Goal: Task Accomplishment & Management: Manage account settings

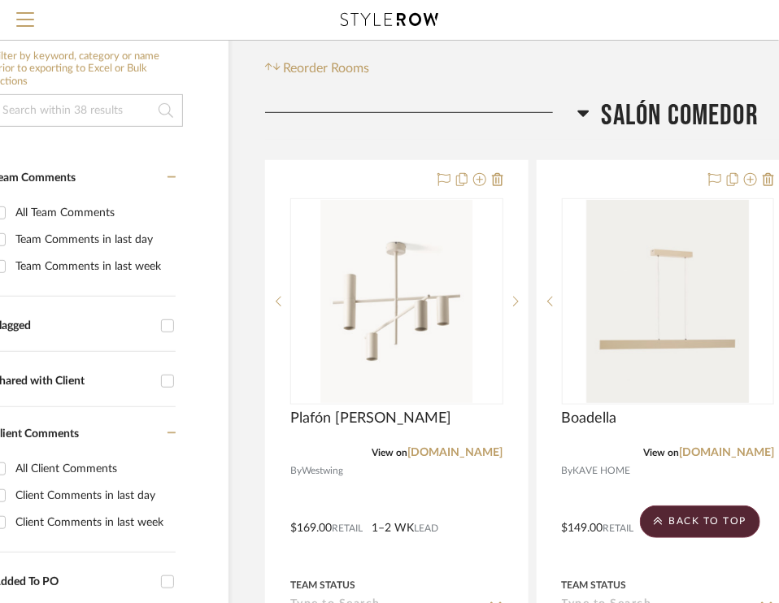
scroll to position [0, 77]
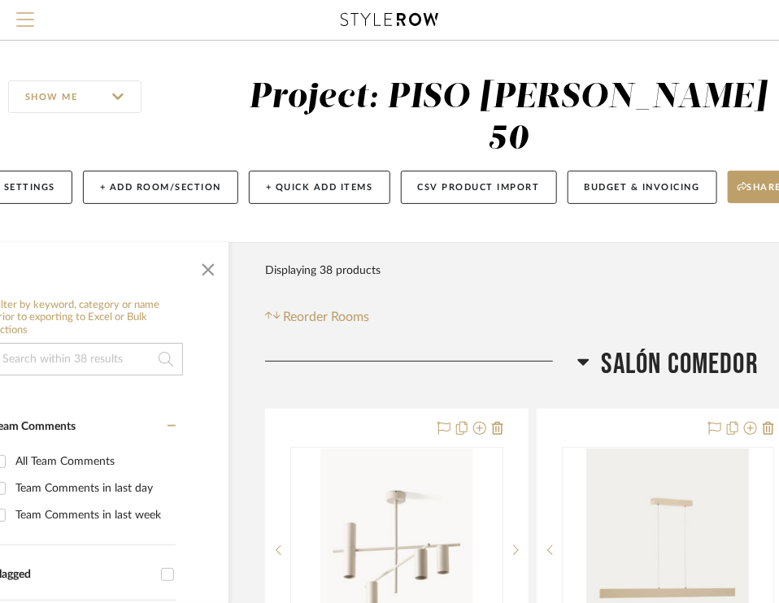
click at [29, 20] on span "Menu" at bounding box center [25, 24] width 18 height 24
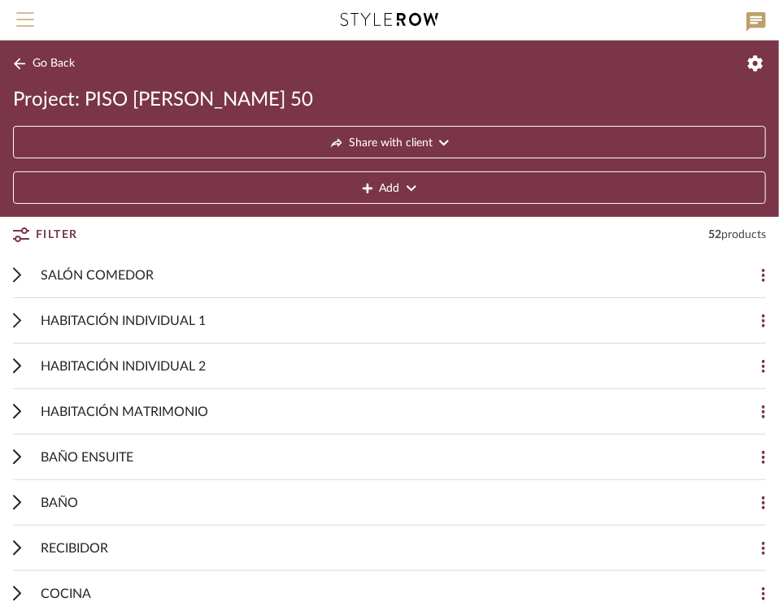
click at [25, 14] on span "Menu" at bounding box center [25, 13] width 18 height 2
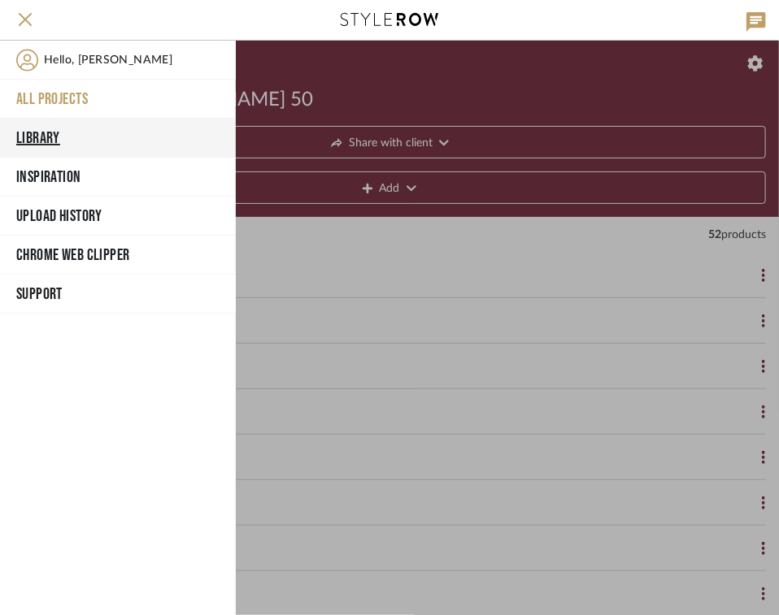
click at [38, 140] on button "Library" at bounding box center [118, 138] width 236 height 39
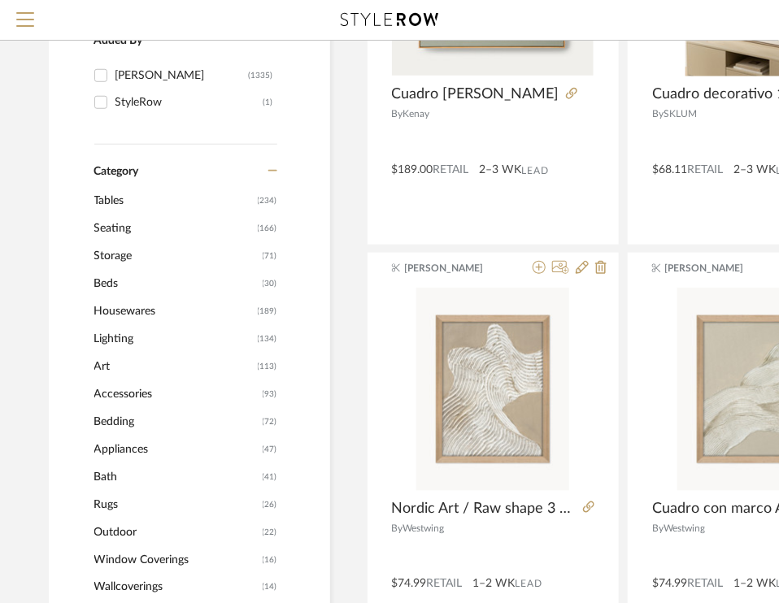
scroll to position [406, 0]
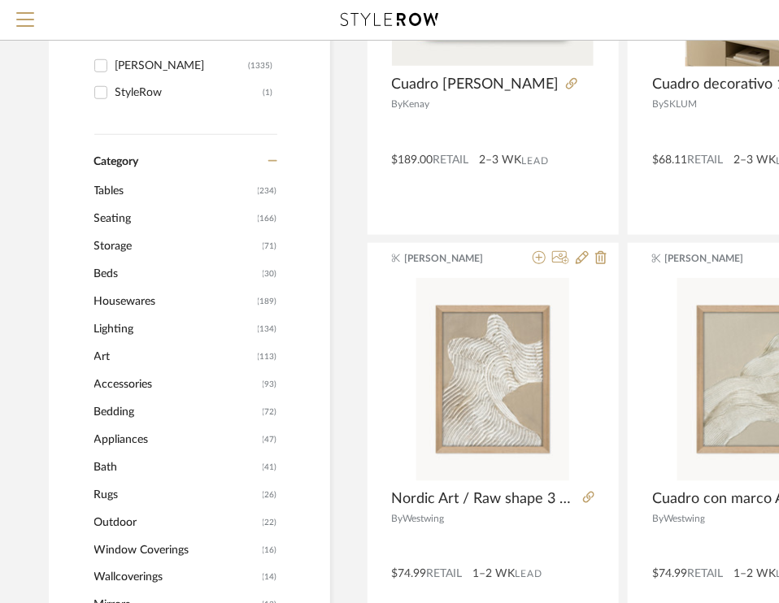
click at [103, 351] on span "Art" at bounding box center [173, 357] width 159 height 28
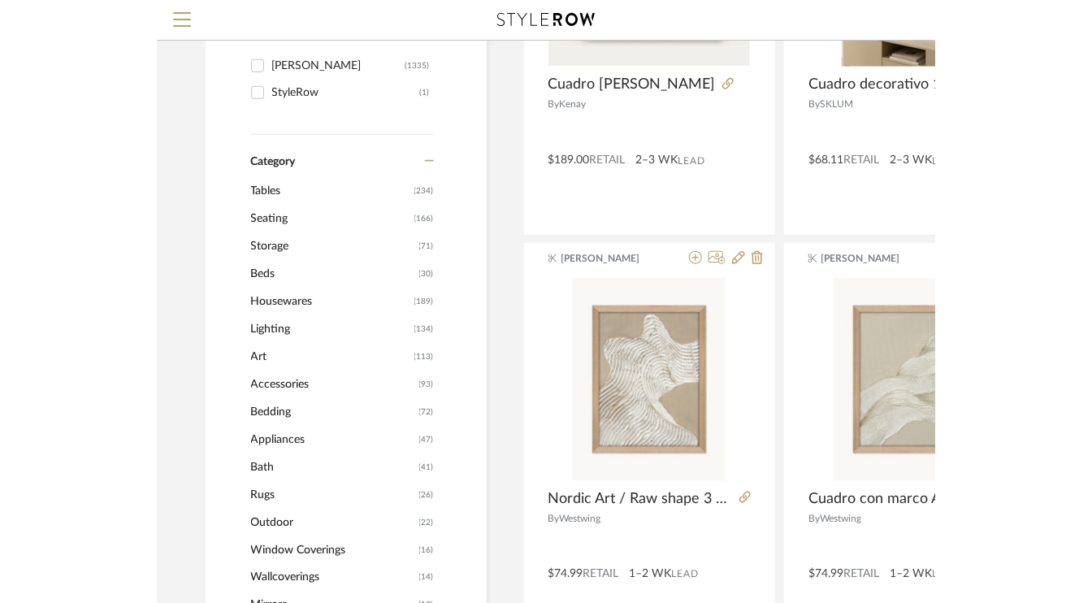
scroll to position [431, 0]
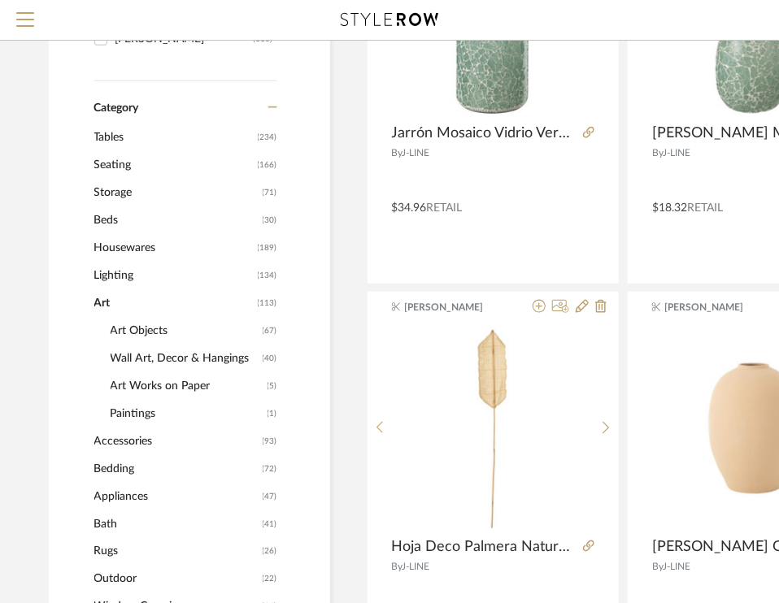
click at [164, 355] on span "Wall Art, Decor & Hangings" at bounding box center [185, 359] width 148 height 28
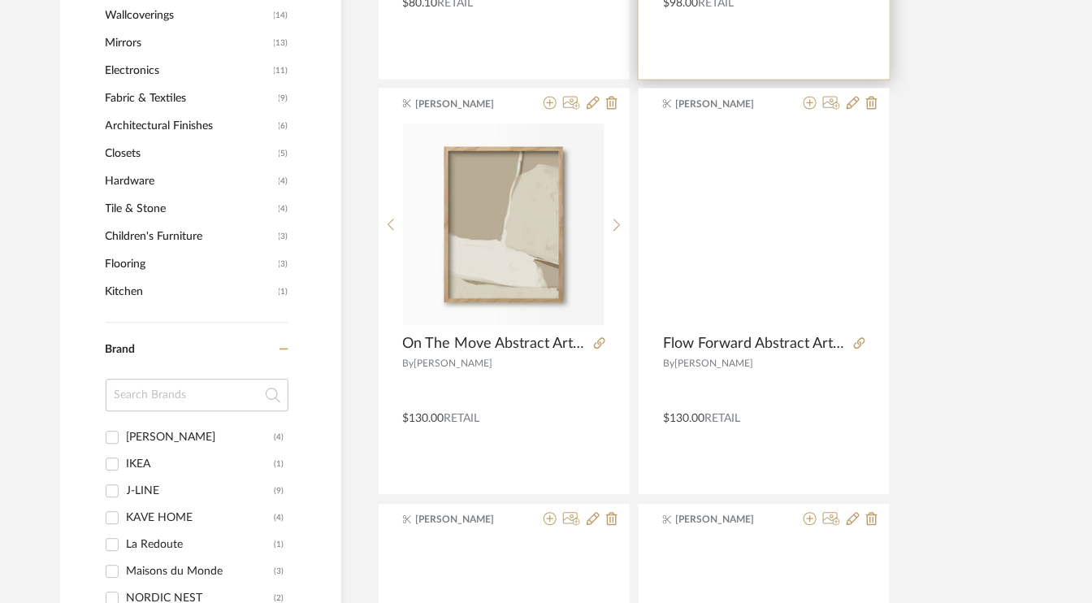
scroll to position [1161, 0]
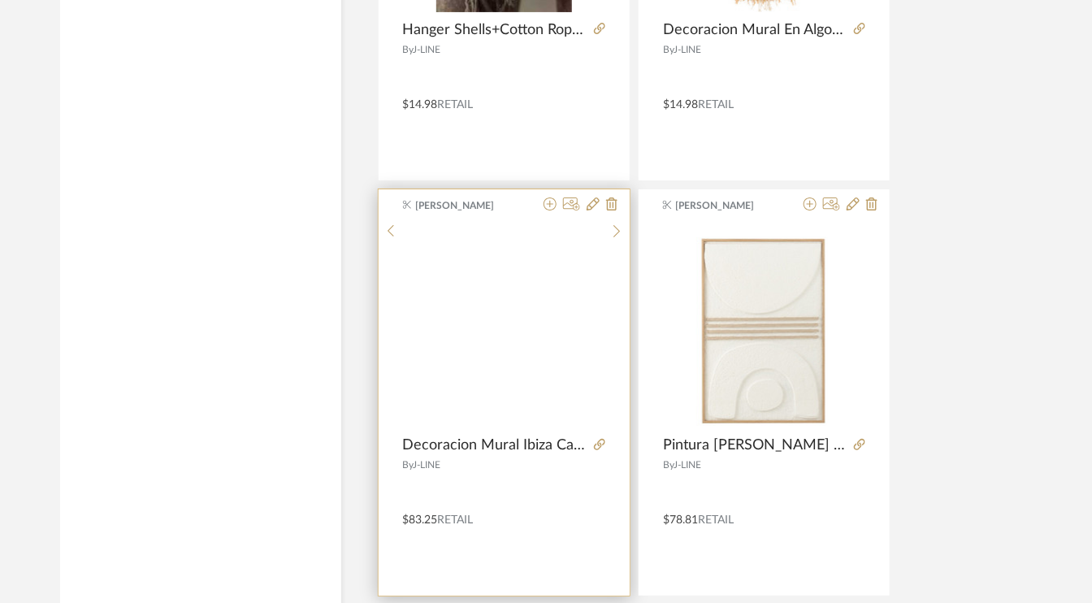
scroll to position [6096, 0]
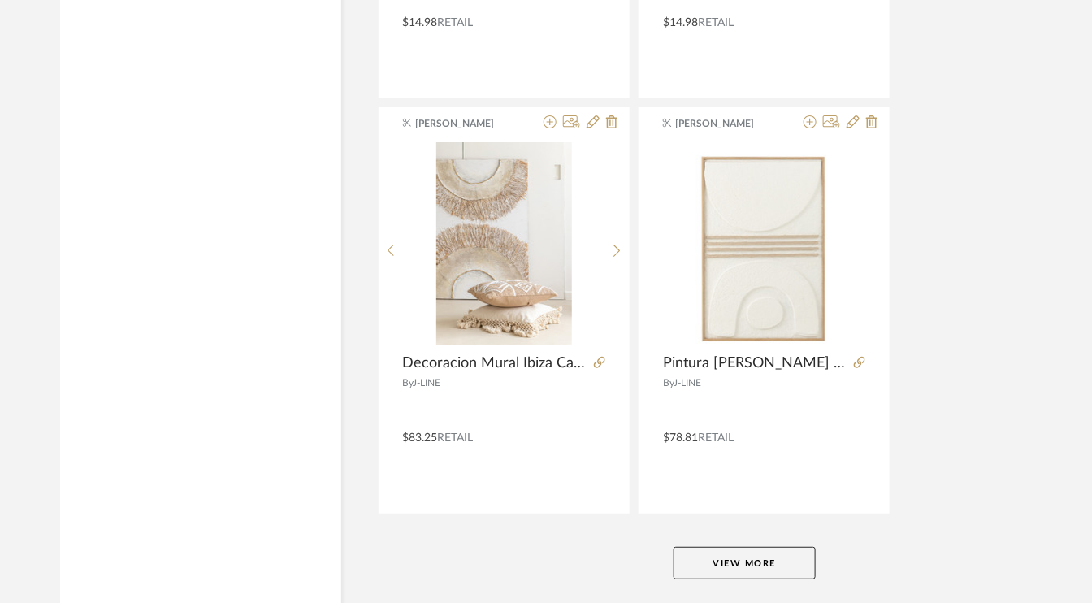
click at [762, 547] on button "View More" at bounding box center [745, 563] width 142 height 33
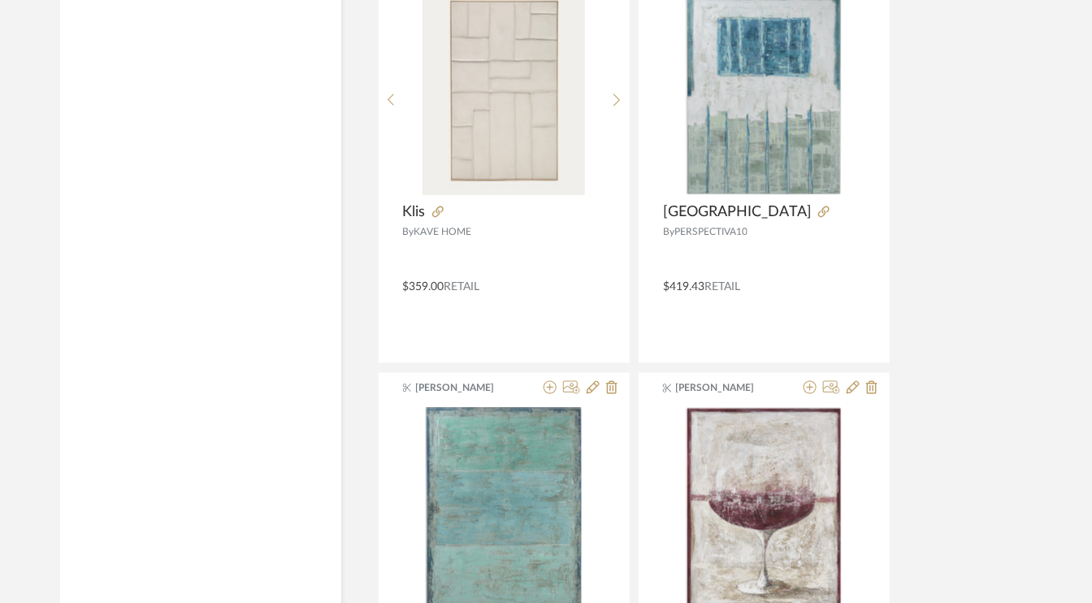
scroll to position [2926, 0]
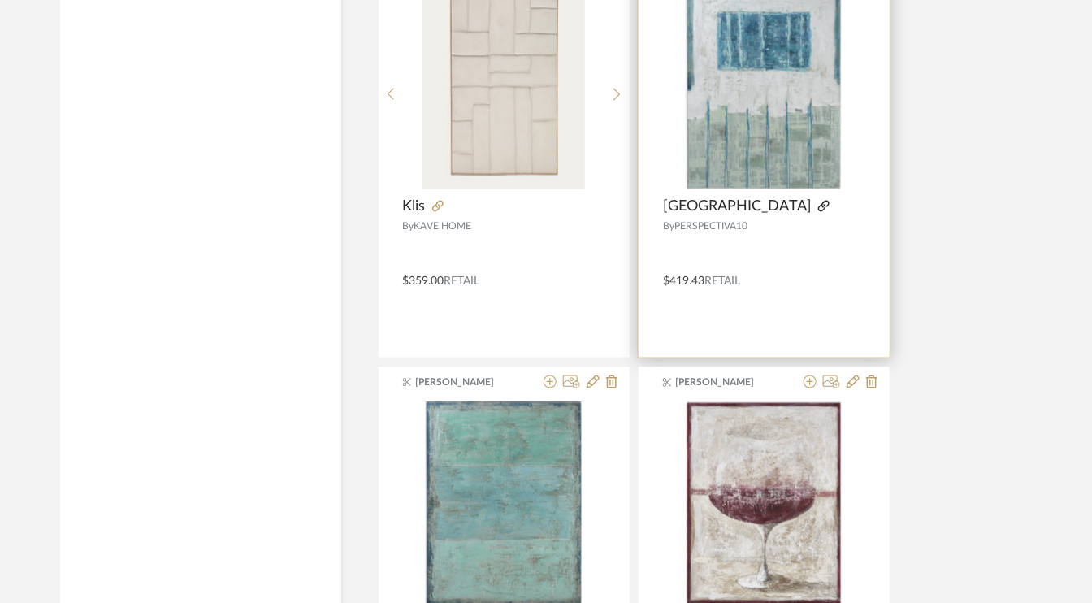
click at [818, 202] on icon at bounding box center [823, 206] width 11 height 11
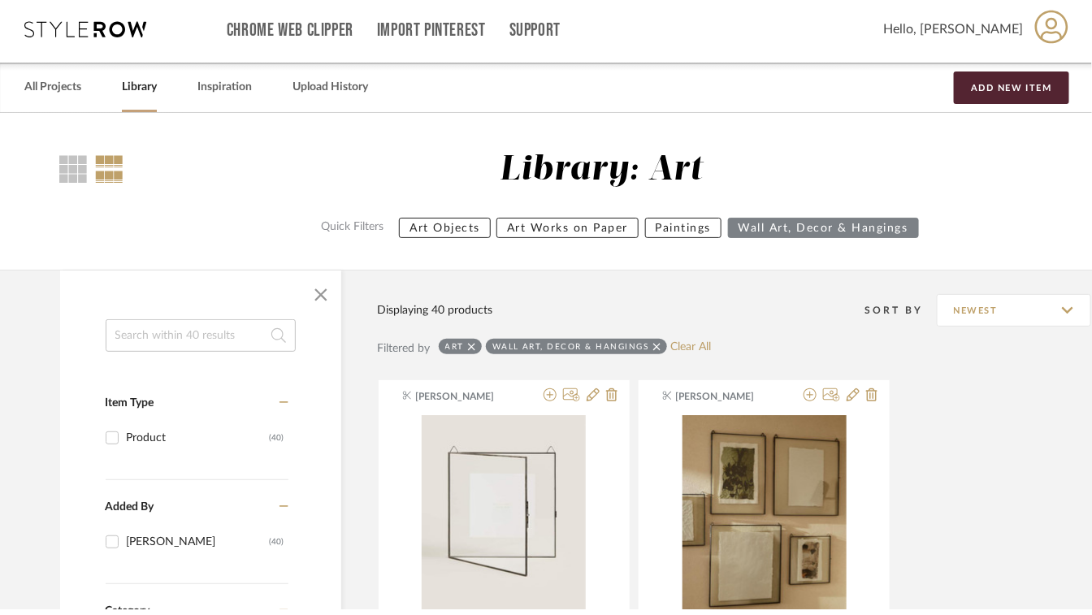
scroll to position [0, 0]
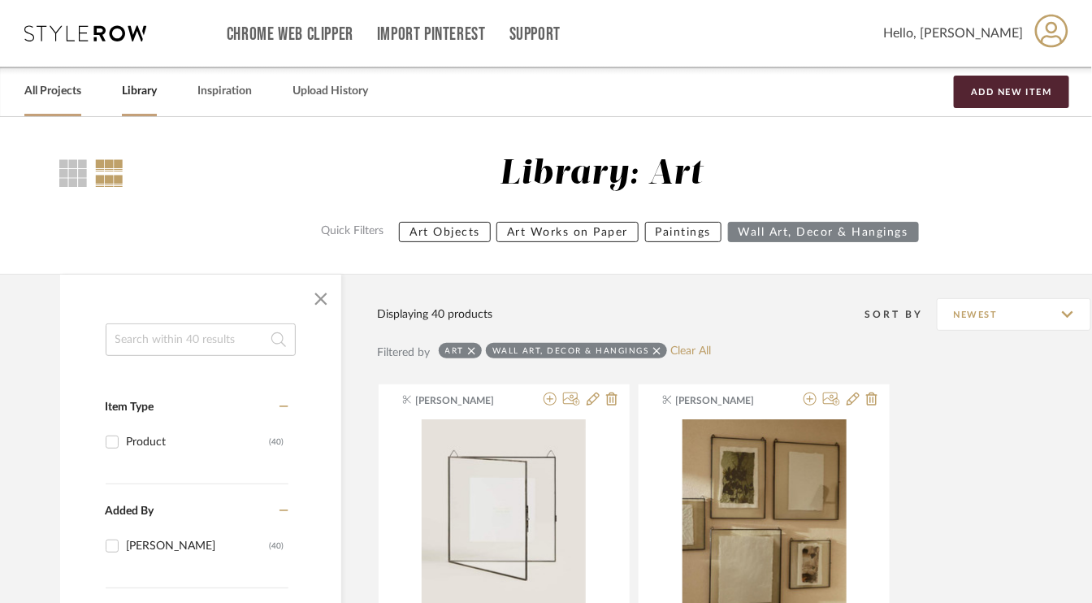
click at [72, 90] on link "All Projects" at bounding box center [52, 91] width 57 height 22
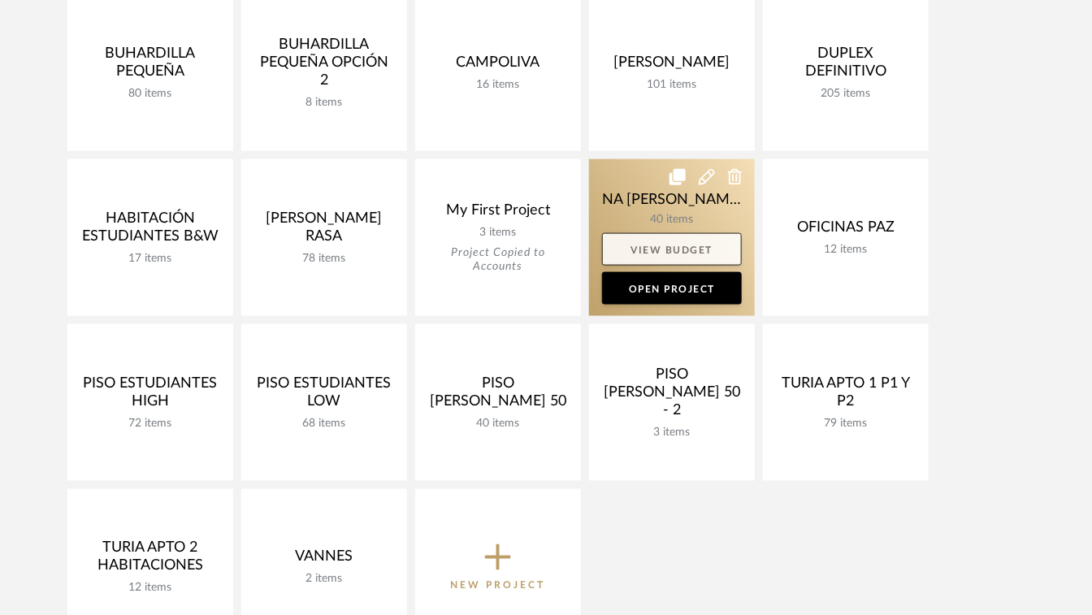
scroll to position [650, 0]
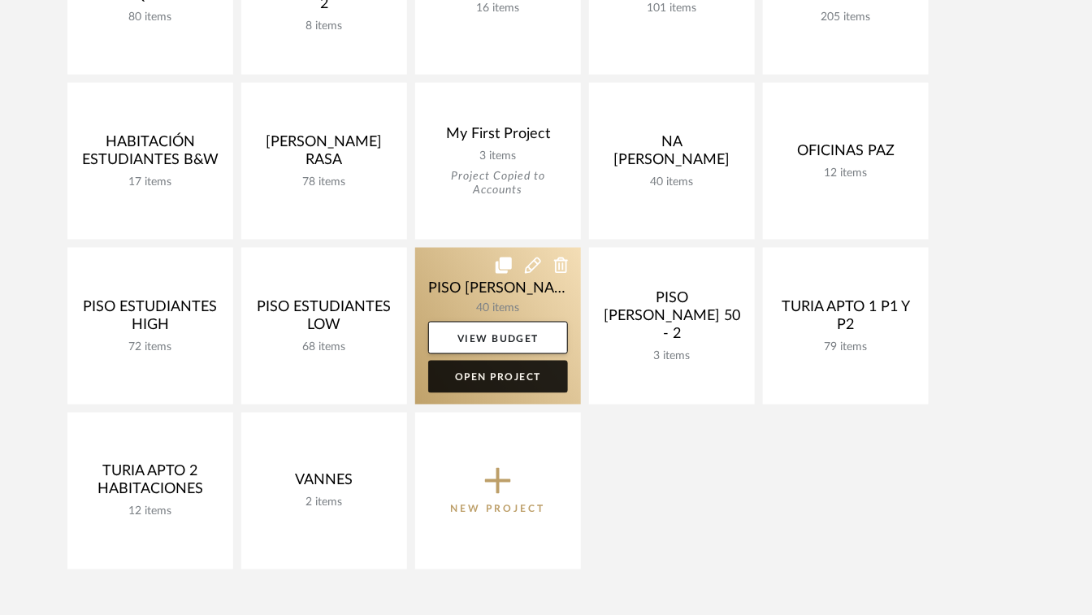
click at [504, 384] on link "Open Project" at bounding box center [498, 377] width 140 height 33
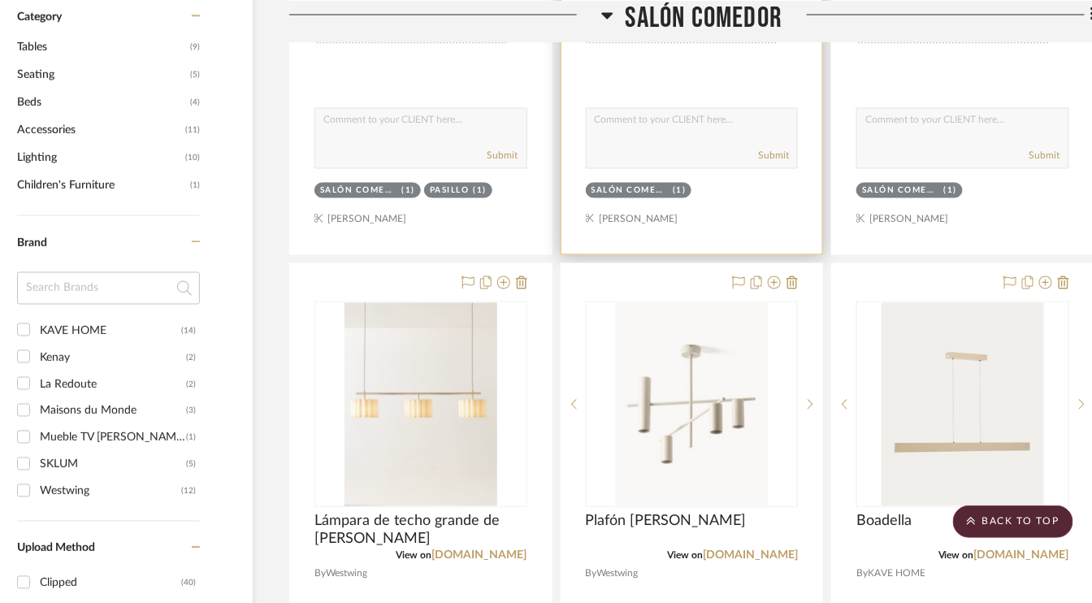
scroll to position [975, 53]
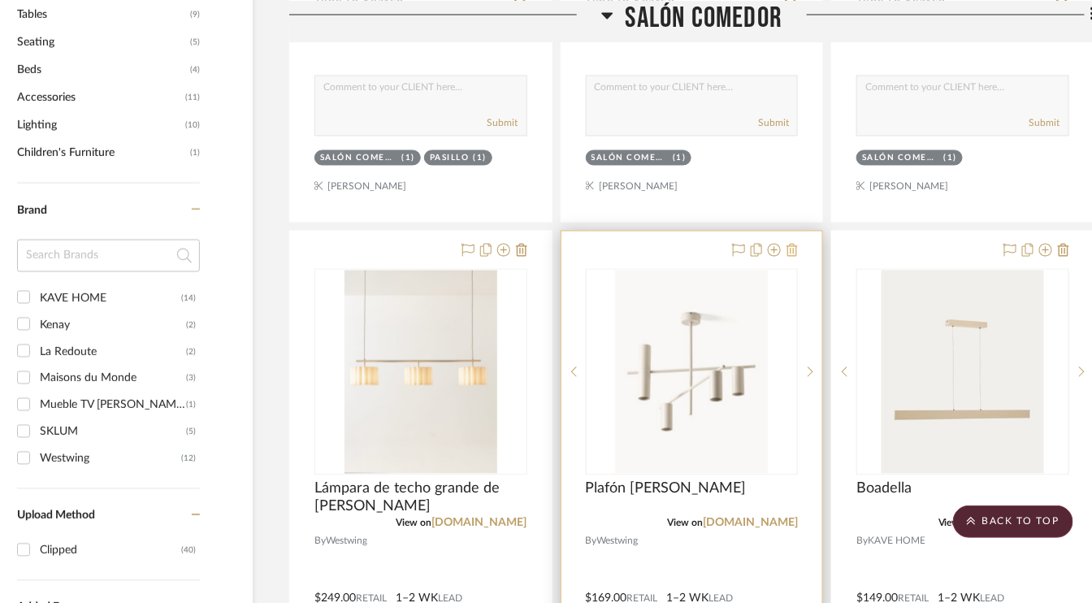
click at [794, 250] on icon at bounding box center [792, 250] width 11 height 13
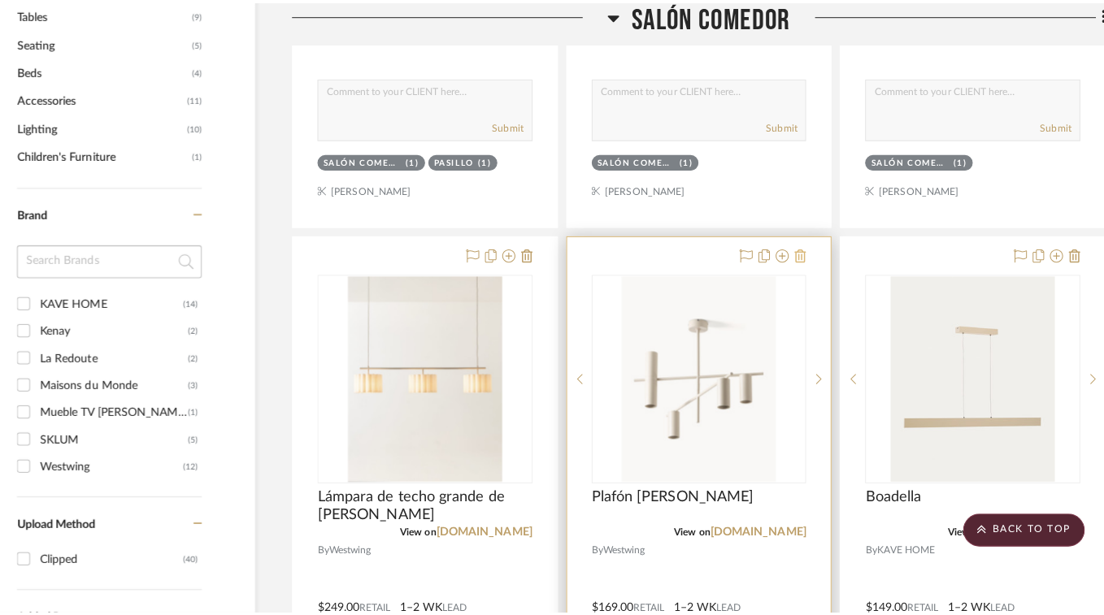
scroll to position [0, 0]
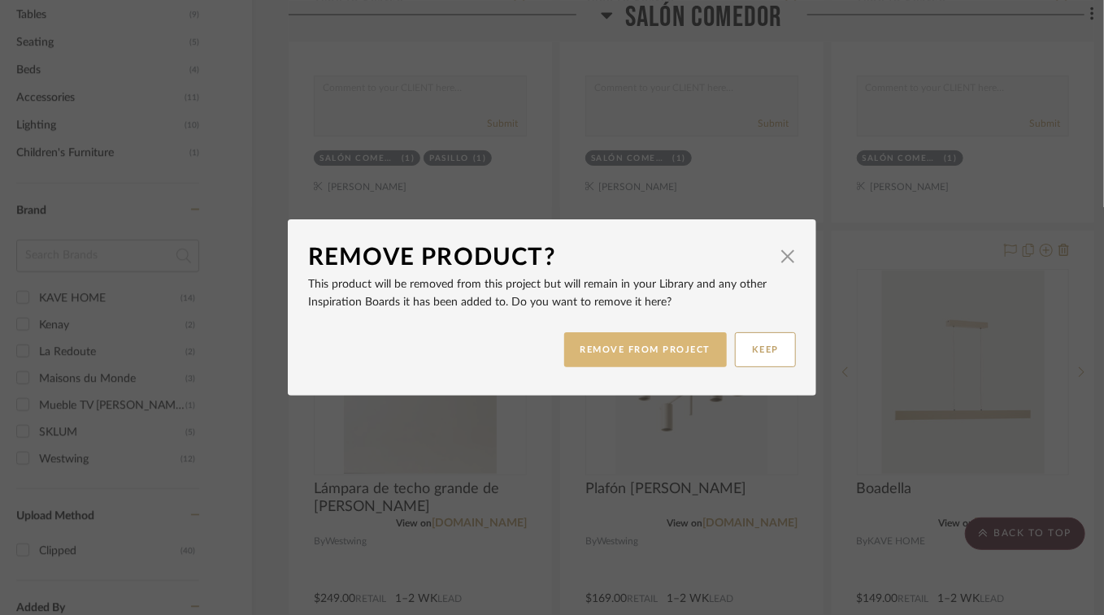
click at [671, 356] on button "REMOVE FROM PROJECT" at bounding box center [645, 349] width 163 height 35
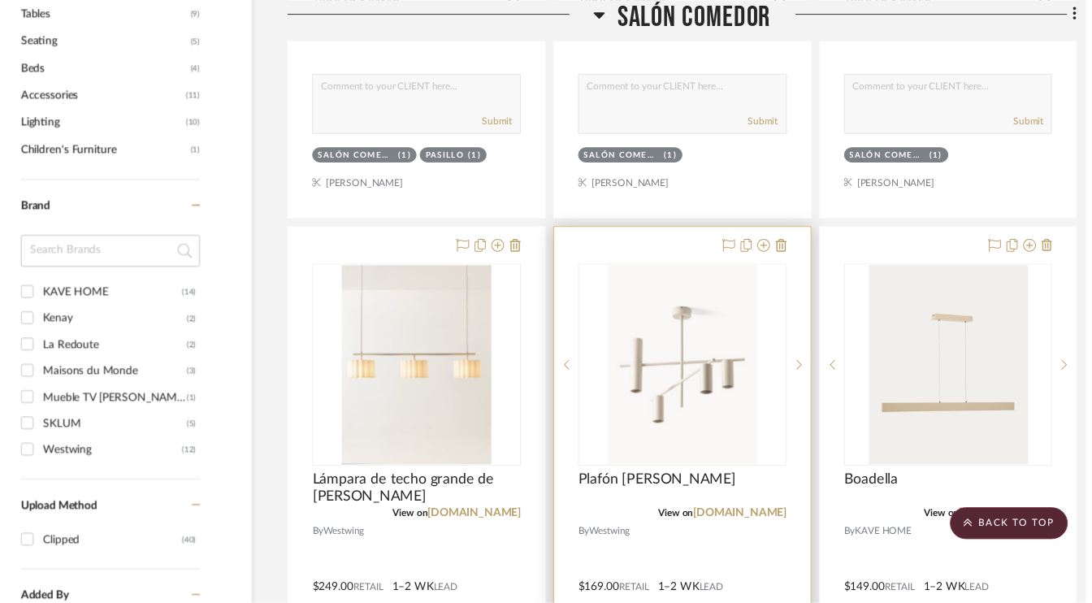
scroll to position [975, 53]
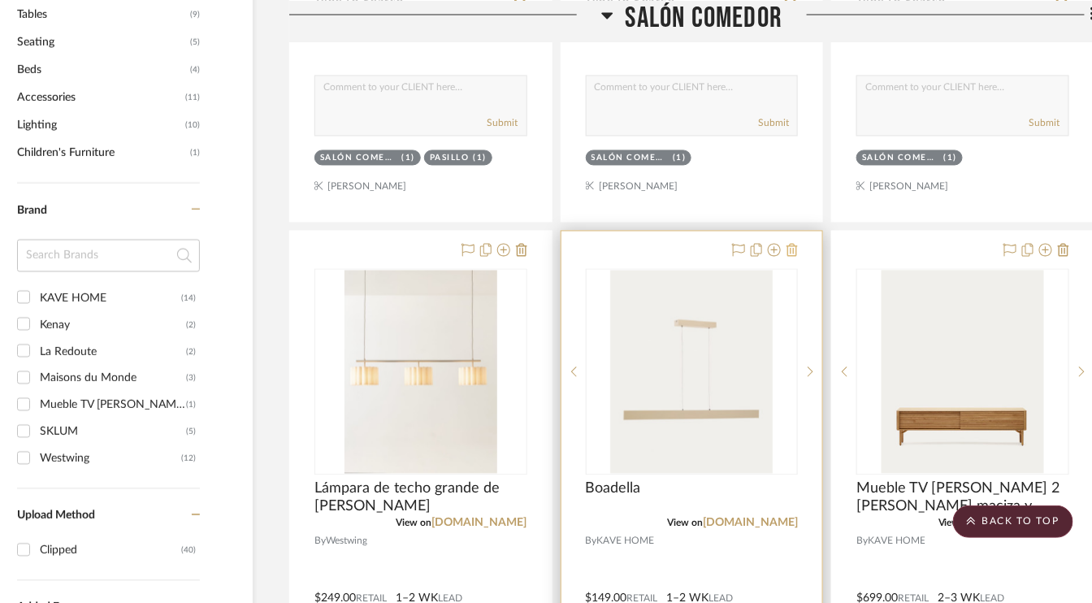
click at [792, 244] on icon at bounding box center [792, 250] width 11 height 13
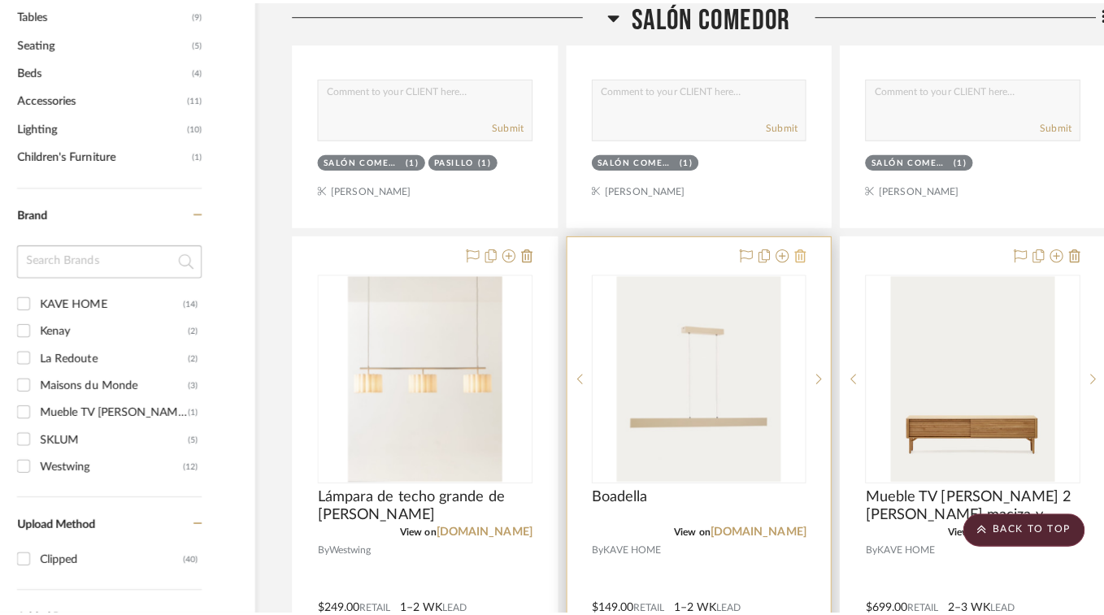
scroll to position [0, 0]
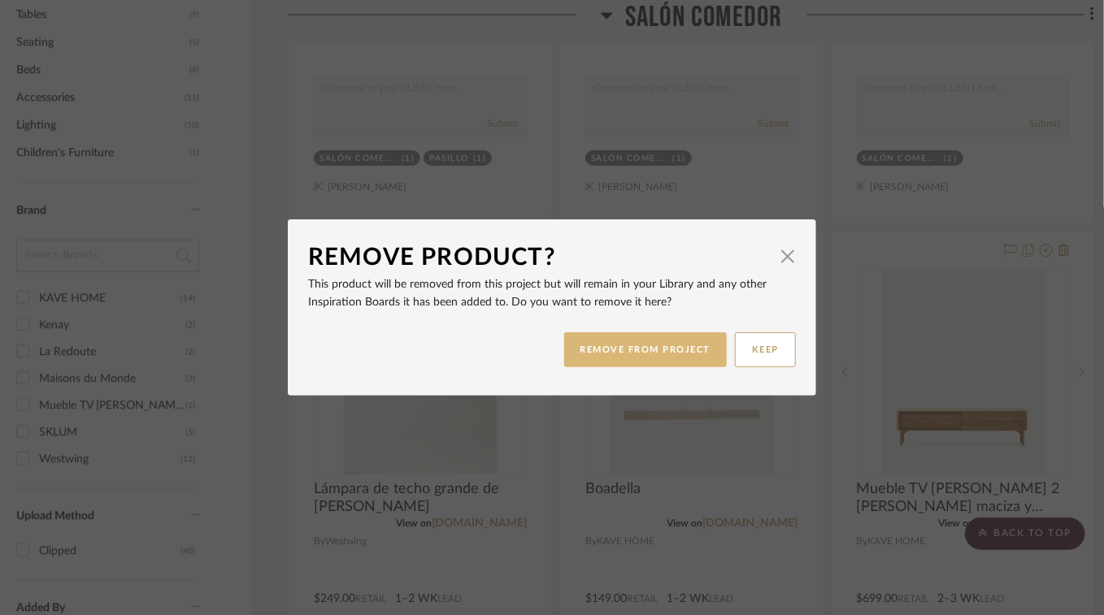
click at [677, 347] on button "REMOVE FROM PROJECT" at bounding box center [645, 349] width 163 height 35
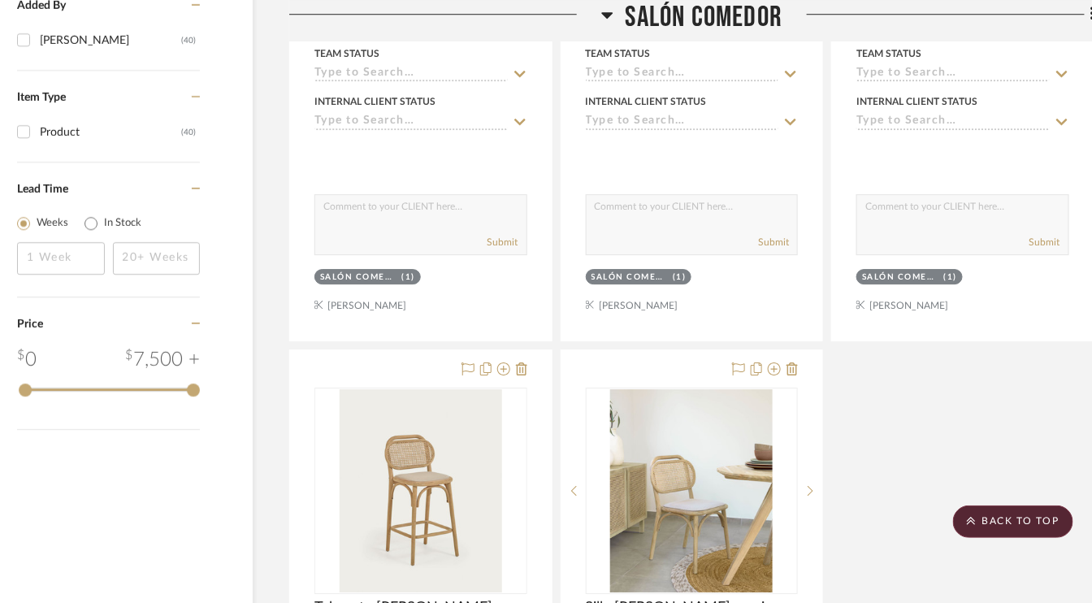
scroll to position [1707, 53]
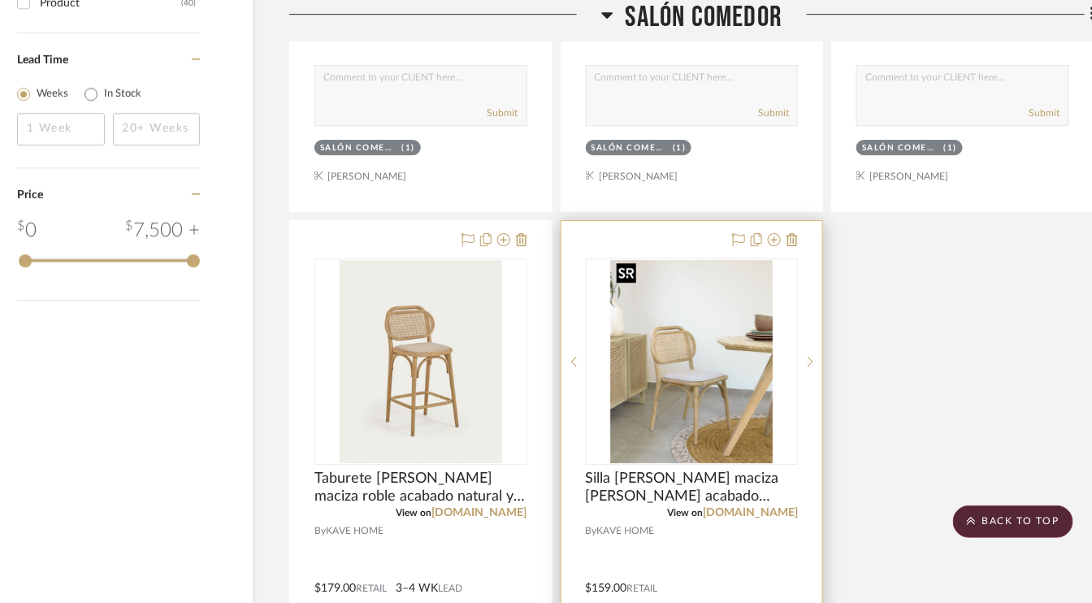
click at [690, 415] on img "0" at bounding box center [691, 361] width 163 height 203
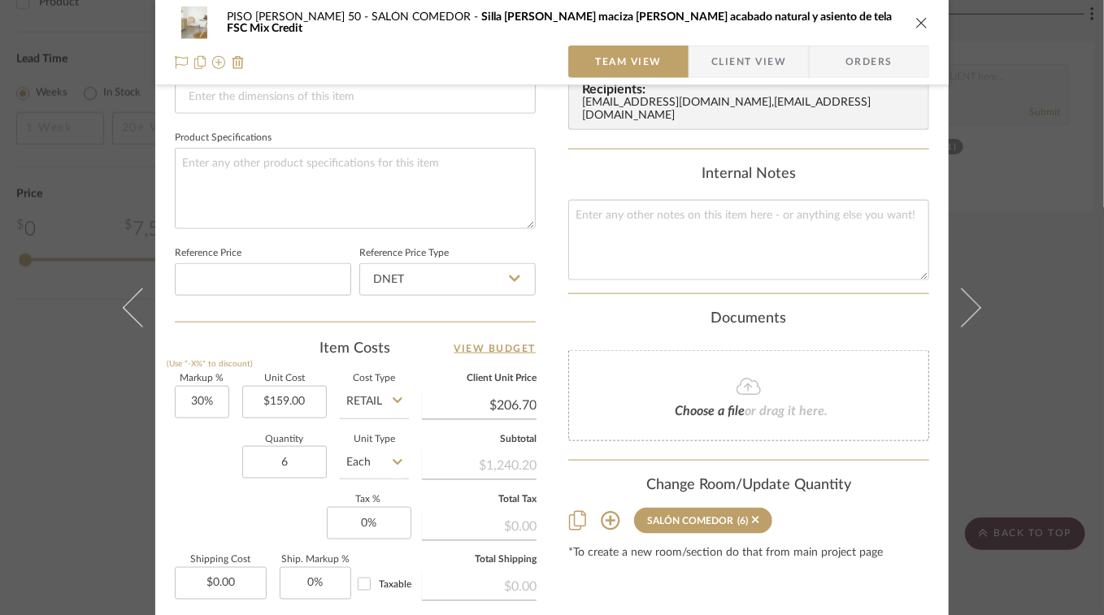
scroll to position [731, 0]
click at [918, 24] on icon "close" at bounding box center [921, 22] width 13 height 13
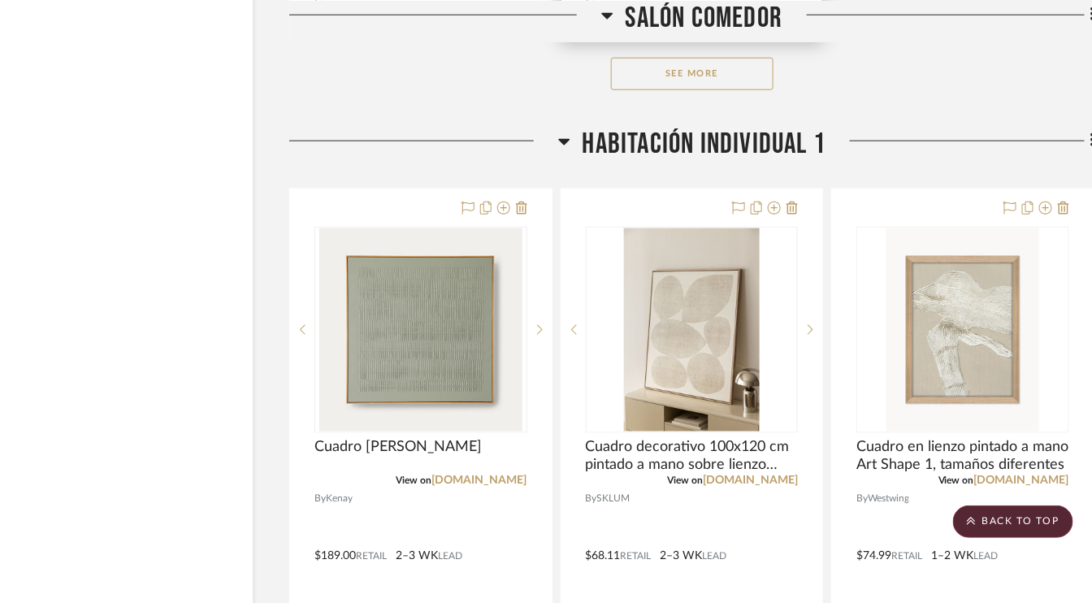
scroll to position [2601, 53]
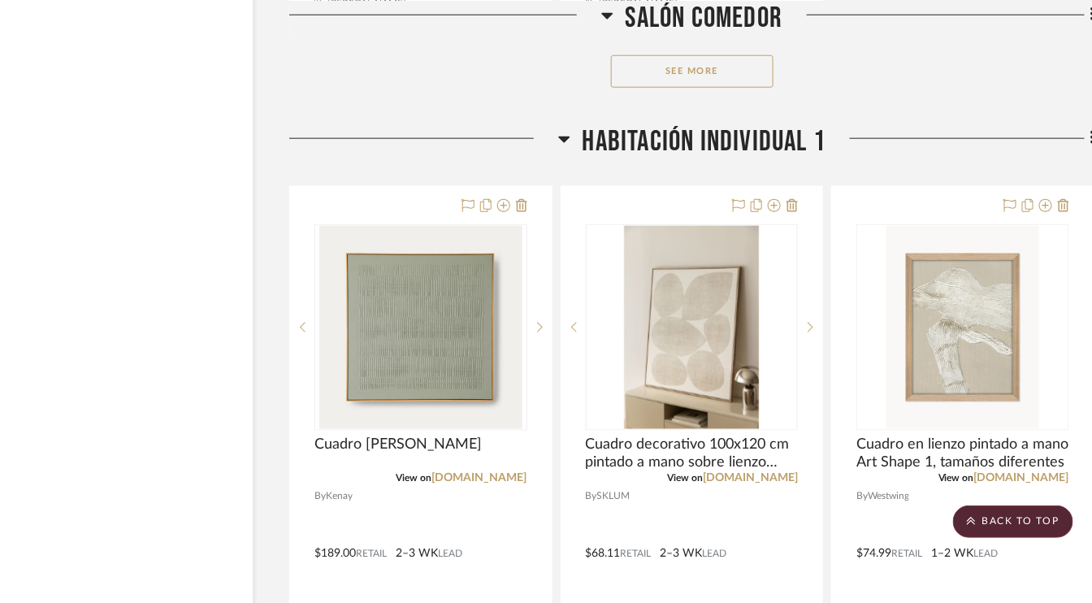
click at [728, 69] on button "See More" at bounding box center [692, 71] width 163 height 33
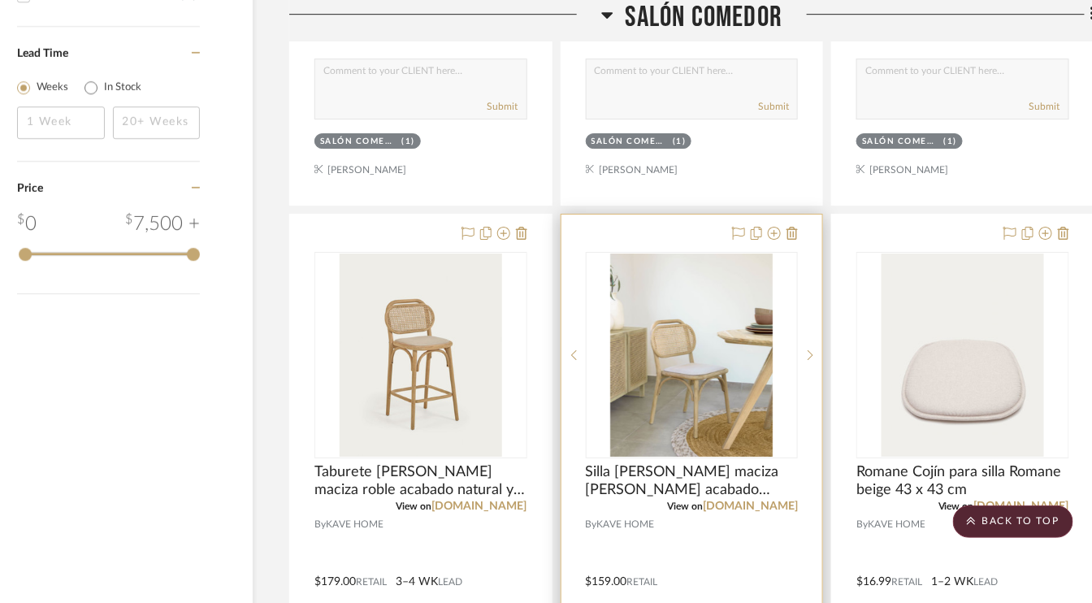
scroll to position [1707, 53]
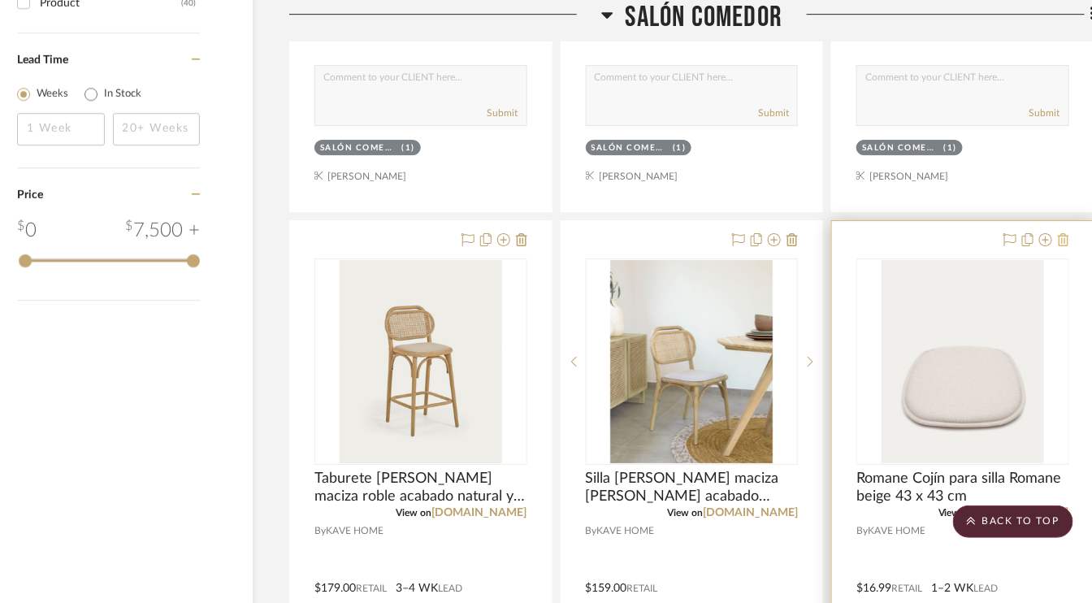
click at [1062, 236] on icon at bounding box center [1063, 239] width 11 height 13
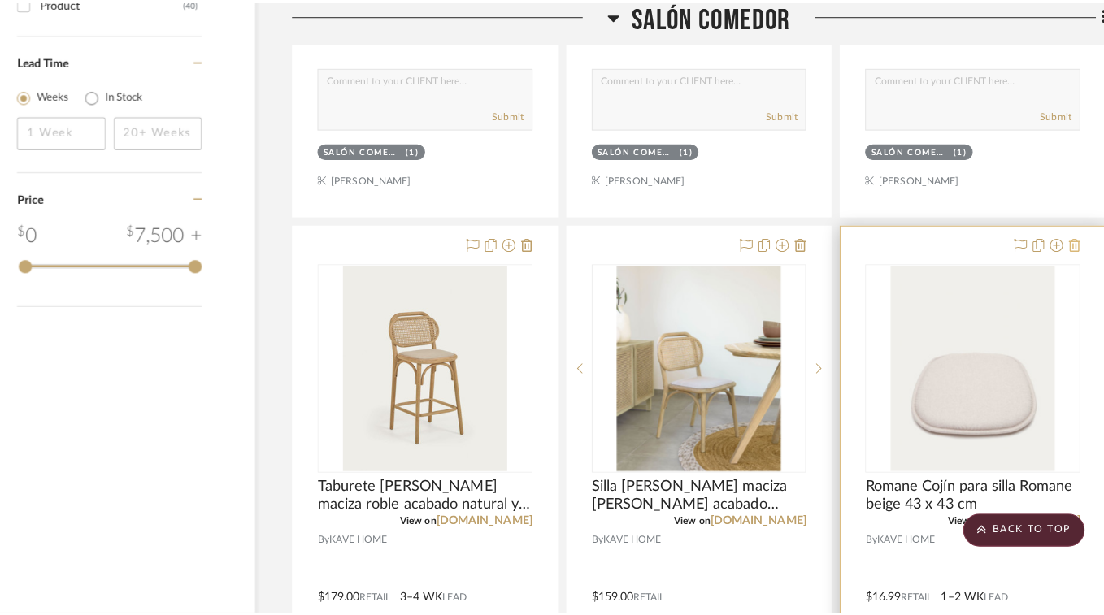
scroll to position [0, 0]
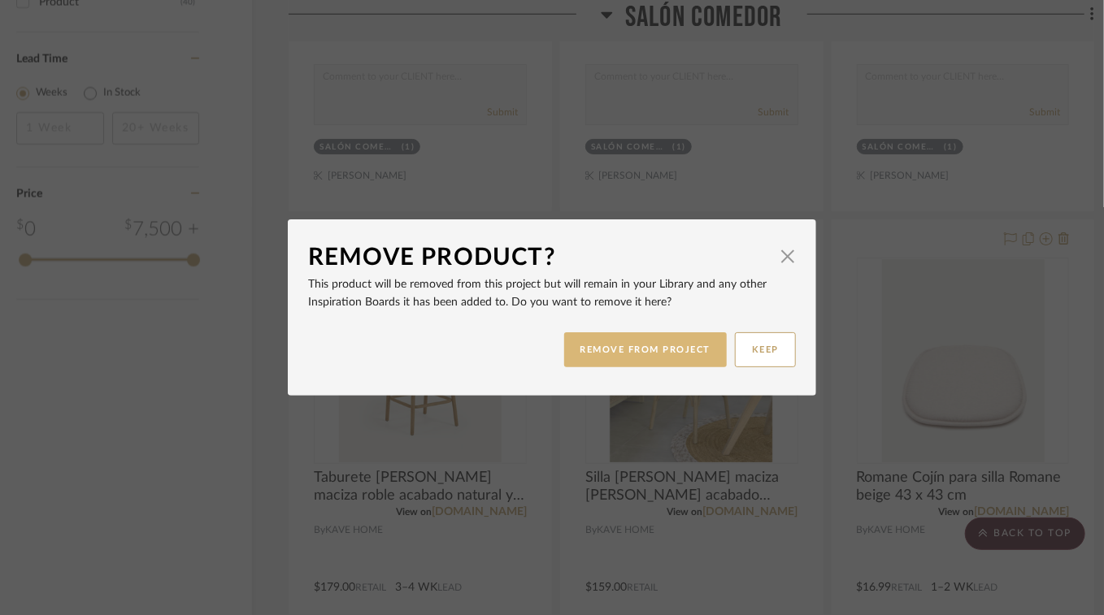
click at [658, 344] on button "REMOVE FROM PROJECT" at bounding box center [645, 349] width 163 height 35
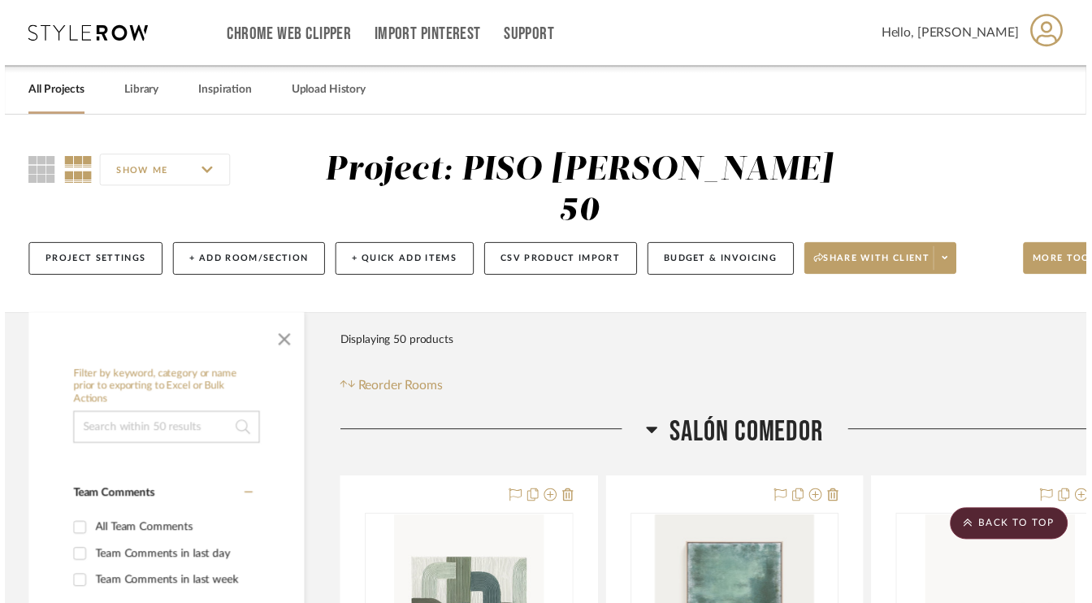
scroll to position [1707, 53]
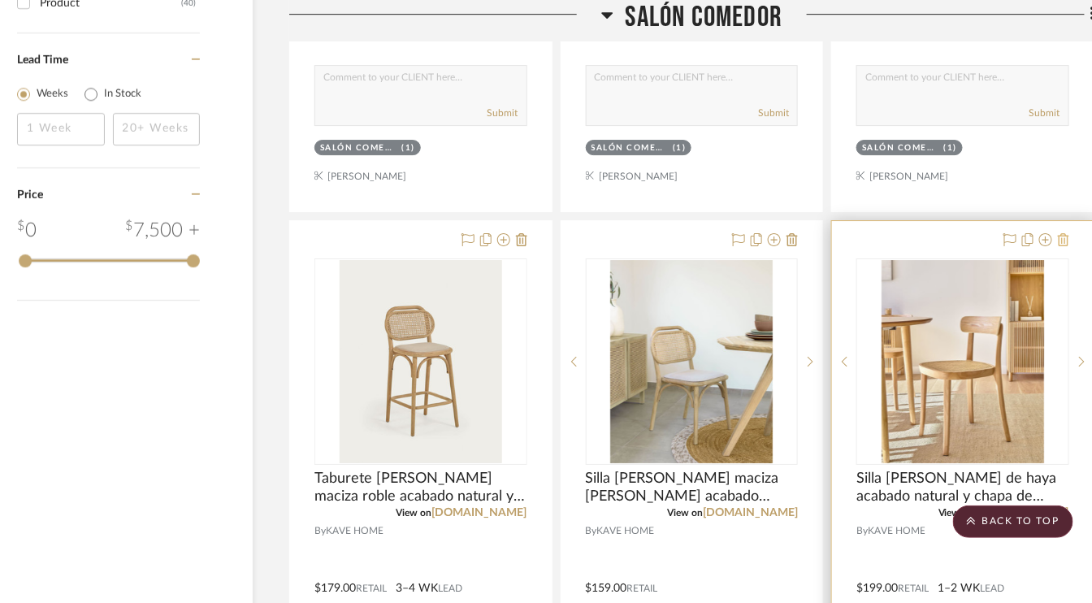
click at [1063, 238] on icon at bounding box center [1063, 239] width 11 height 13
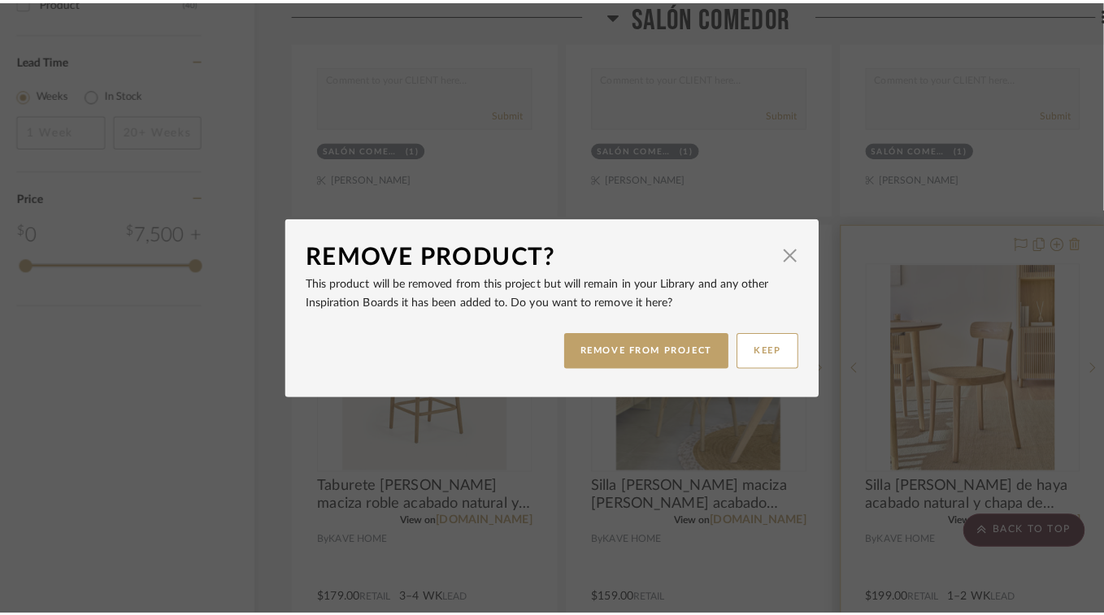
scroll to position [0, 0]
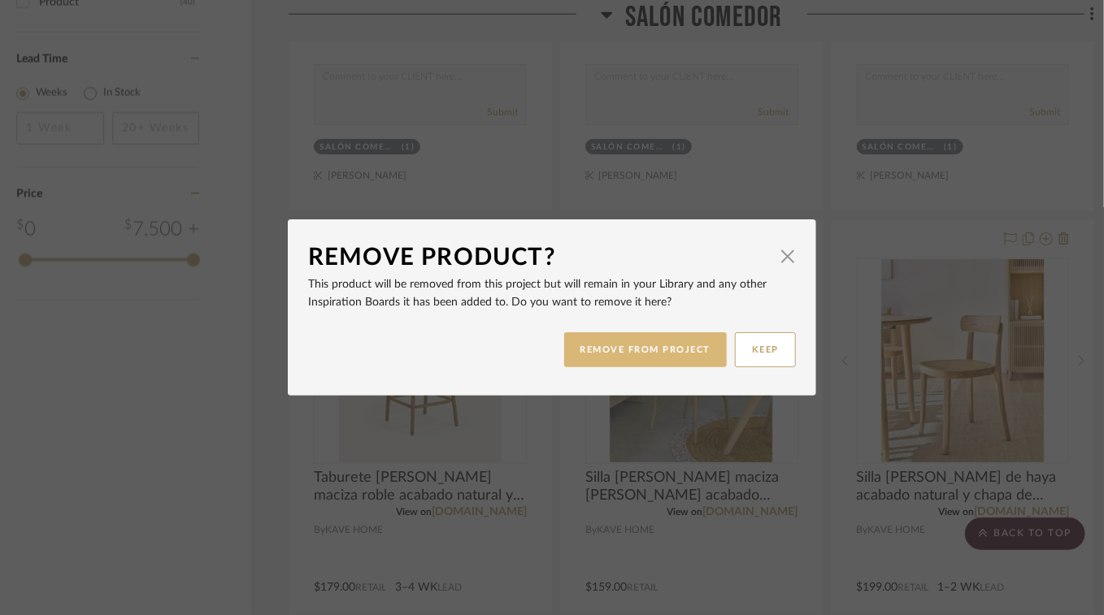
click at [647, 348] on button "REMOVE FROM PROJECT" at bounding box center [645, 349] width 163 height 35
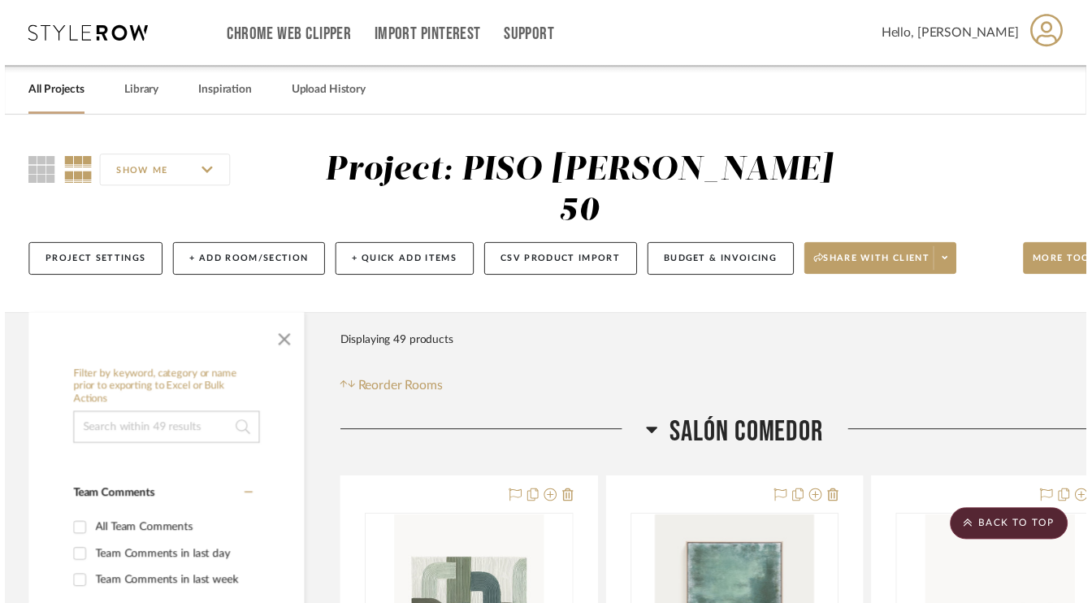
scroll to position [1707, 53]
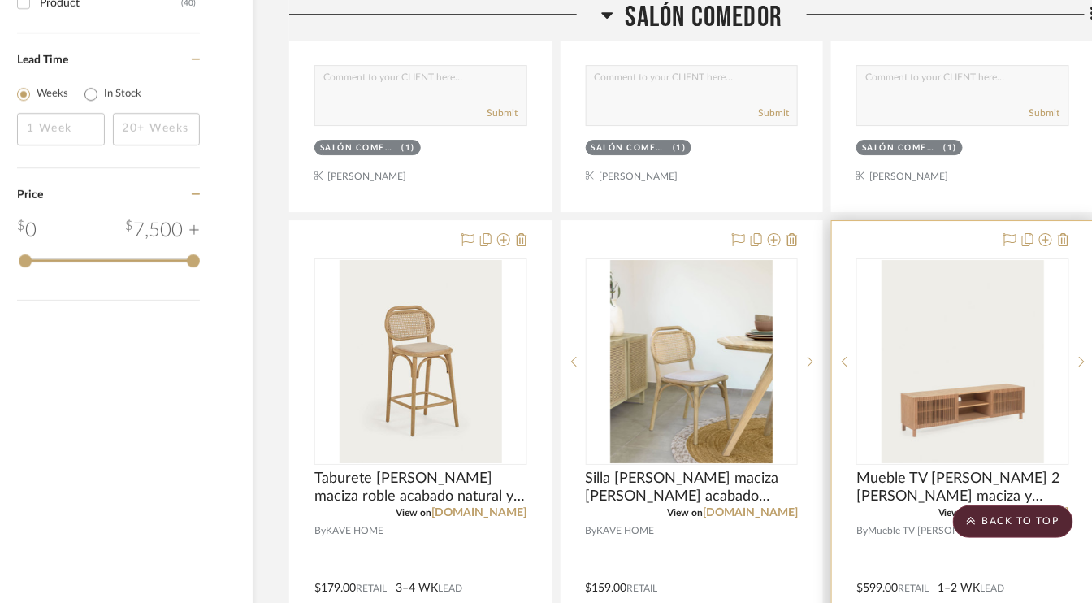
click at [1070, 237] on div at bounding box center [963, 576] width 262 height 711
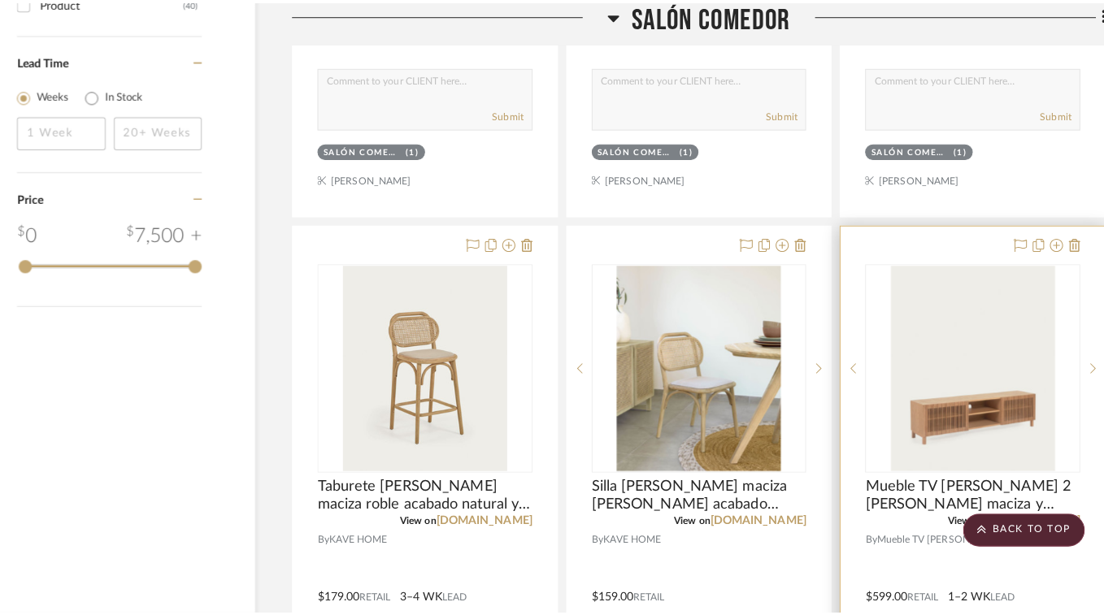
scroll to position [0, 0]
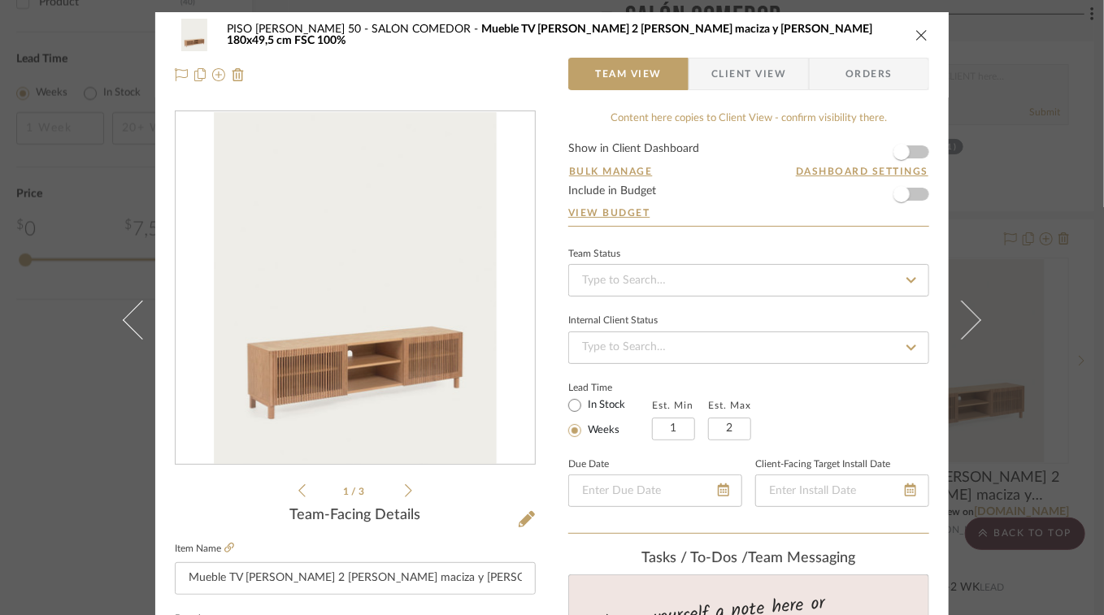
click at [915, 34] on icon "close" at bounding box center [921, 34] width 13 height 13
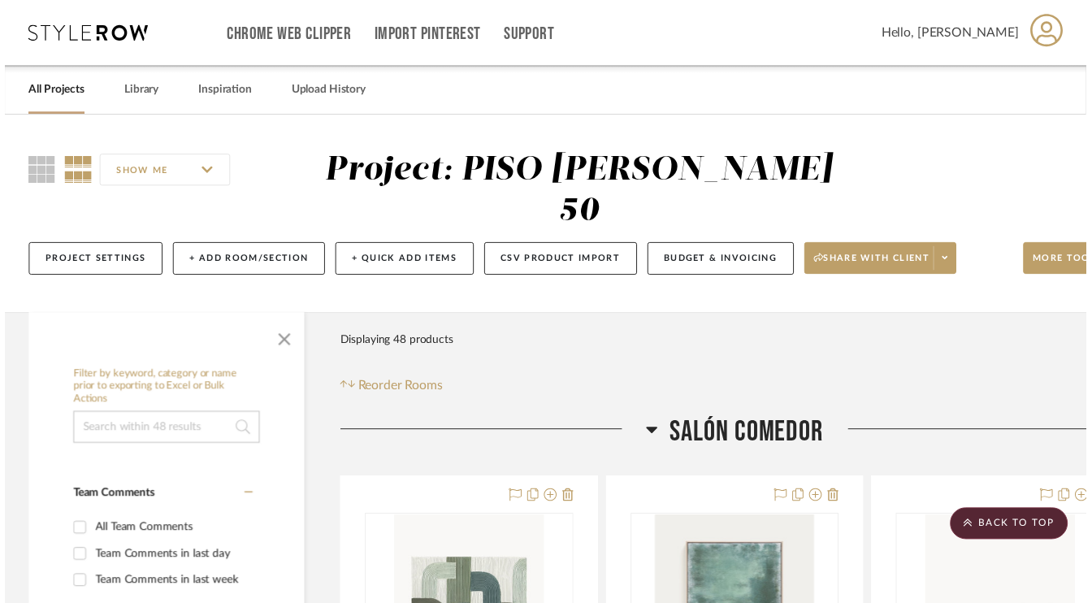
scroll to position [1707, 53]
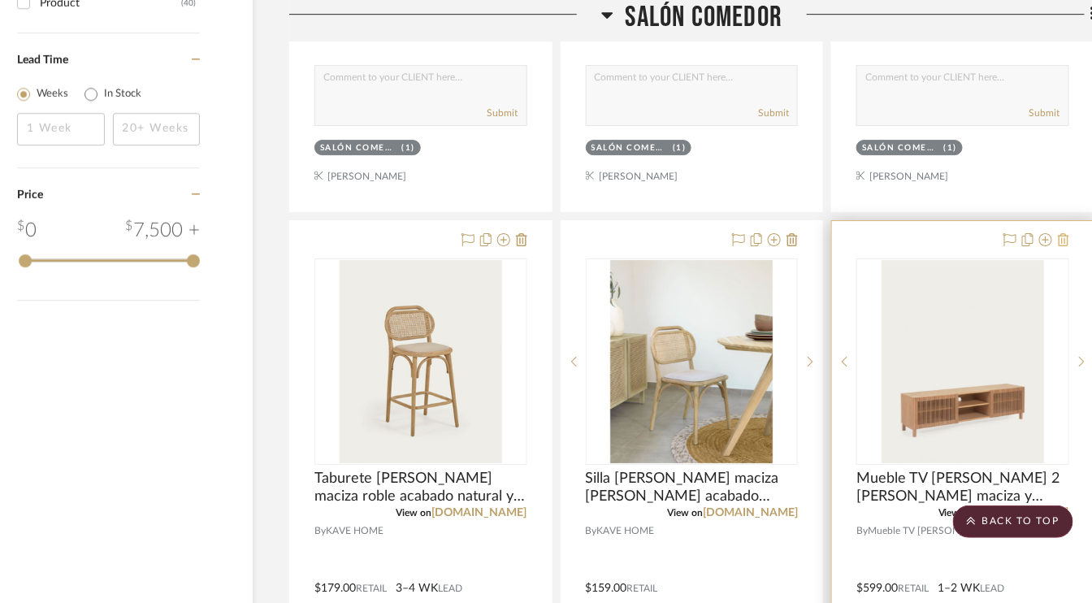
click at [1063, 234] on icon at bounding box center [1063, 239] width 11 height 13
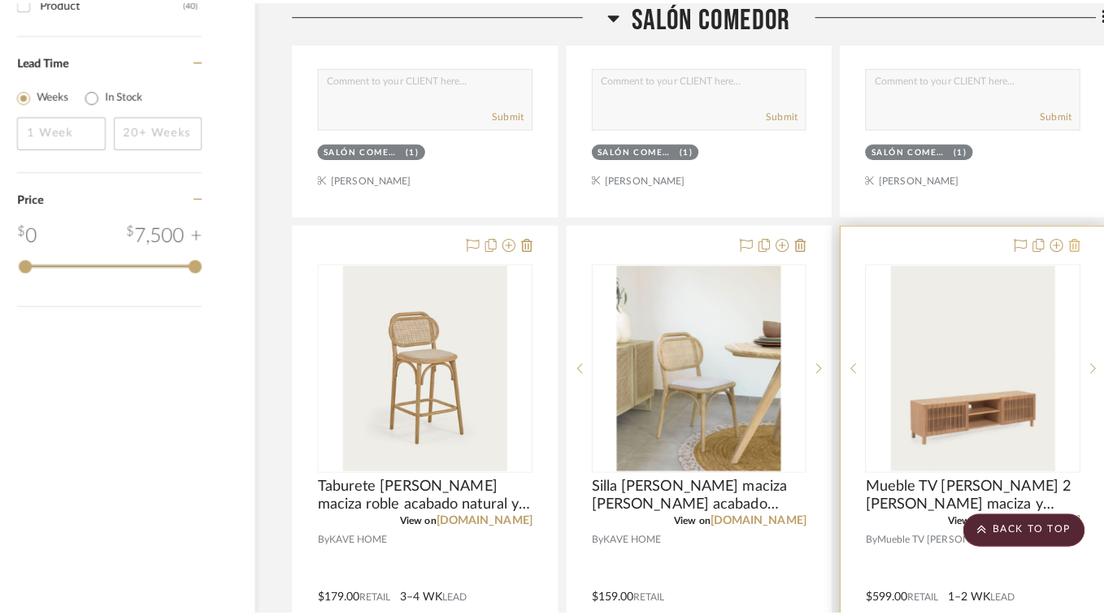
scroll to position [0, 0]
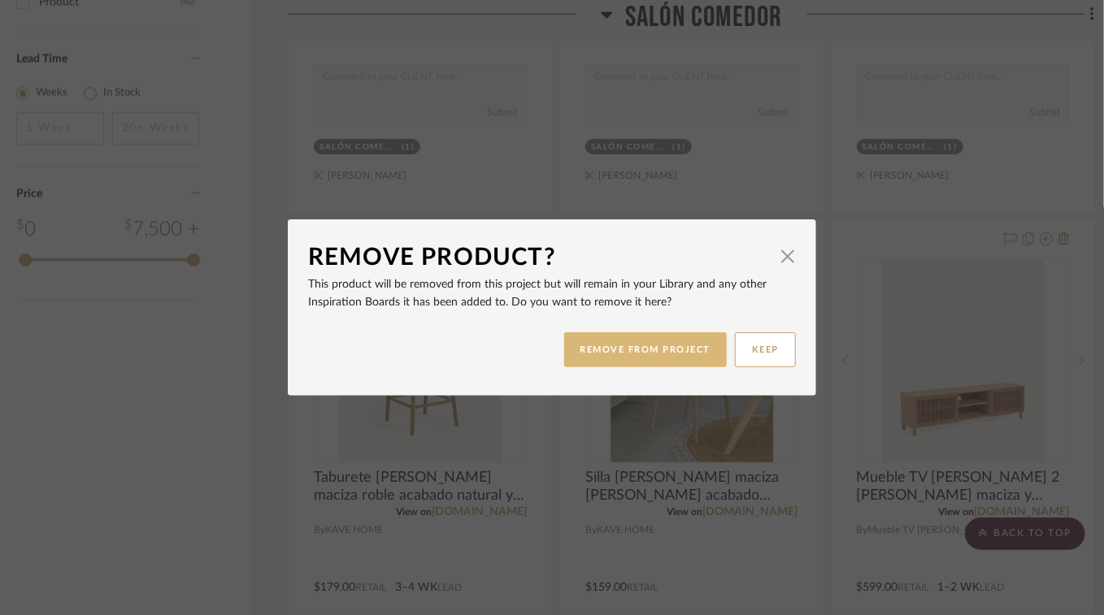
click at [683, 346] on button "REMOVE FROM PROJECT" at bounding box center [645, 349] width 163 height 35
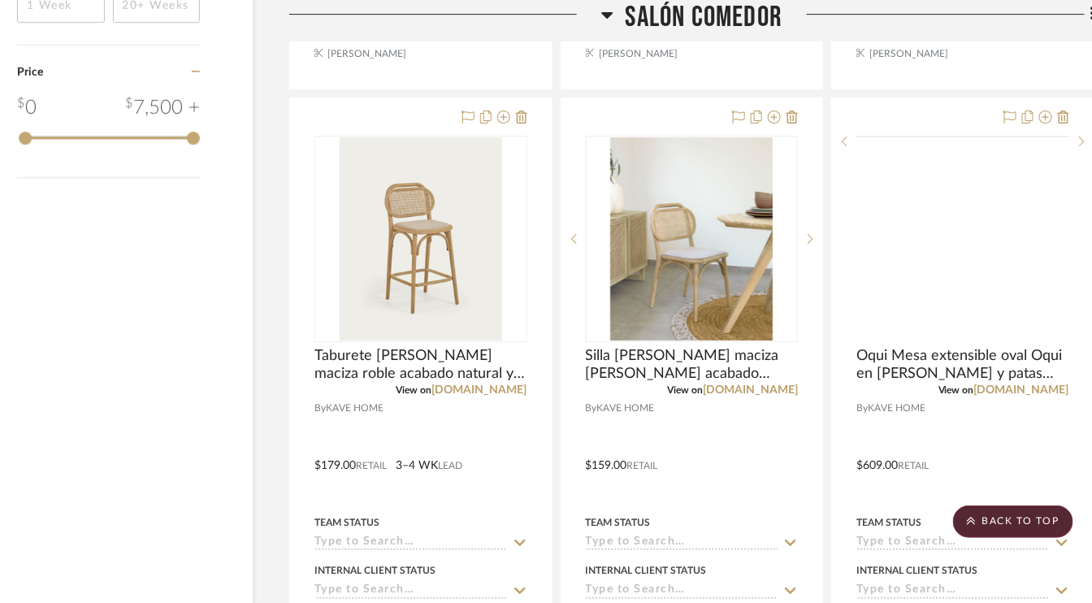
scroll to position [1788, 53]
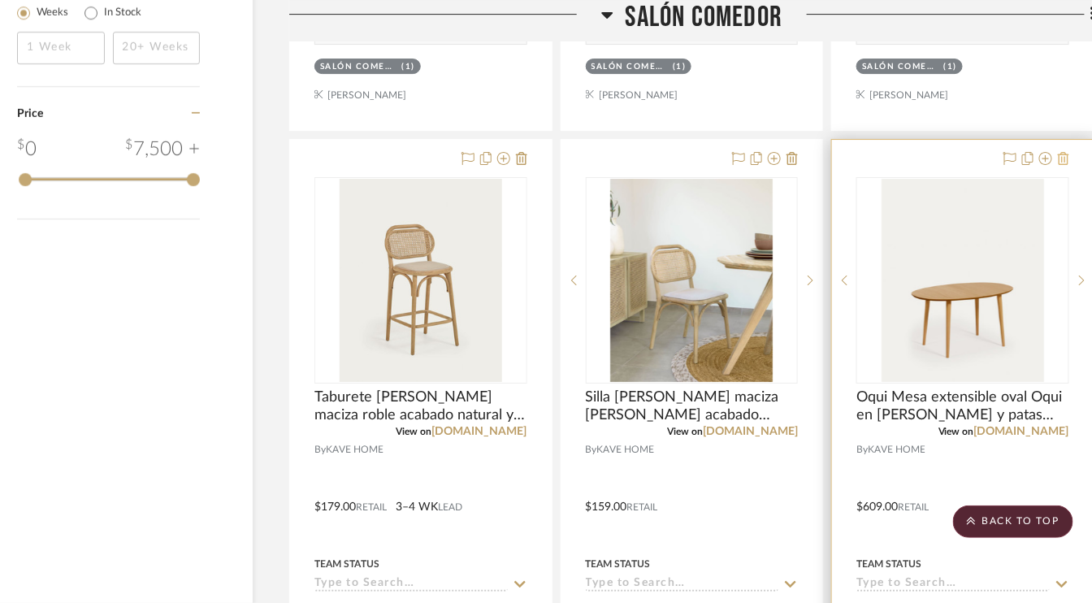
click at [1067, 152] on icon at bounding box center [1063, 158] width 11 height 13
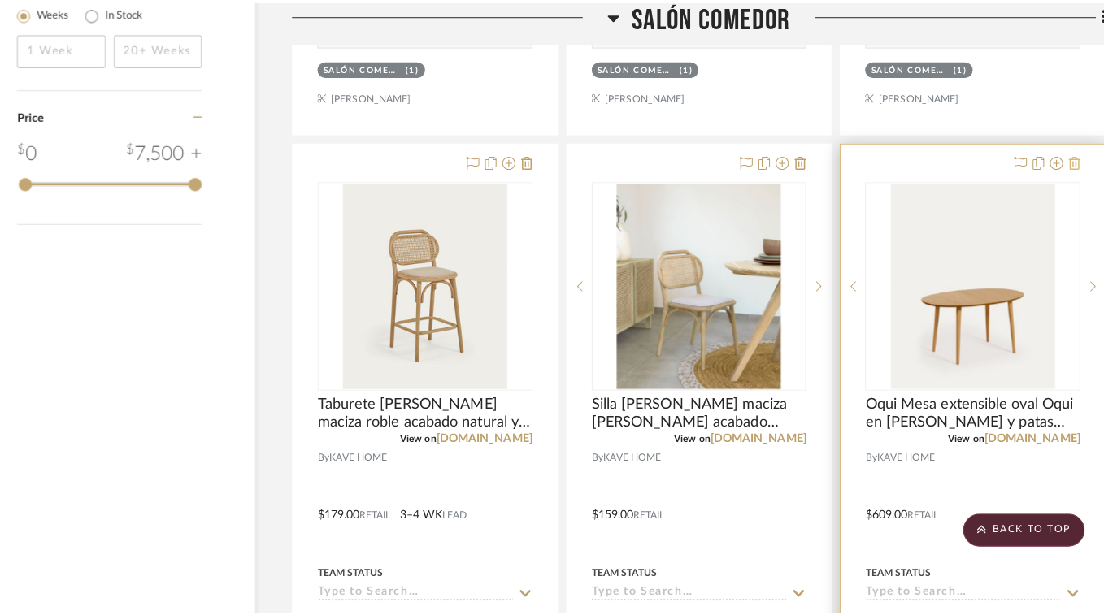
scroll to position [0, 0]
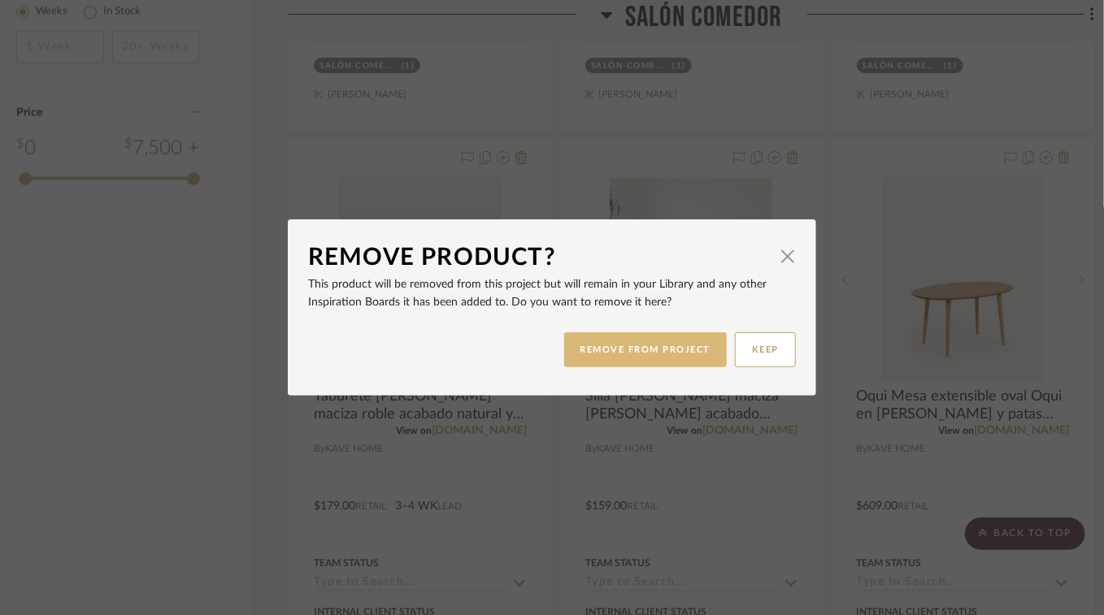
click at [652, 341] on button "REMOVE FROM PROJECT" at bounding box center [645, 349] width 163 height 35
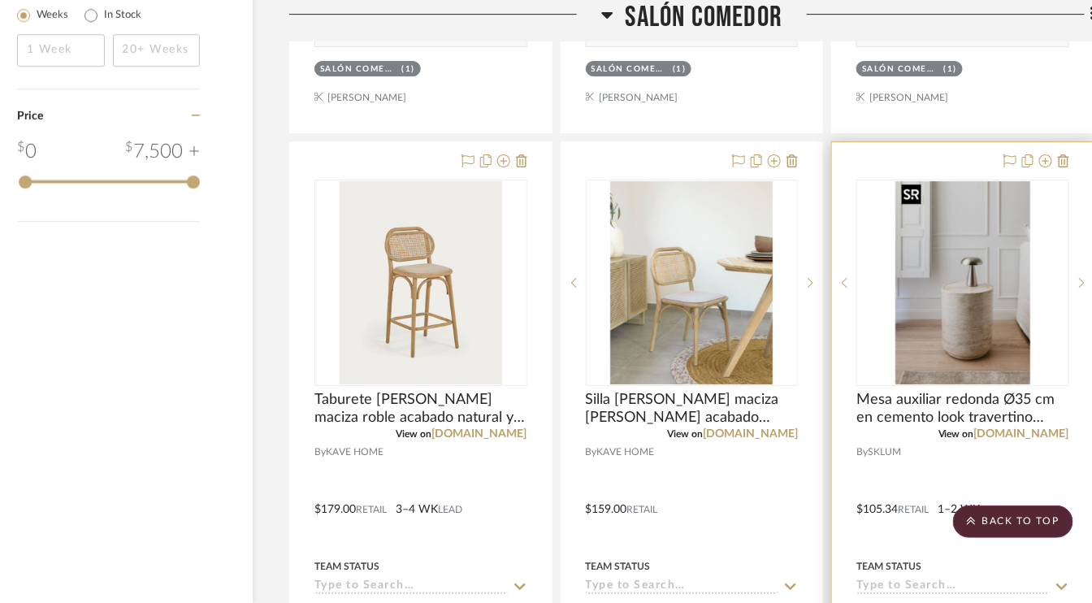
scroll to position [1788, 53]
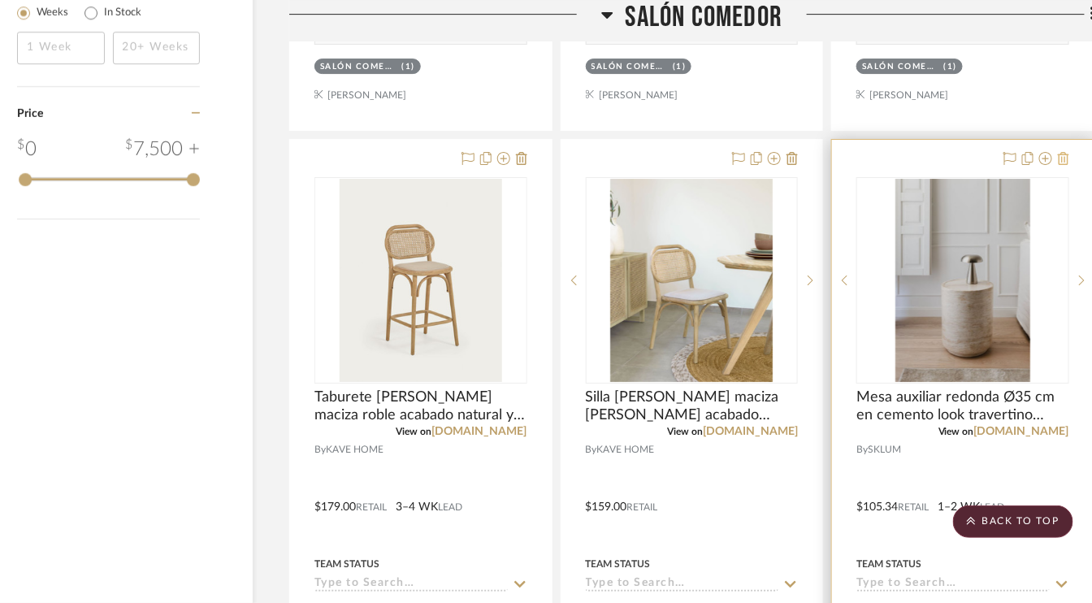
click at [1065, 152] on icon at bounding box center [1063, 158] width 11 height 13
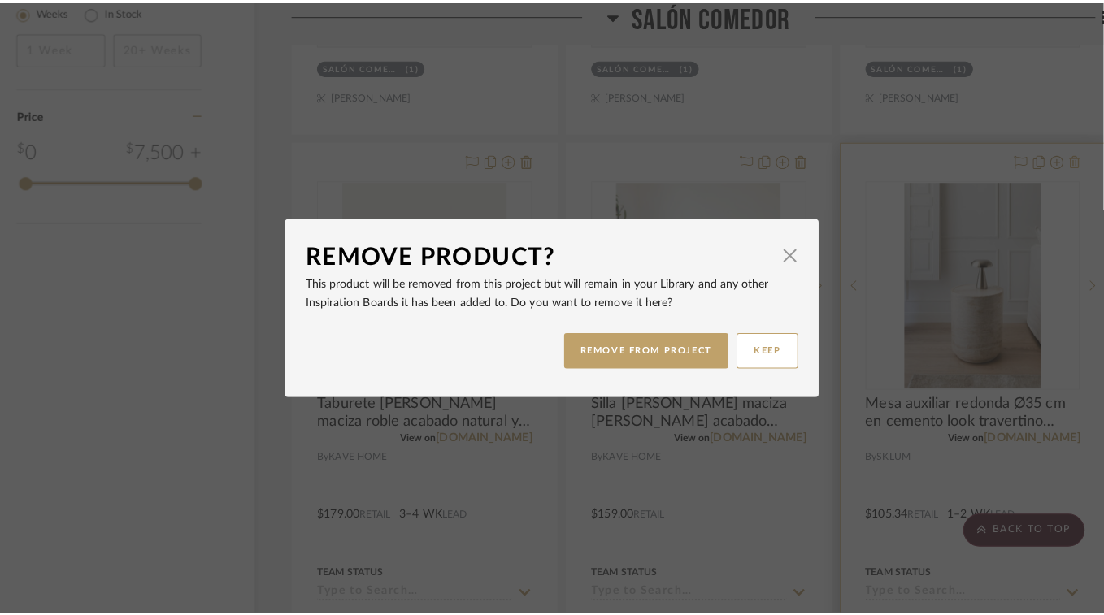
scroll to position [0, 0]
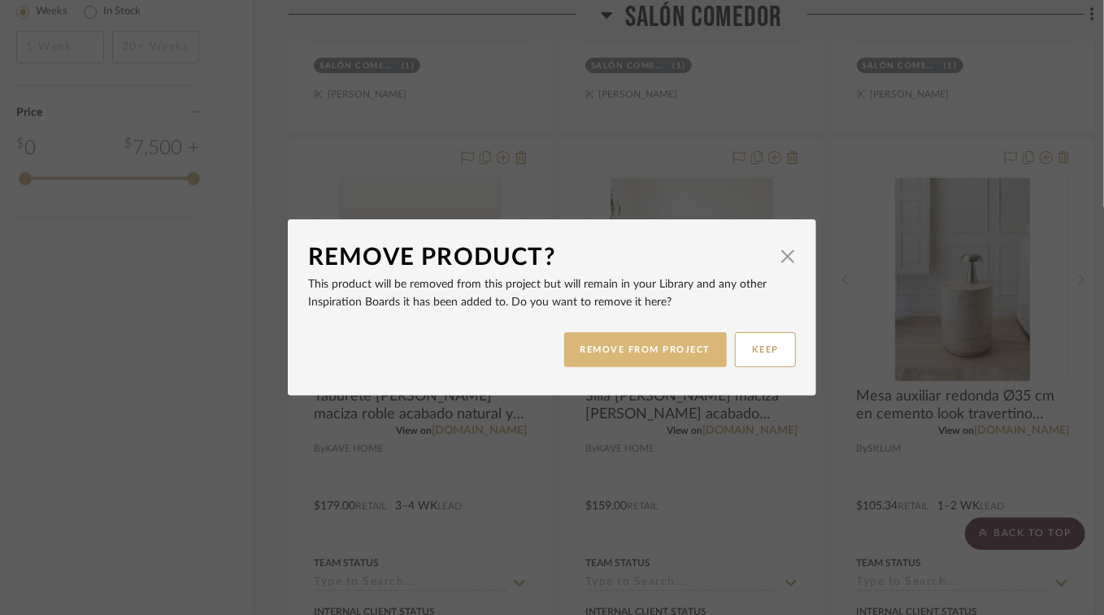
click at [618, 350] on button "REMOVE FROM PROJECT" at bounding box center [645, 349] width 163 height 35
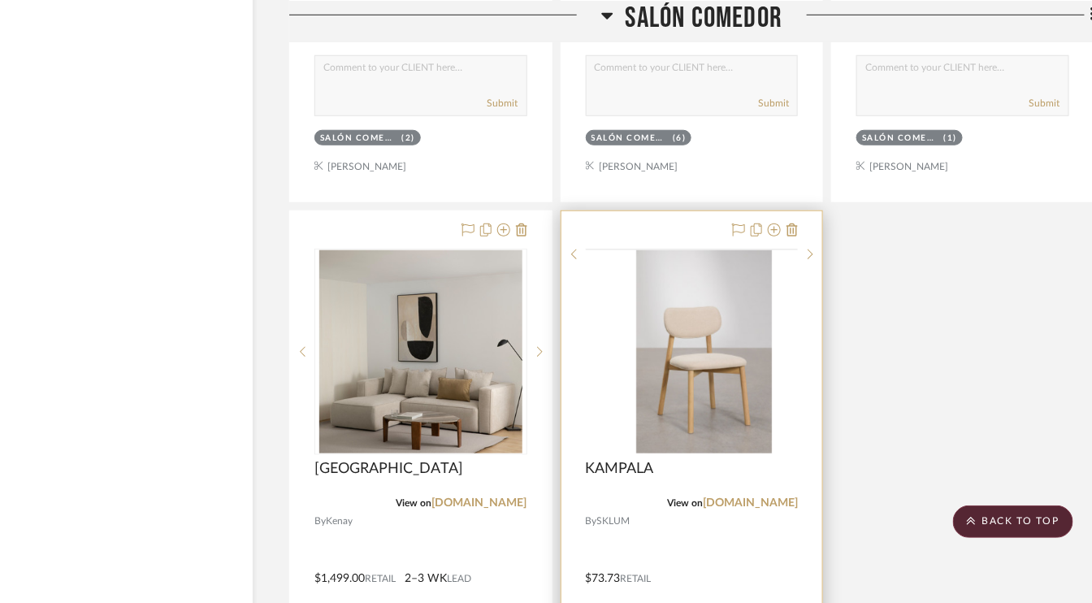
scroll to position [2438, 53]
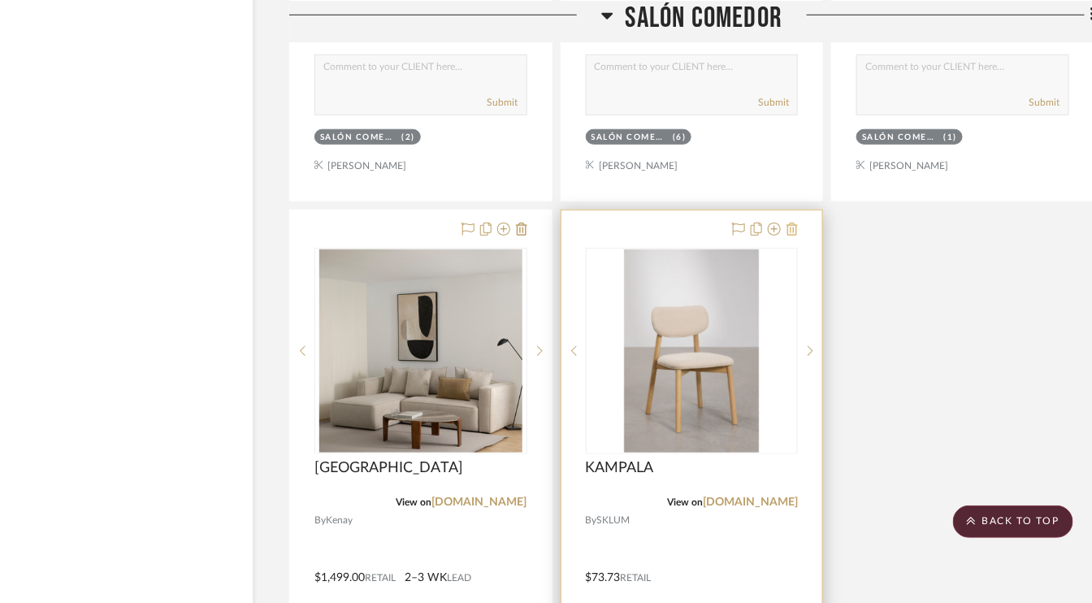
click at [791, 224] on icon at bounding box center [792, 229] width 11 height 13
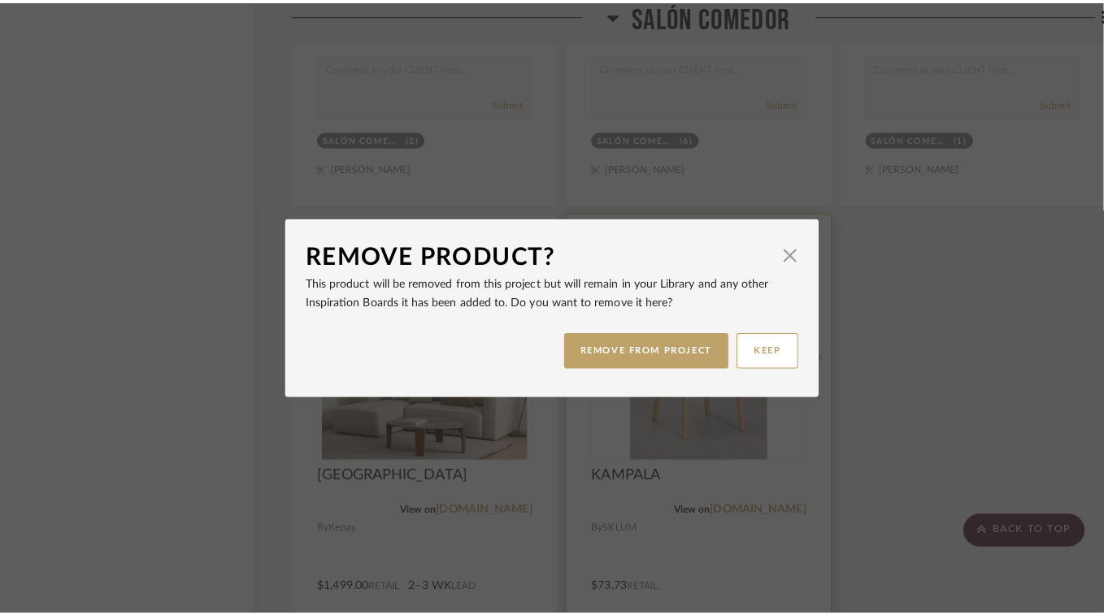
scroll to position [0, 0]
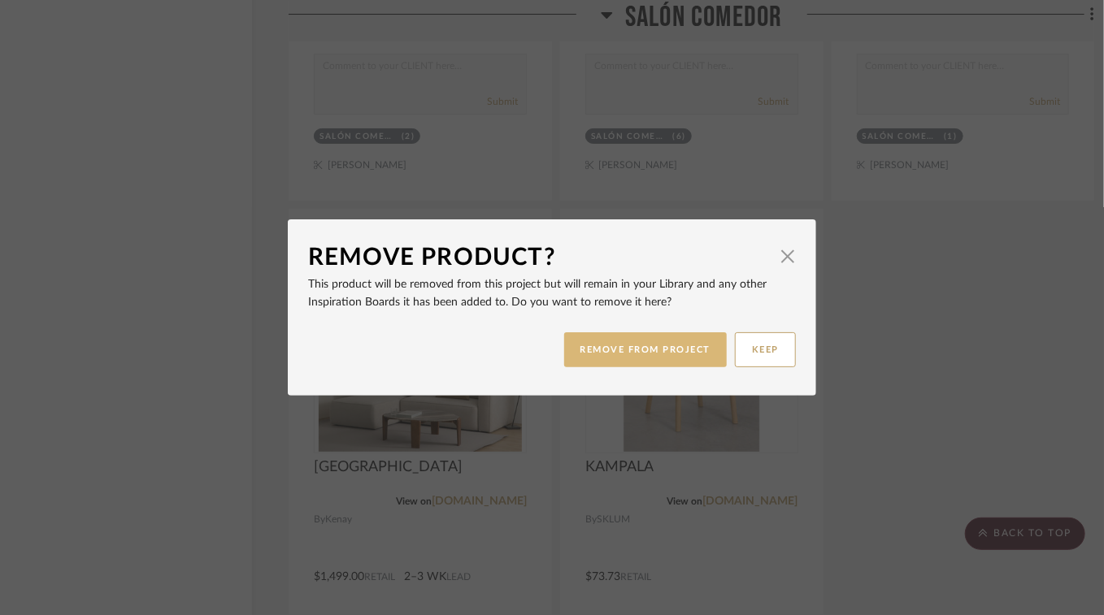
click at [623, 350] on button "REMOVE FROM PROJECT" at bounding box center [645, 349] width 163 height 35
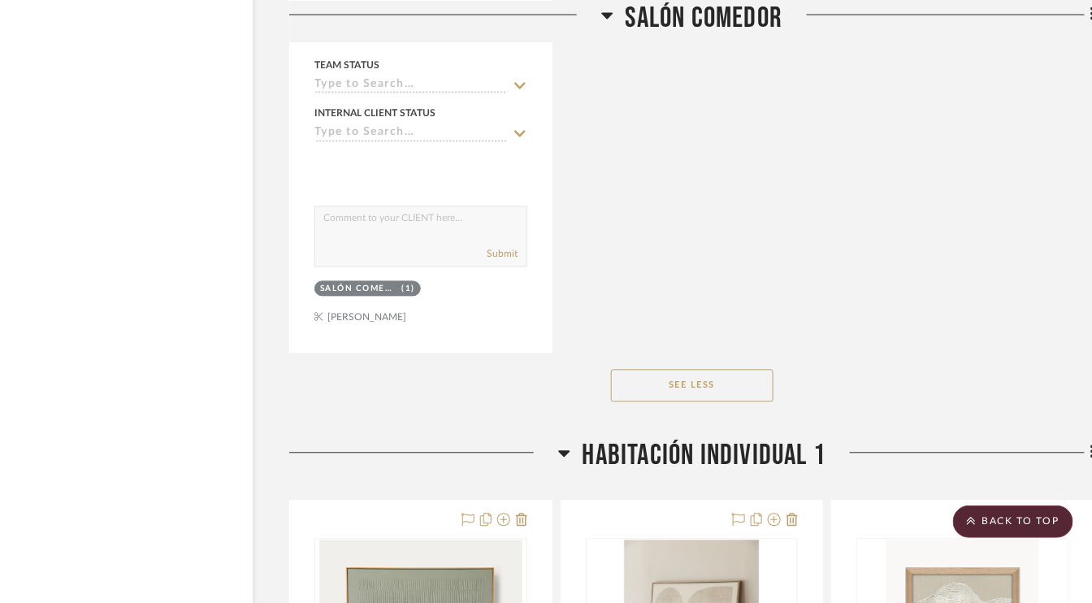
scroll to position [3332, 53]
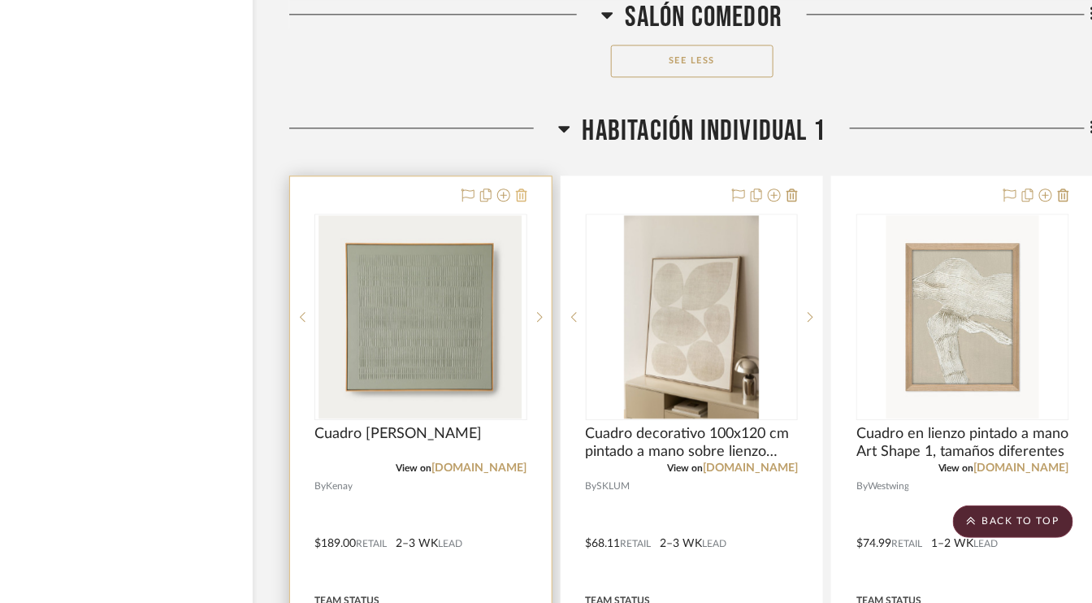
click at [524, 189] on icon at bounding box center [521, 195] width 11 height 13
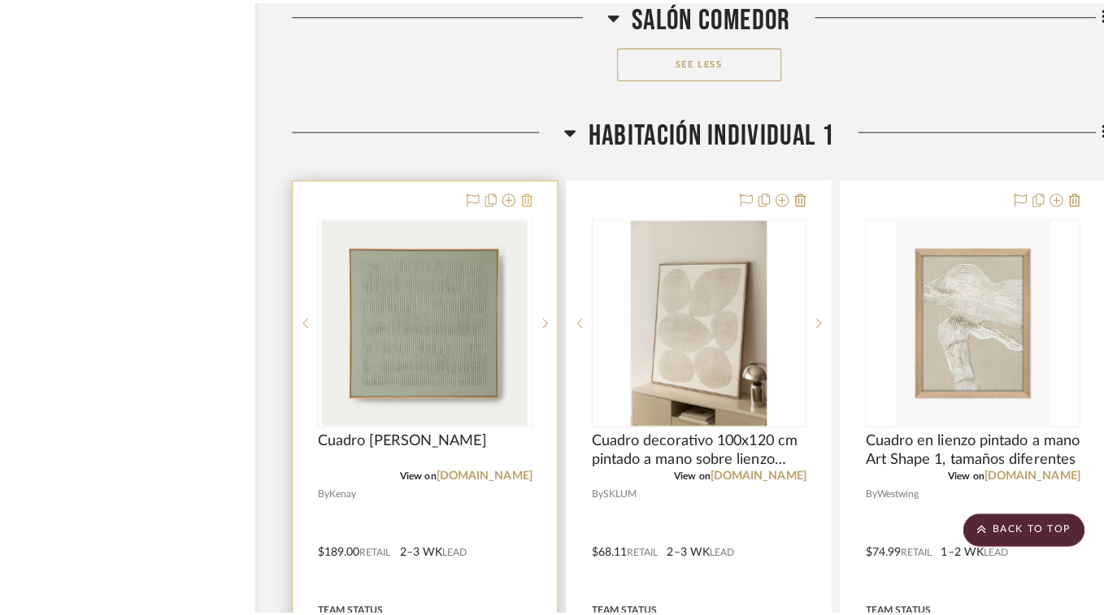
scroll to position [0, 0]
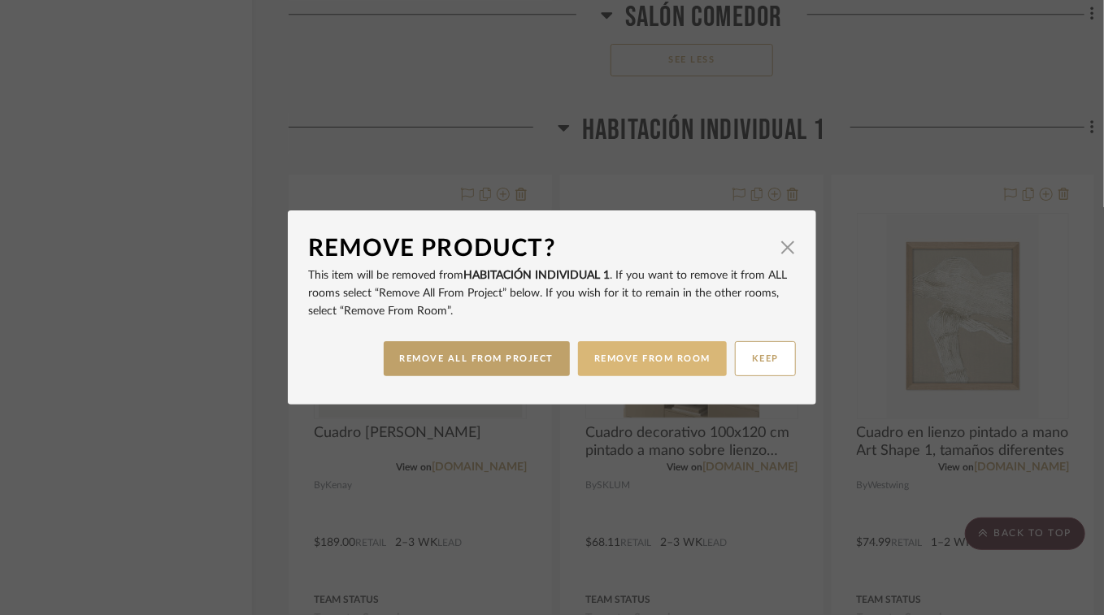
click at [662, 362] on button "REMOVE FROM ROOM" at bounding box center [652, 358] width 149 height 35
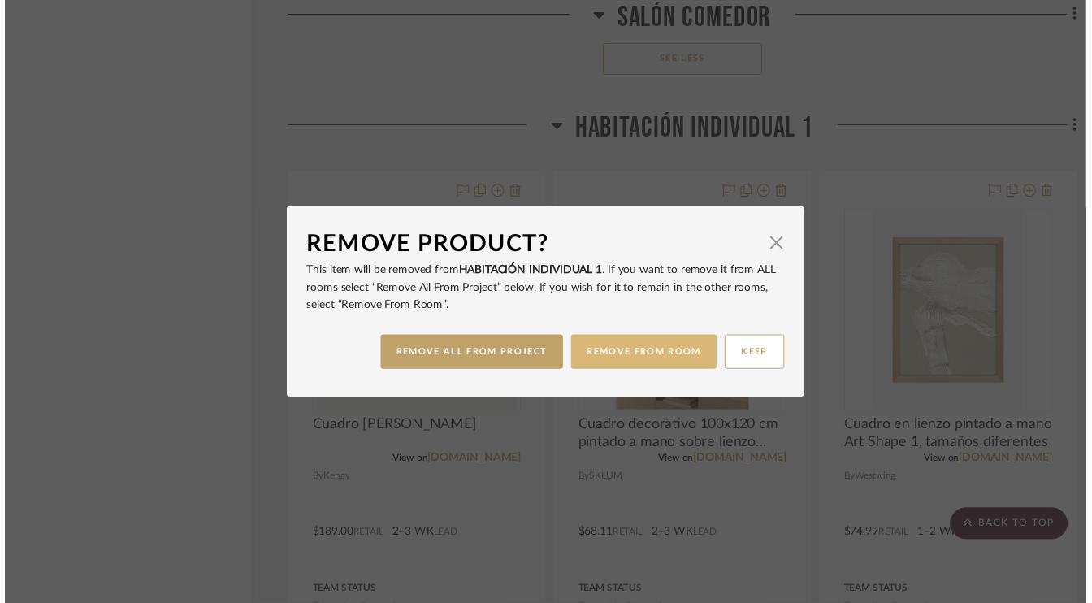
scroll to position [3332, 53]
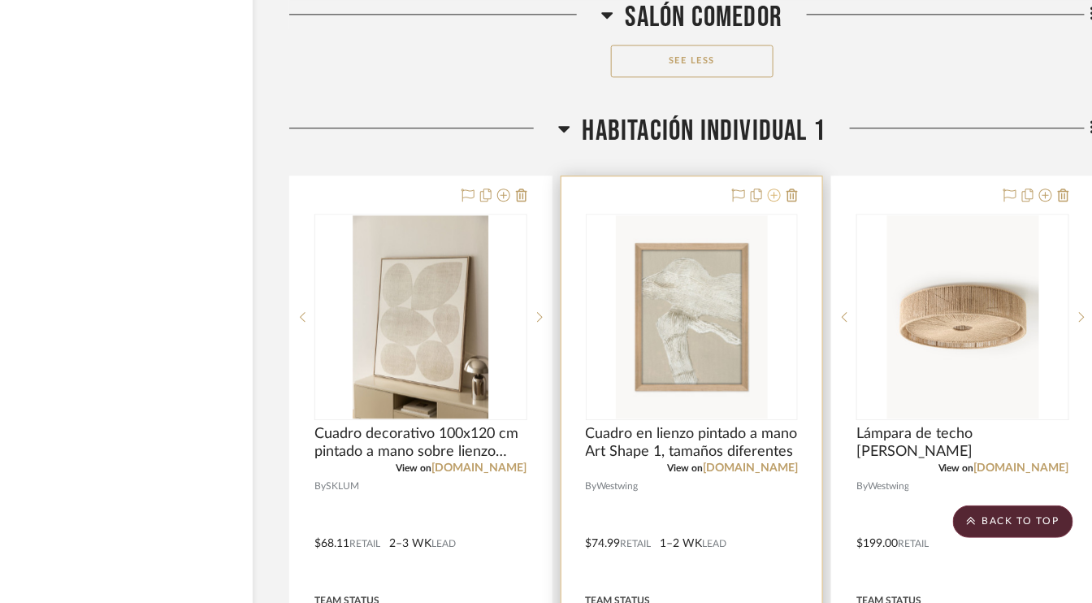
click at [774, 189] on icon at bounding box center [774, 195] width 13 height 13
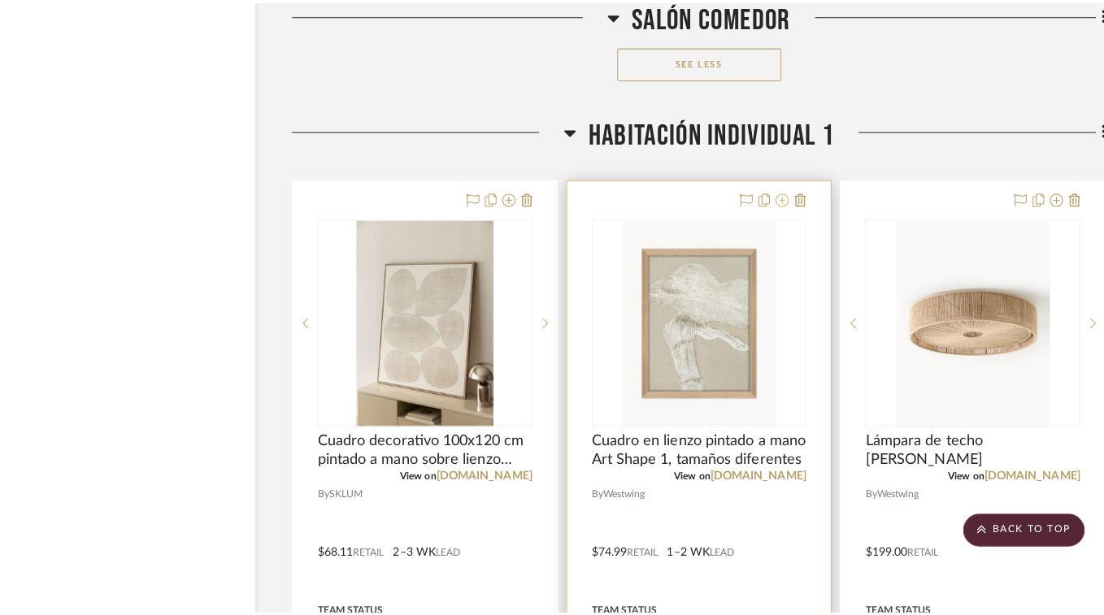
scroll to position [0, 0]
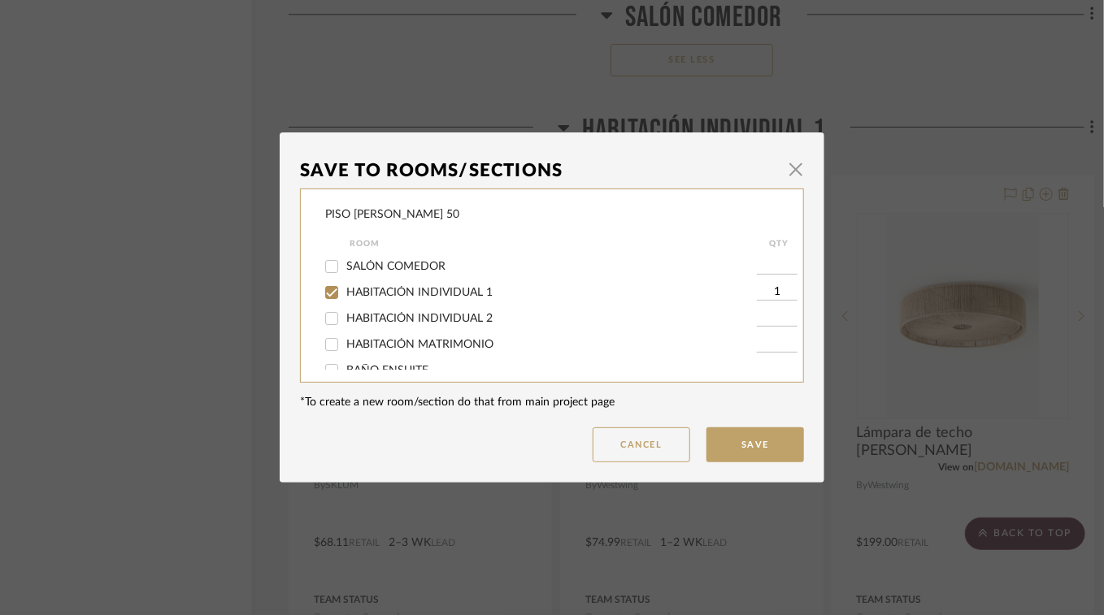
click at [762, 345] on input at bounding box center [777, 344] width 41 height 16
click at [328, 349] on input "HABITACIÓN MATRIMONIO" at bounding box center [332, 345] width 26 height 26
checkbox input "true"
type input "1"
click at [328, 294] on input "HABITACIÓN INDIVIDUAL 1" at bounding box center [332, 293] width 26 height 26
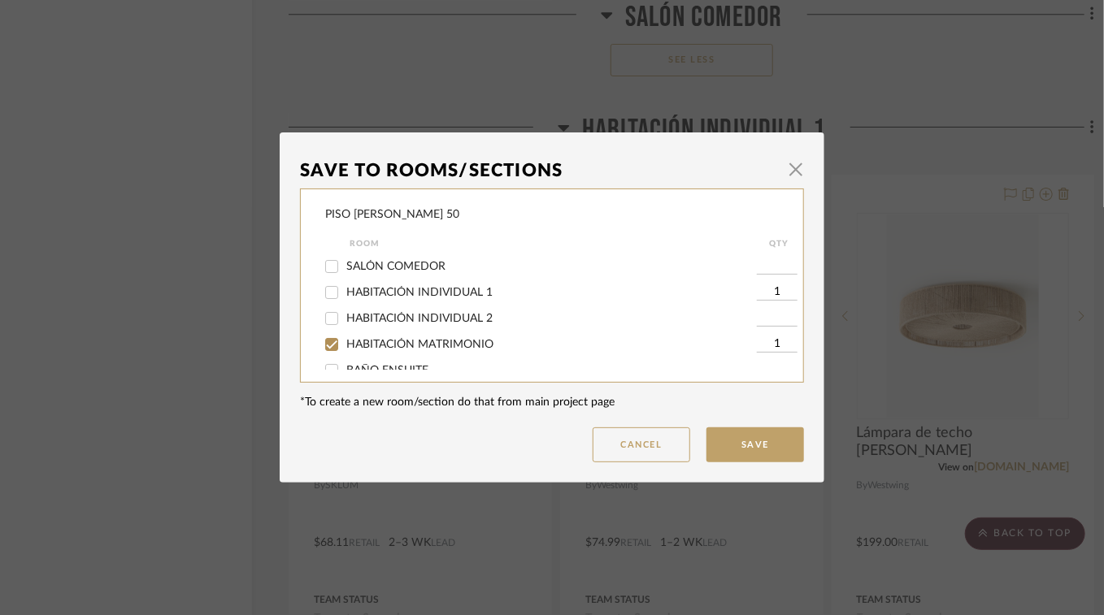
checkbox input "false"
click at [766, 453] on button "Save" at bounding box center [755, 445] width 98 height 35
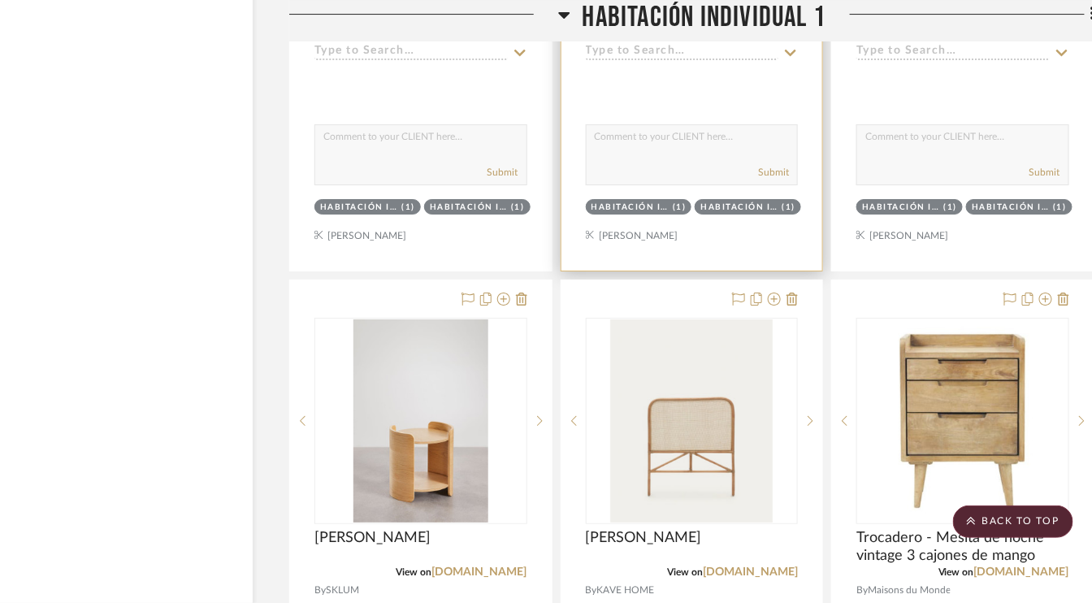
scroll to position [3983, 53]
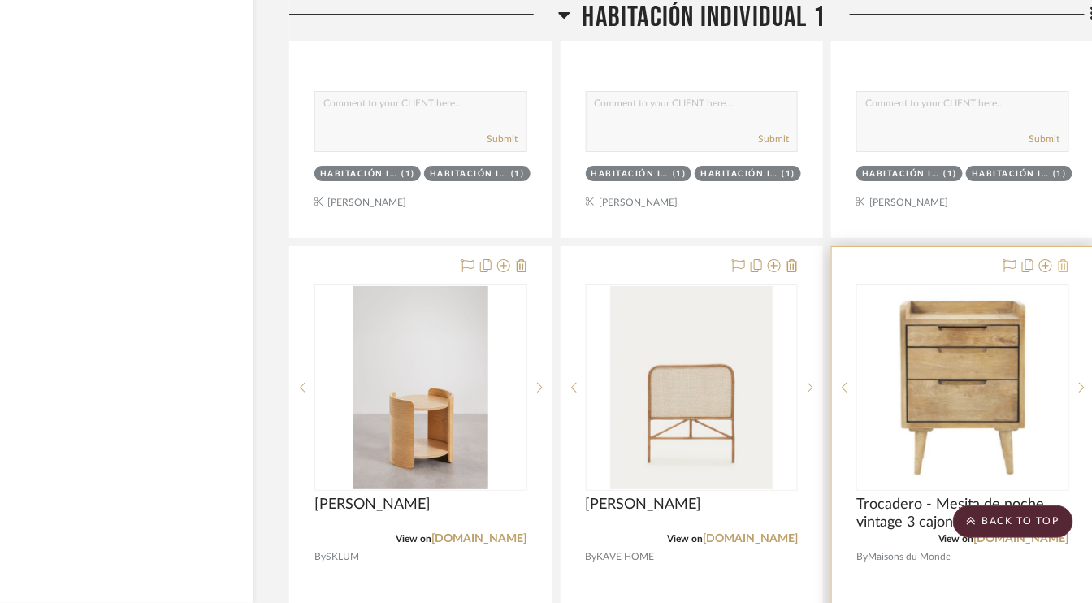
click at [1065, 262] on icon at bounding box center [1063, 265] width 11 height 13
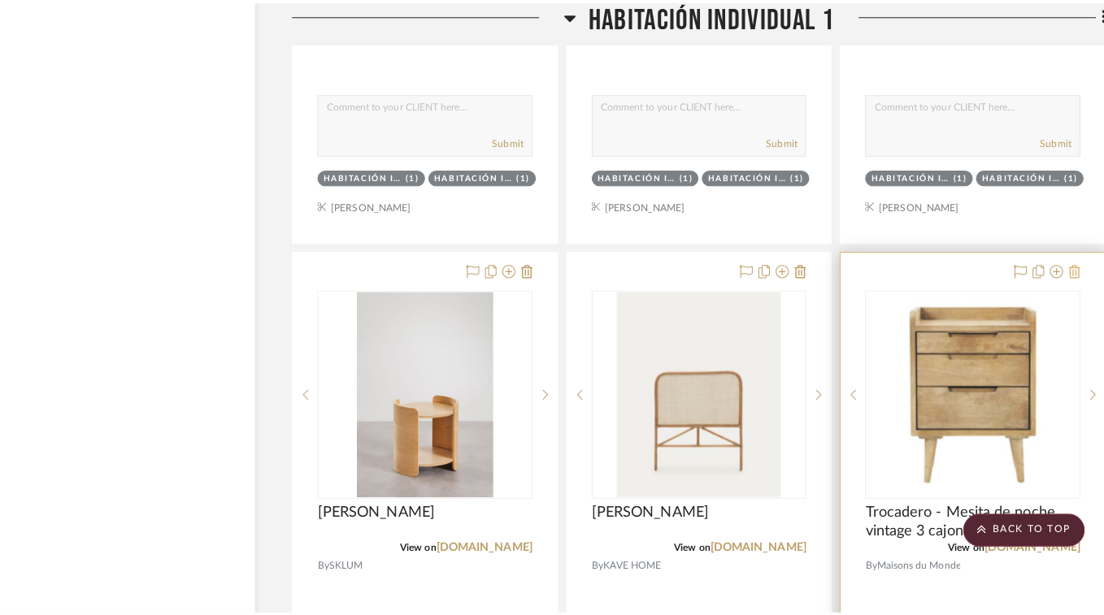
scroll to position [0, 0]
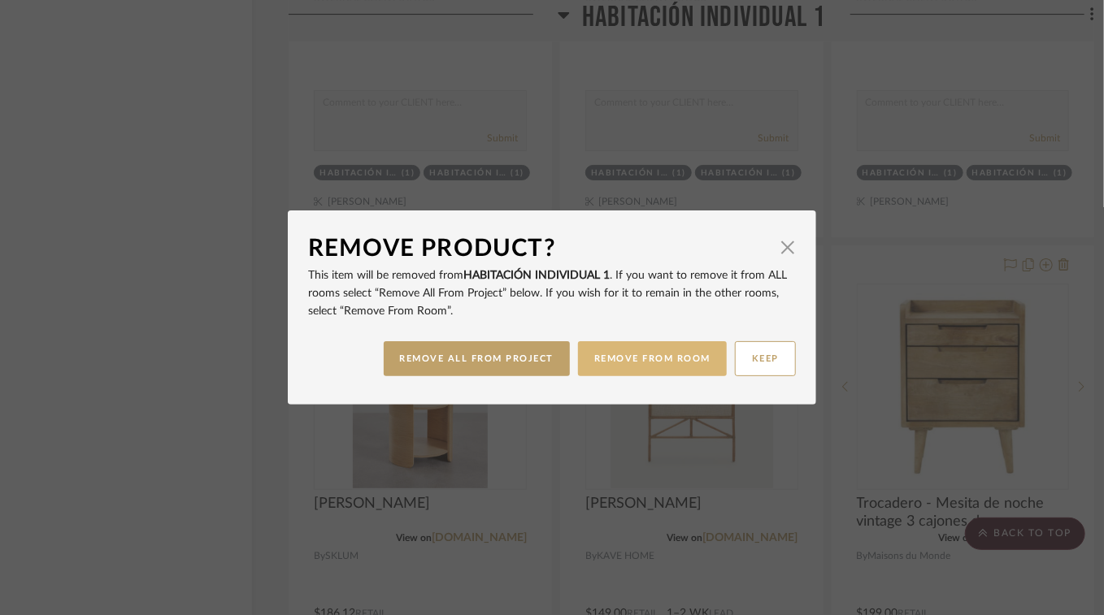
click at [660, 360] on button "REMOVE FROM ROOM" at bounding box center [652, 358] width 149 height 35
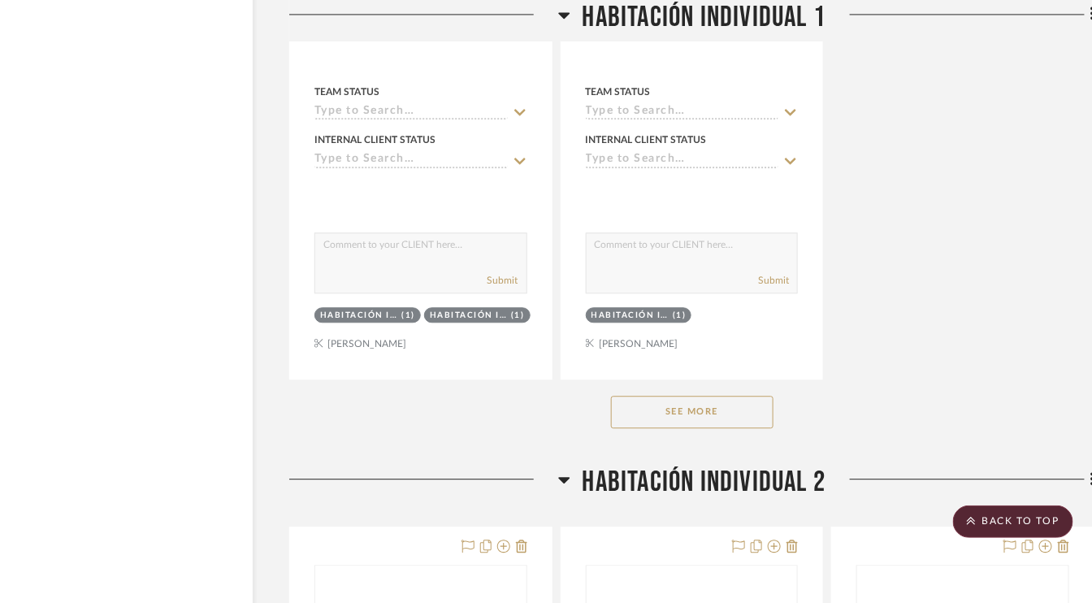
scroll to position [5283, 53]
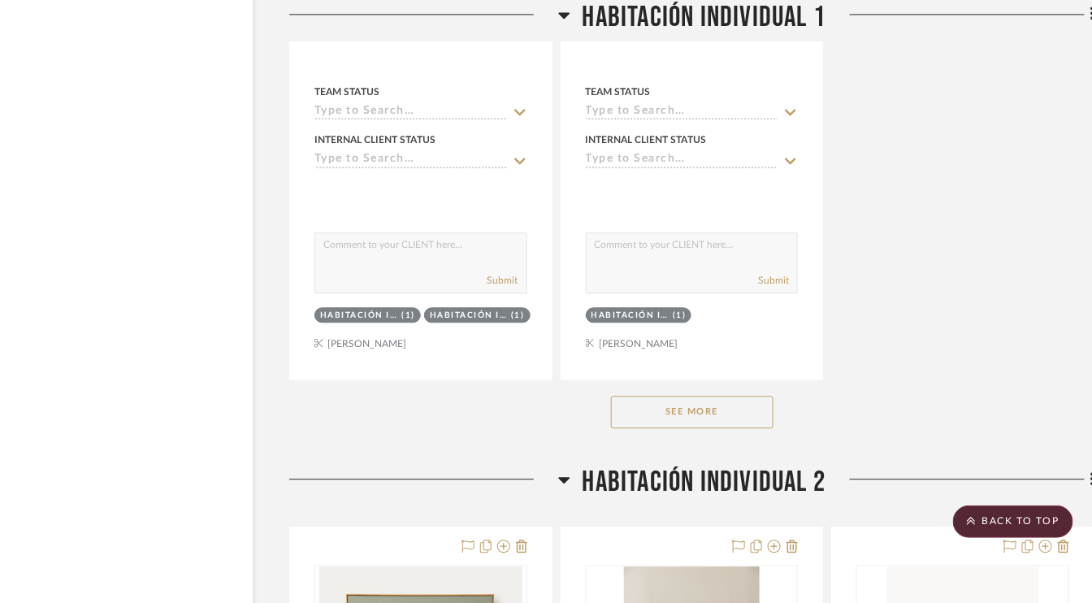
click at [707, 402] on button "See More" at bounding box center [692, 412] width 163 height 33
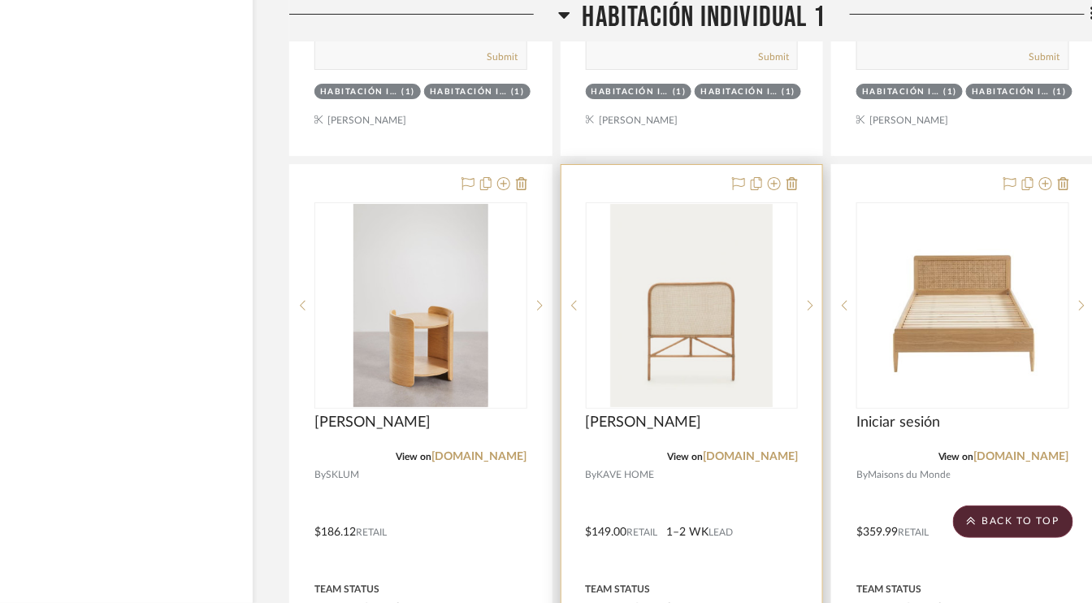
scroll to position [4145, 53]
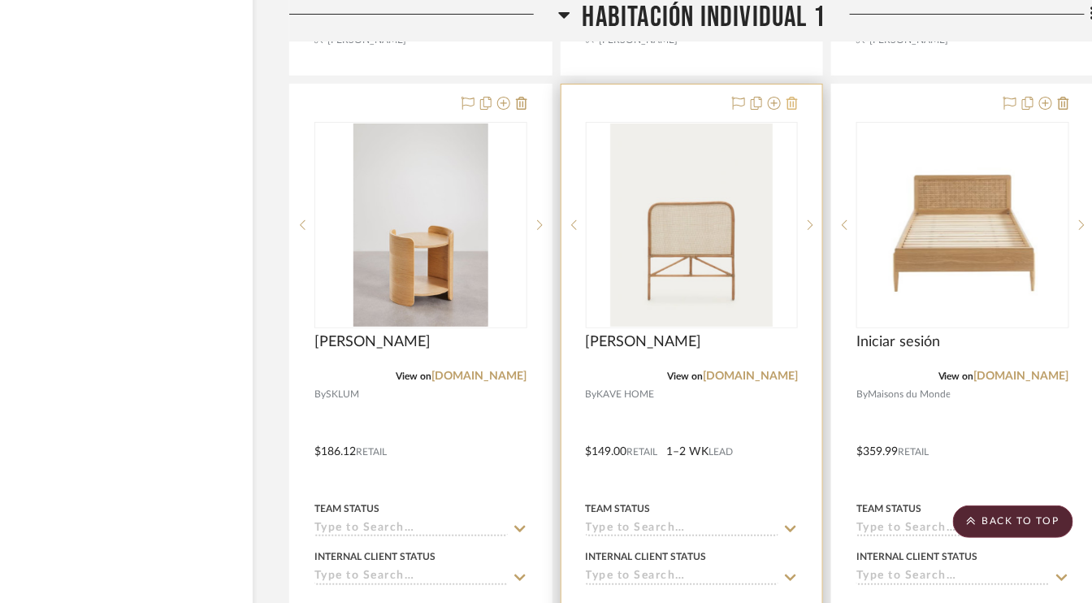
click at [797, 97] on icon at bounding box center [792, 103] width 11 height 13
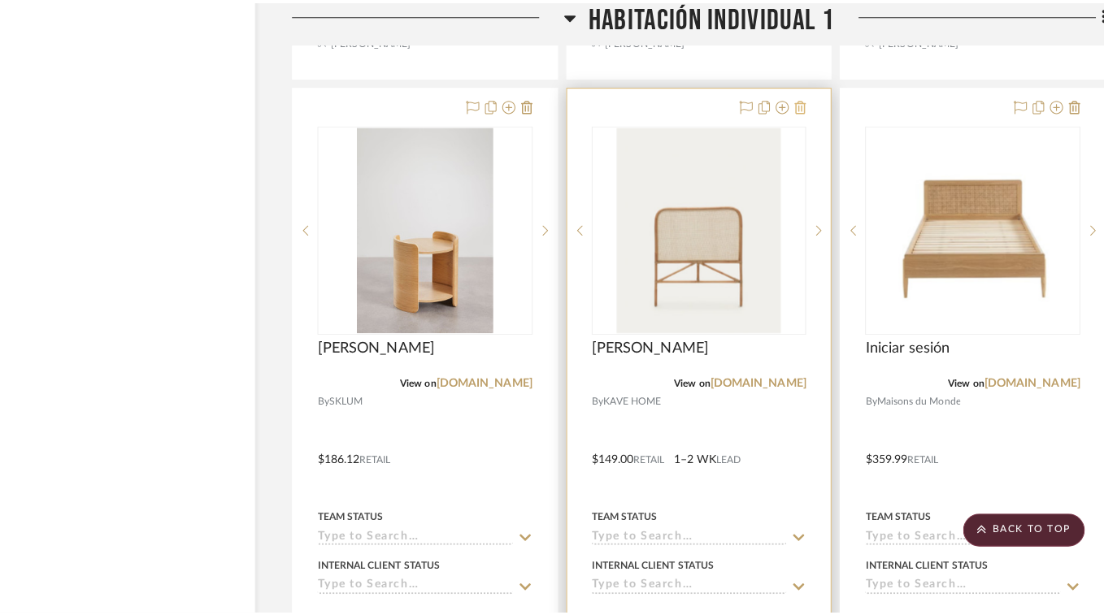
scroll to position [0, 0]
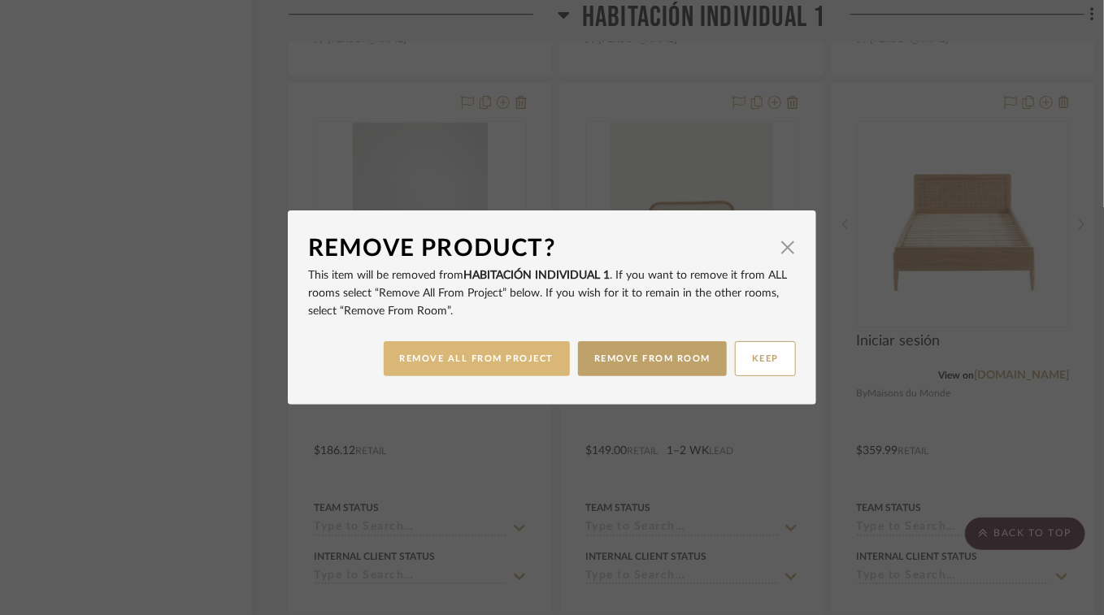
click at [495, 364] on button "REMOVE ALL FROM PROJECT" at bounding box center [477, 358] width 187 height 35
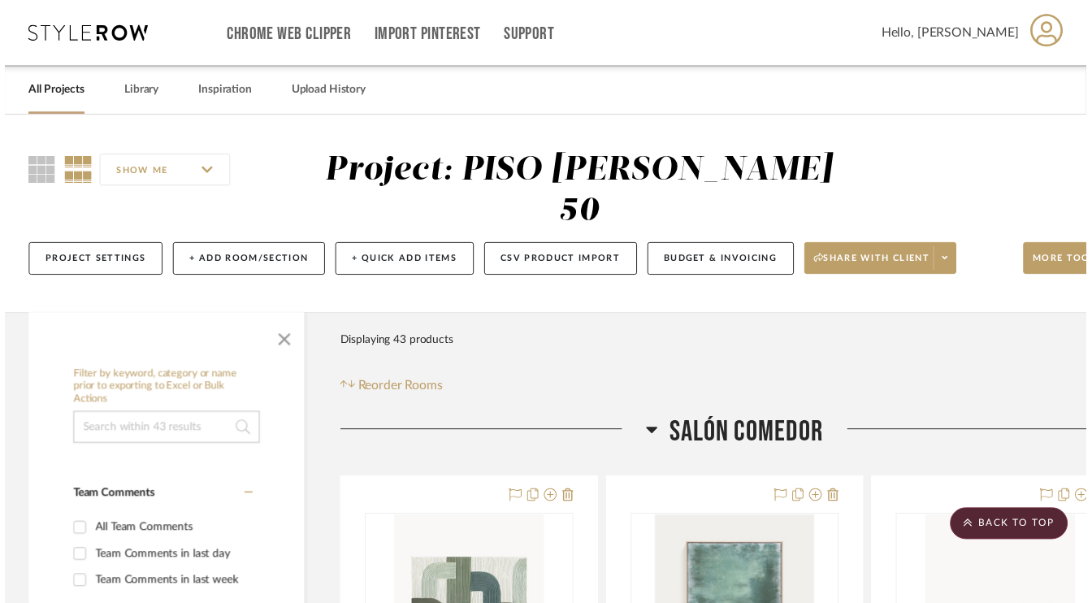
scroll to position [4145, 53]
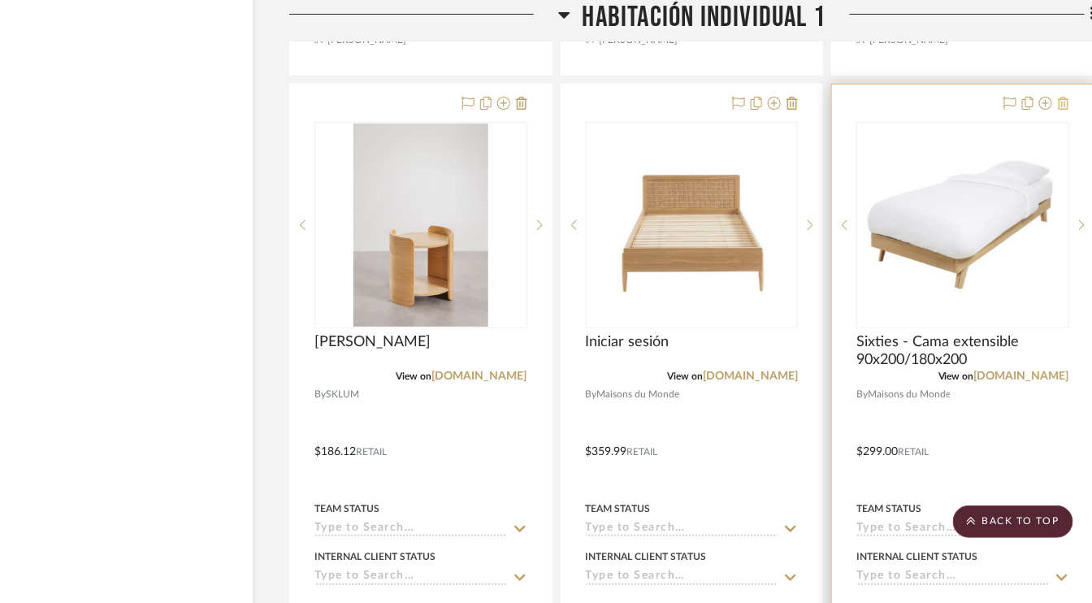
click at [1061, 98] on icon at bounding box center [1063, 103] width 11 height 13
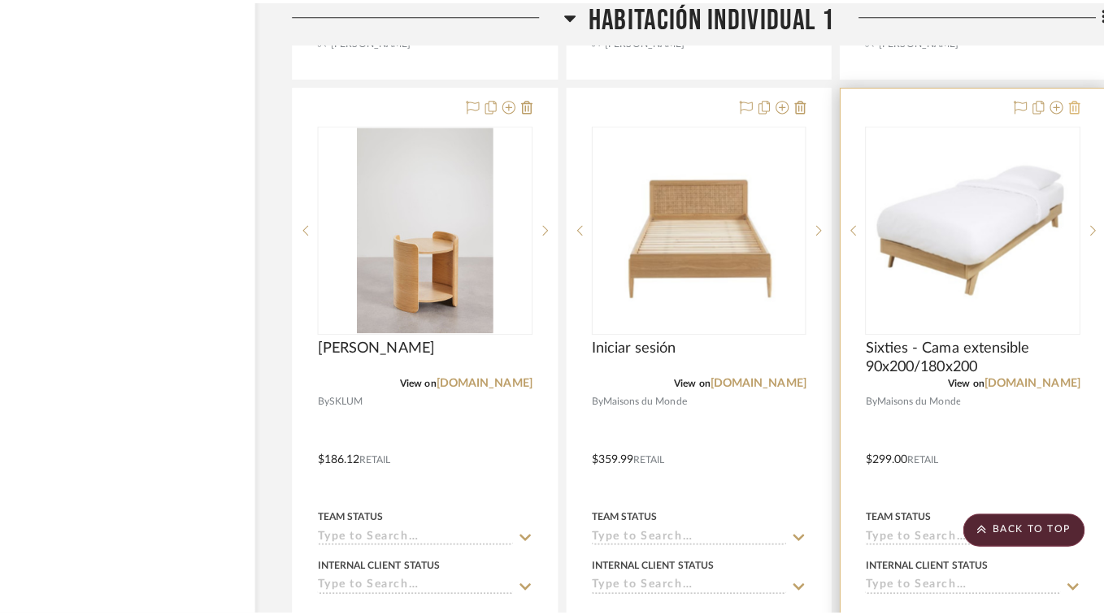
scroll to position [0, 0]
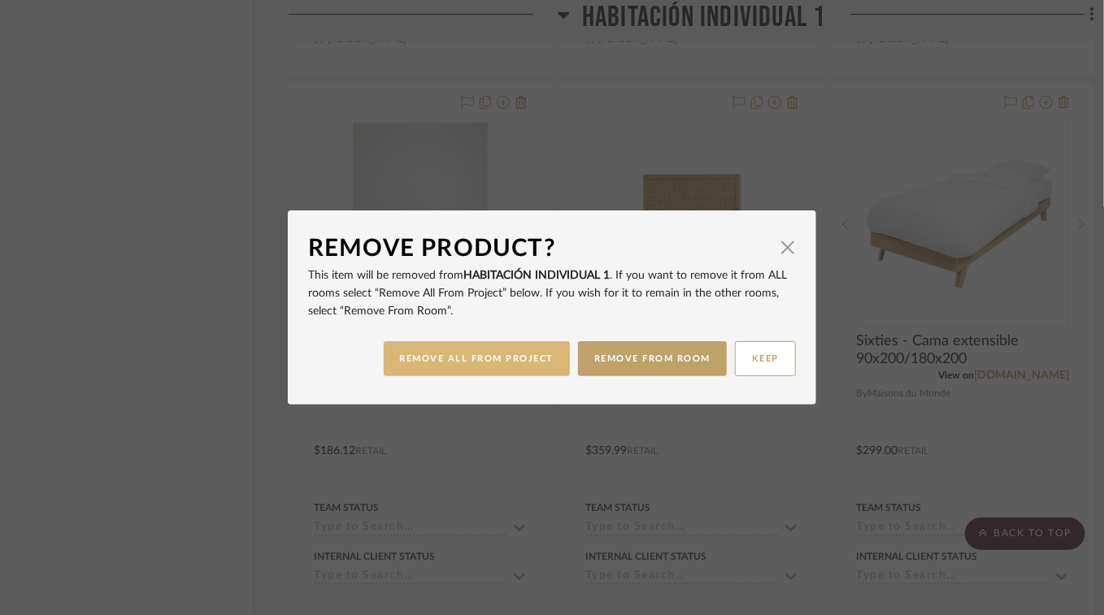
click at [514, 365] on button "REMOVE ALL FROM PROJECT" at bounding box center [477, 358] width 187 height 35
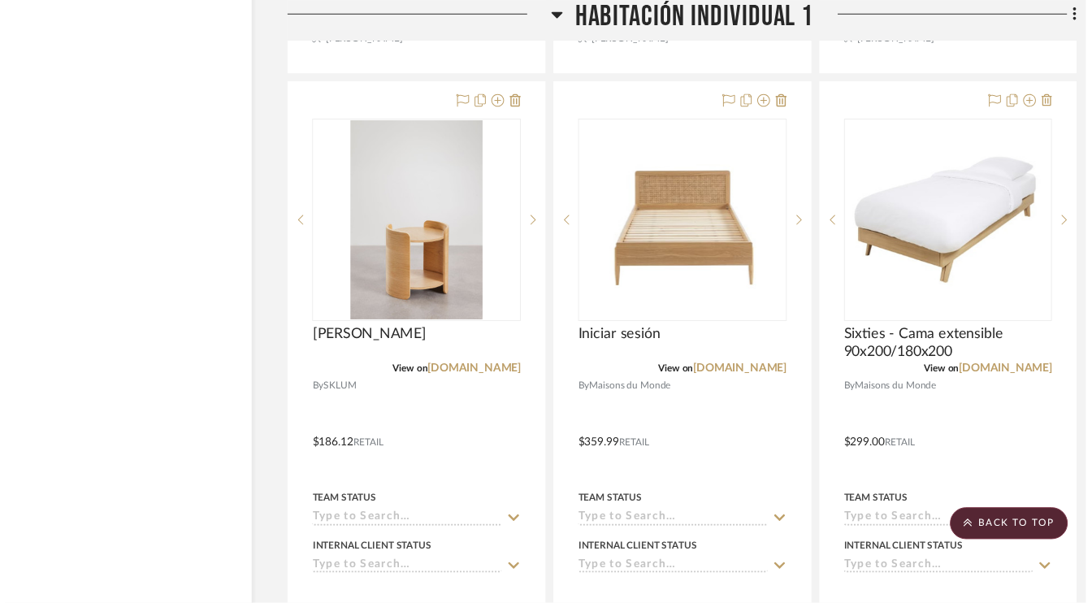
scroll to position [4145, 53]
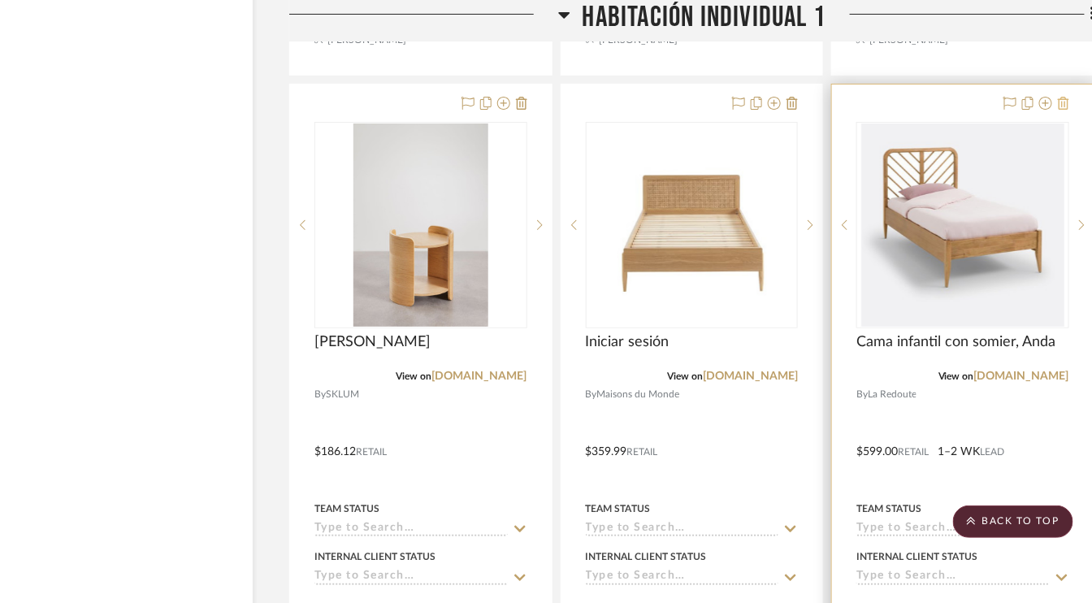
click at [1061, 99] on icon at bounding box center [1063, 103] width 11 height 13
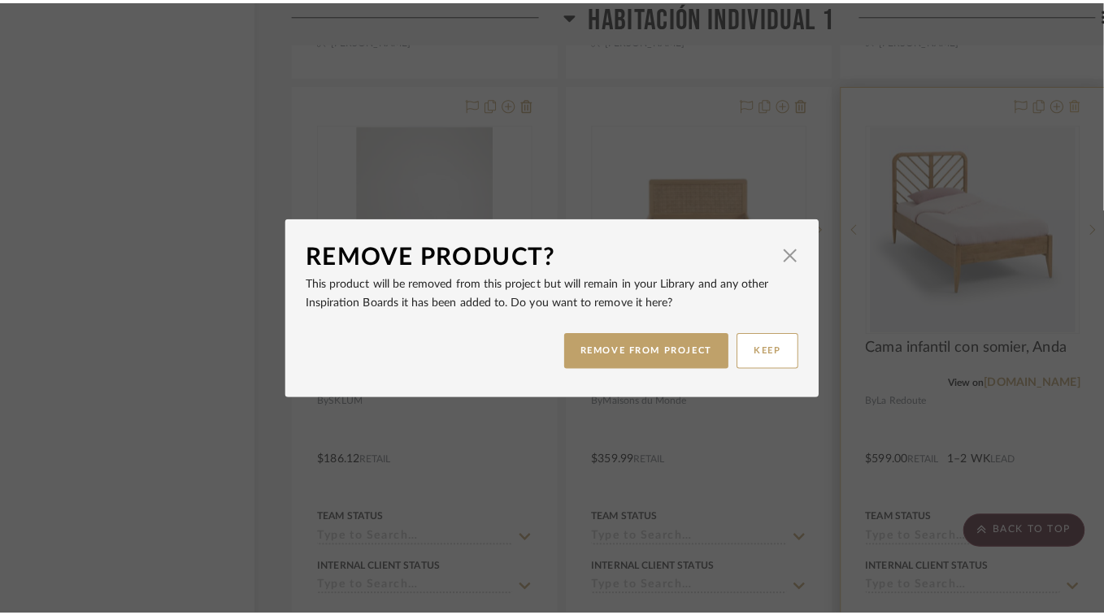
scroll to position [0, 0]
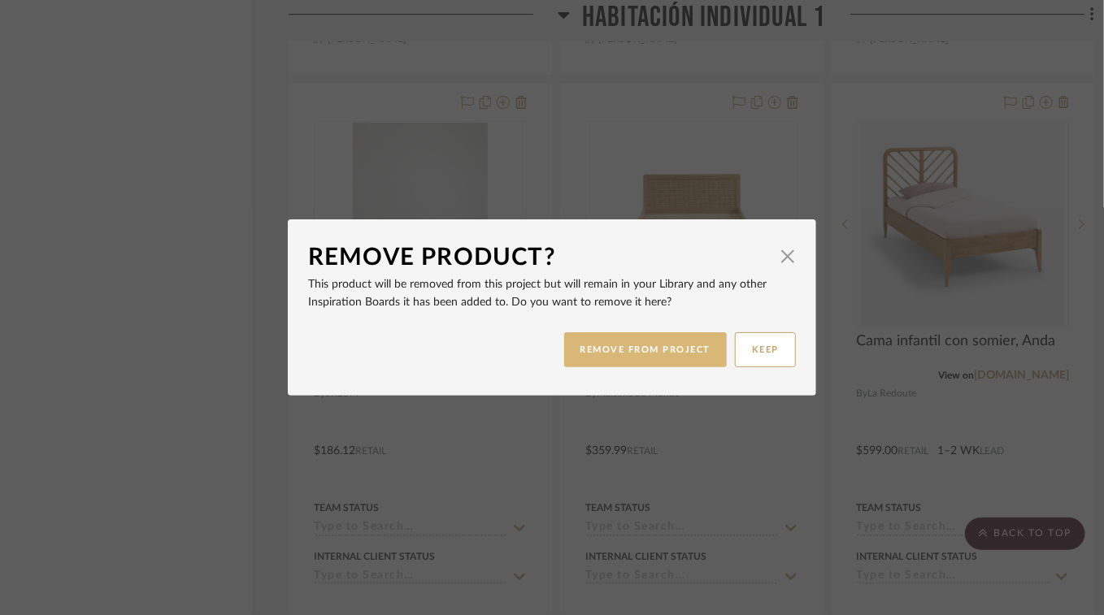
click at [667, 350] on button "REMOVE FROM PROJECT" at bounding box center [645, 349] width 163 height 35
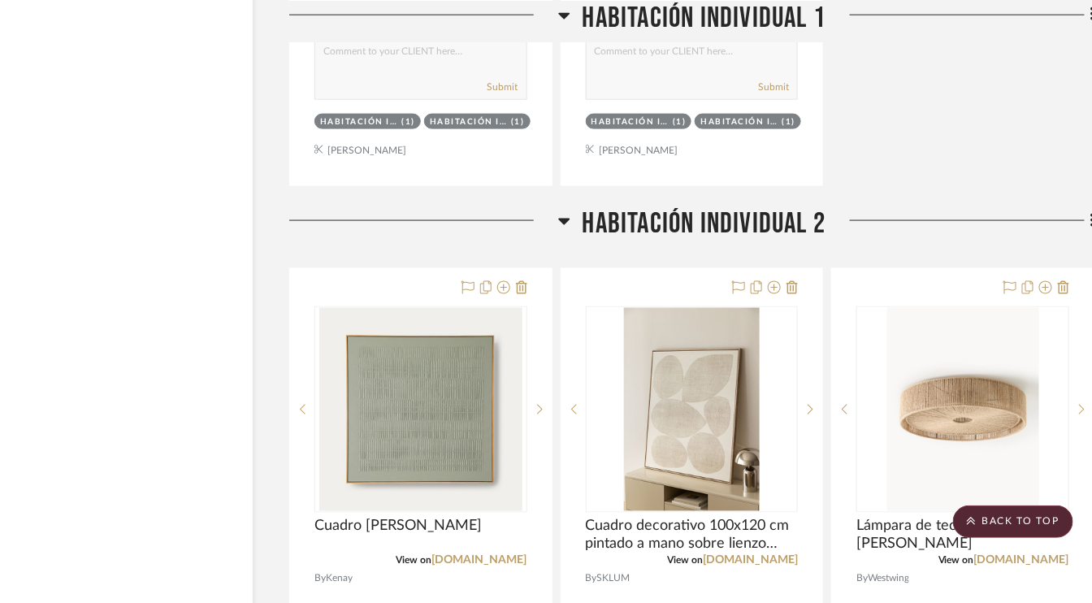
scroll to position [4795, 53]
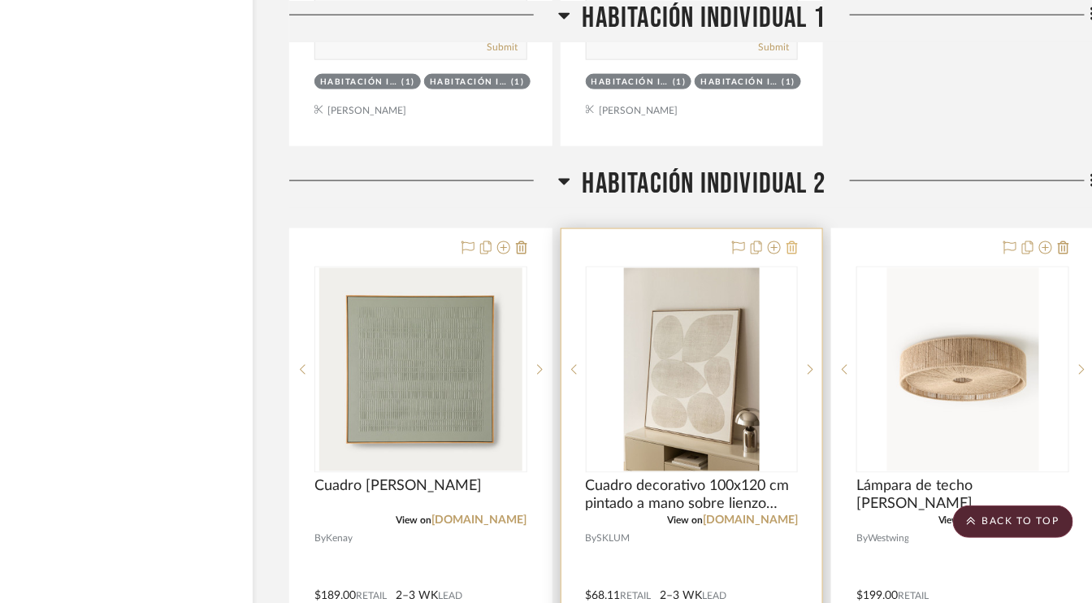
click at [797, 243] on icon at bounding box center [792, 247] width 11 height 13
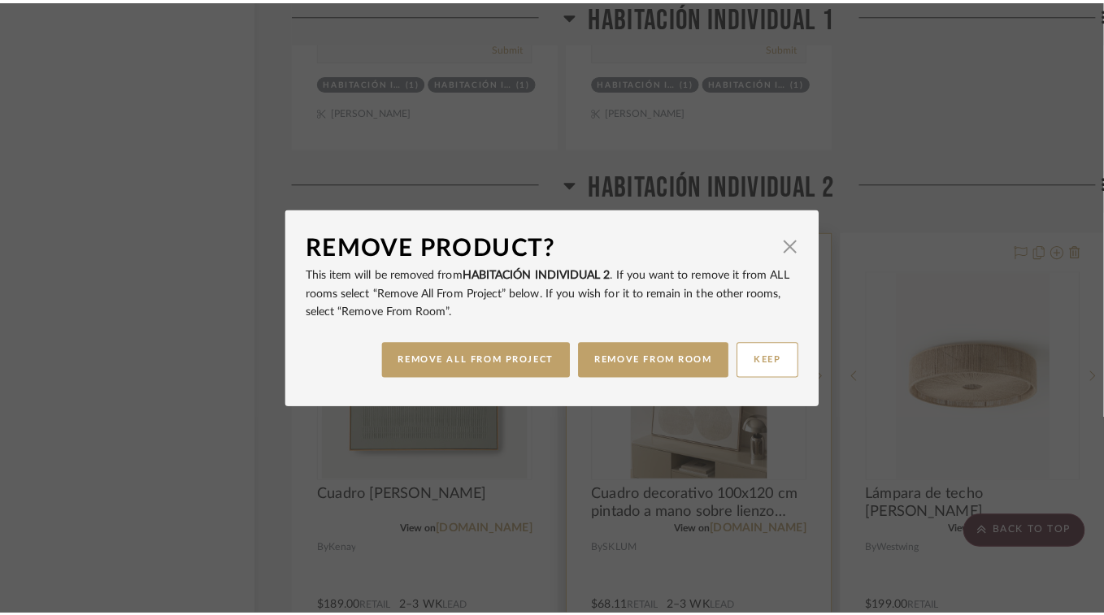
scroll to position [0, 0]
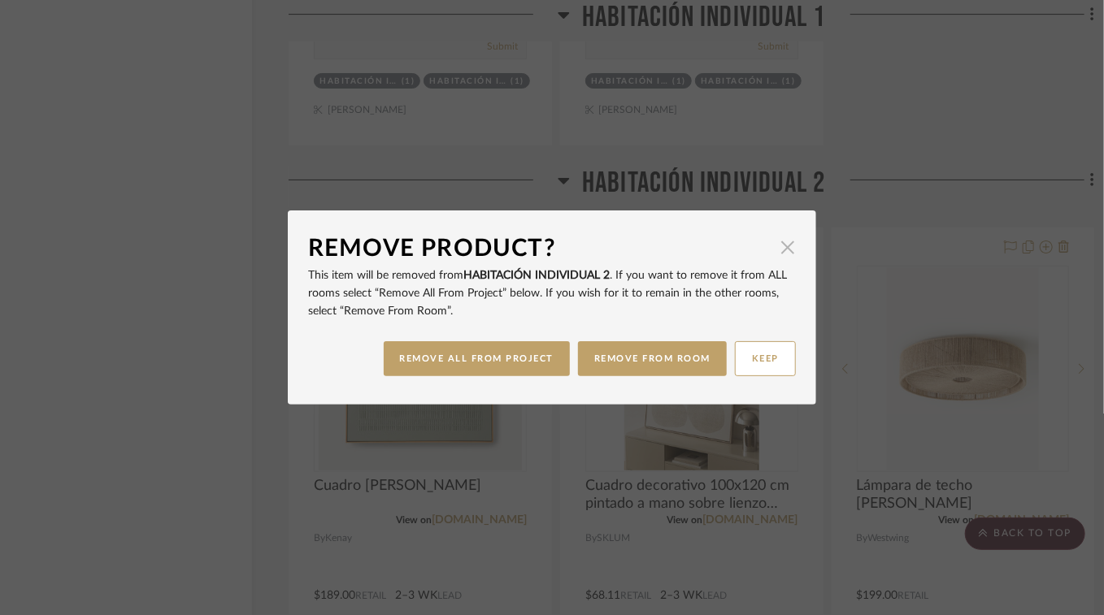
click at [772, 250] on span "button" at bounding box center [787, 247] width 33 height 33
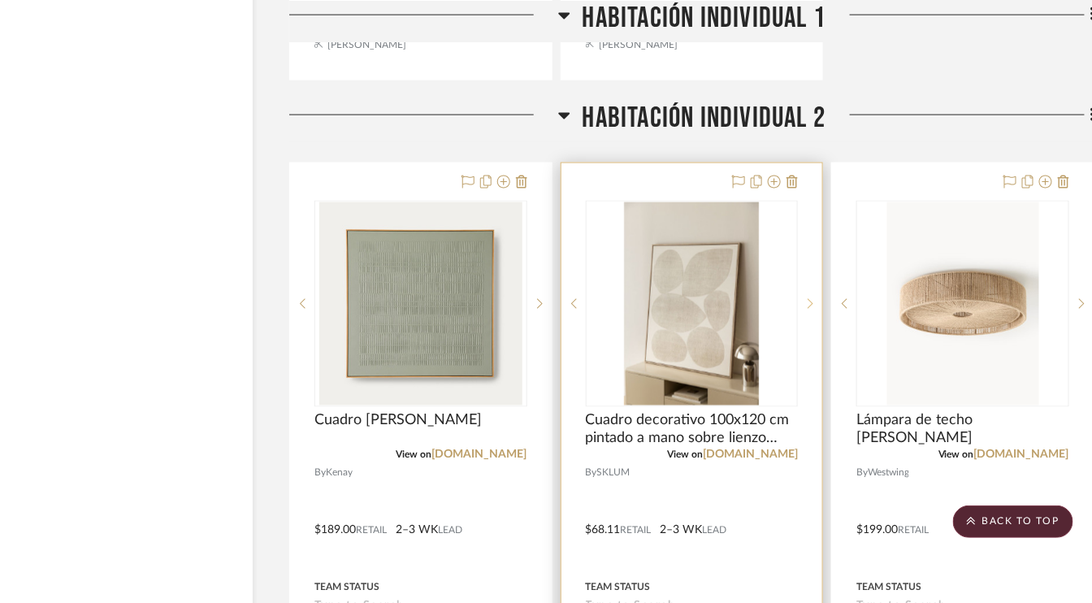
scroll to position [4877, 53]
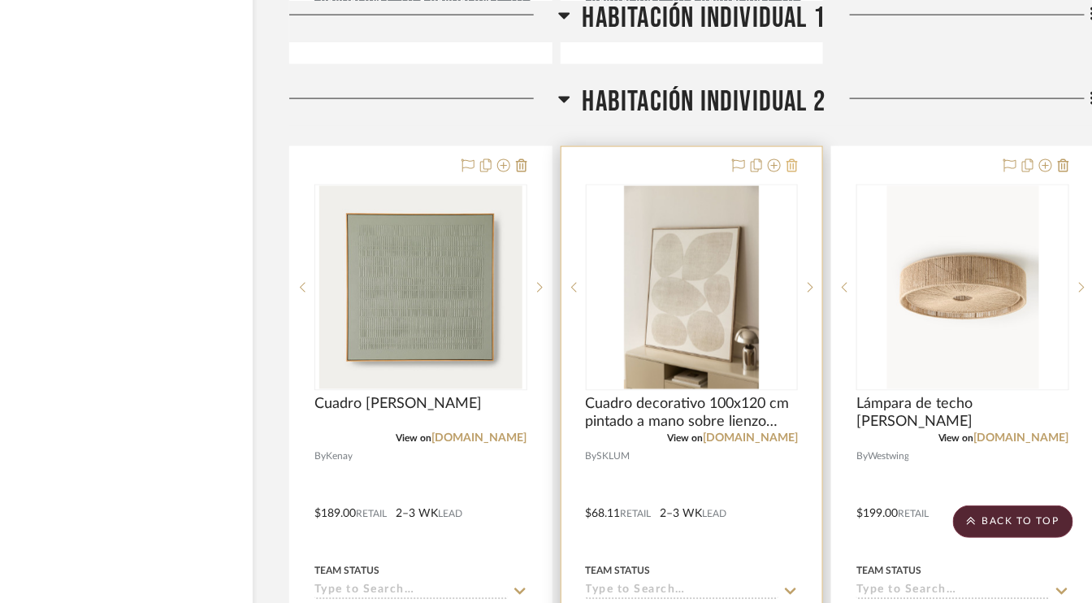
click at [794, 159] on icon at bounding box center [792, 165] width 11 height 13
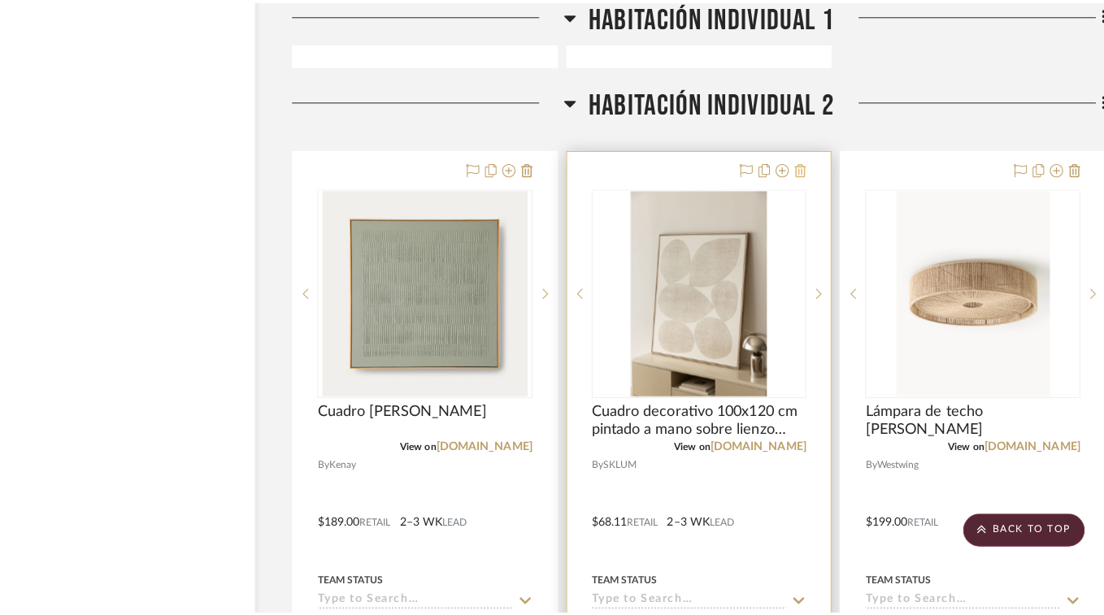
scroll to position [0, 0]
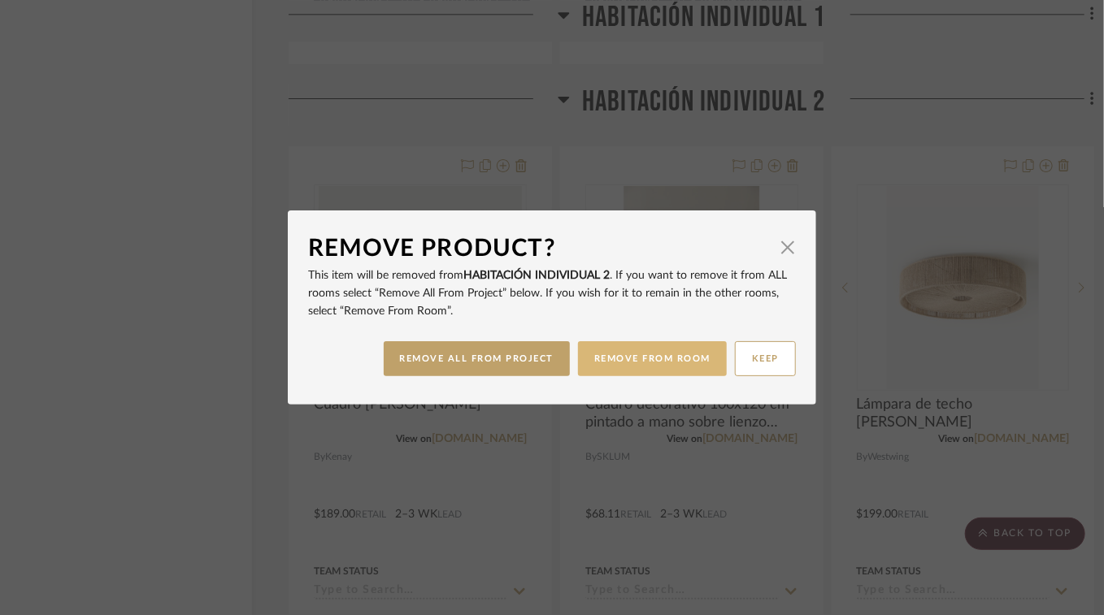
click at [645, 365] on button "REMOVE FROM ROOM" at bounding box center [652, 358] width 149 height 35
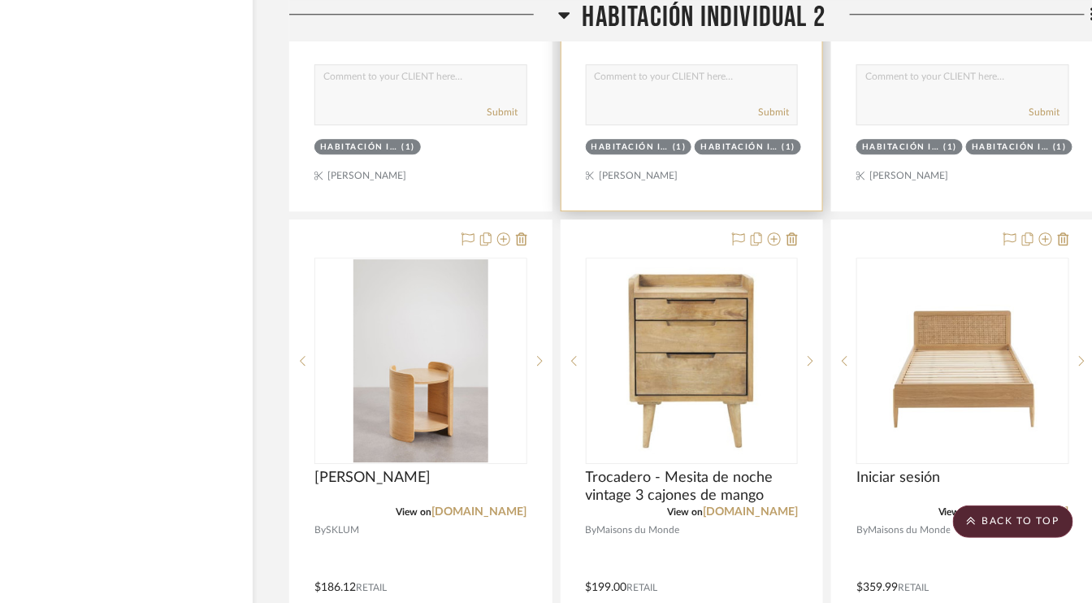
scroll to position [5528, 53]
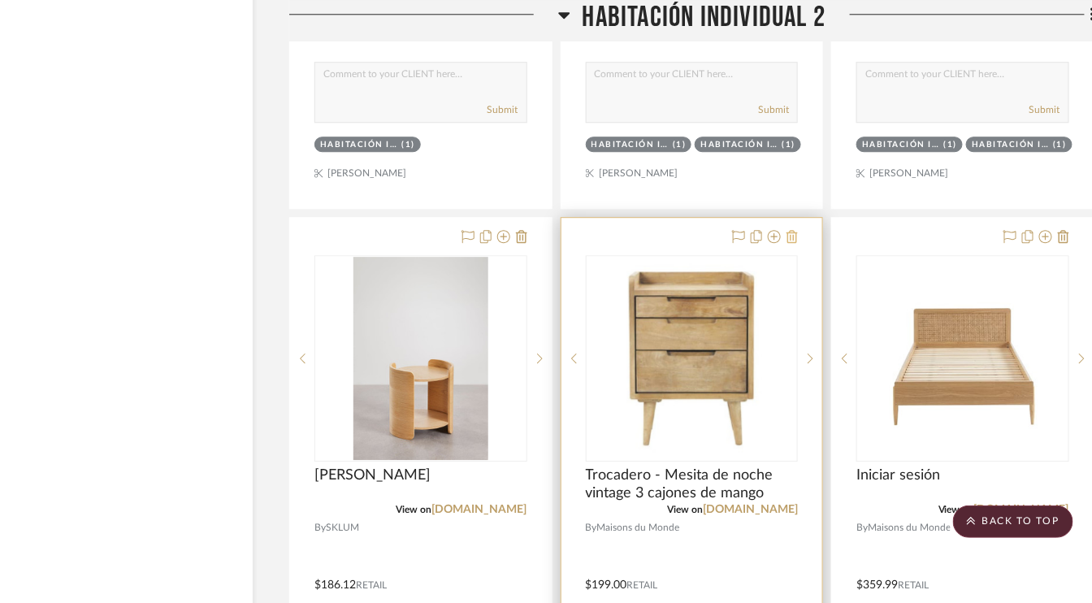
click at [793, 230] on icon at bounding box center [792, 236] width 11 height 13
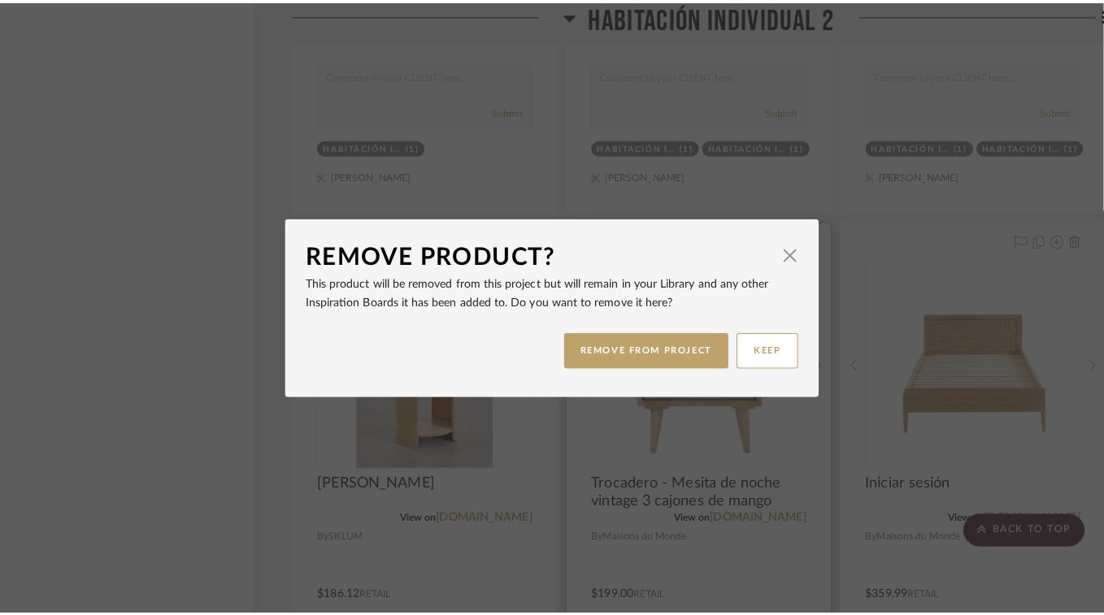
scroll to position [0, 0]
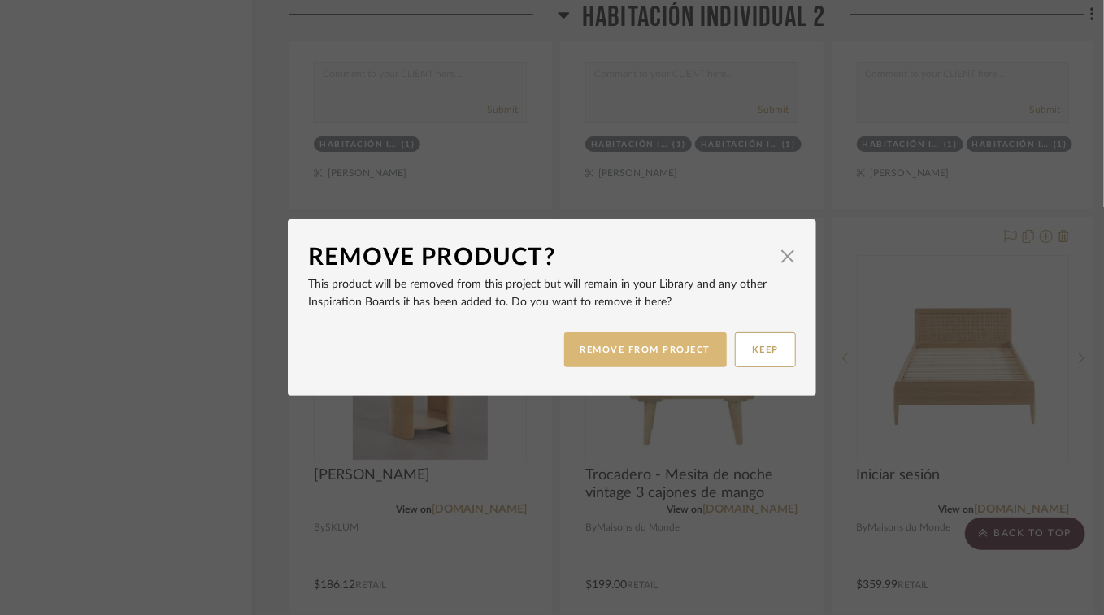
click at [640, 351] on button "REMOVE FROM PROJECT" at bounding box center [645, 349] width 163 height 35
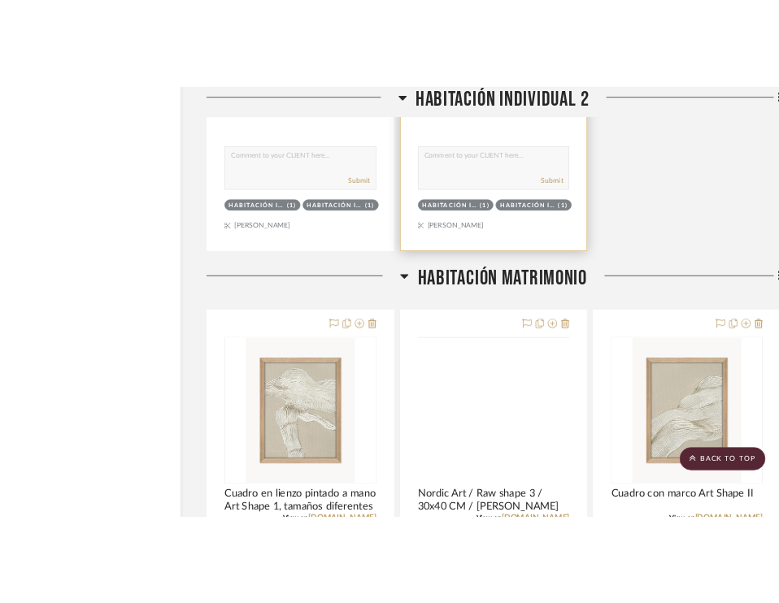
scroll to position [6178, 53]
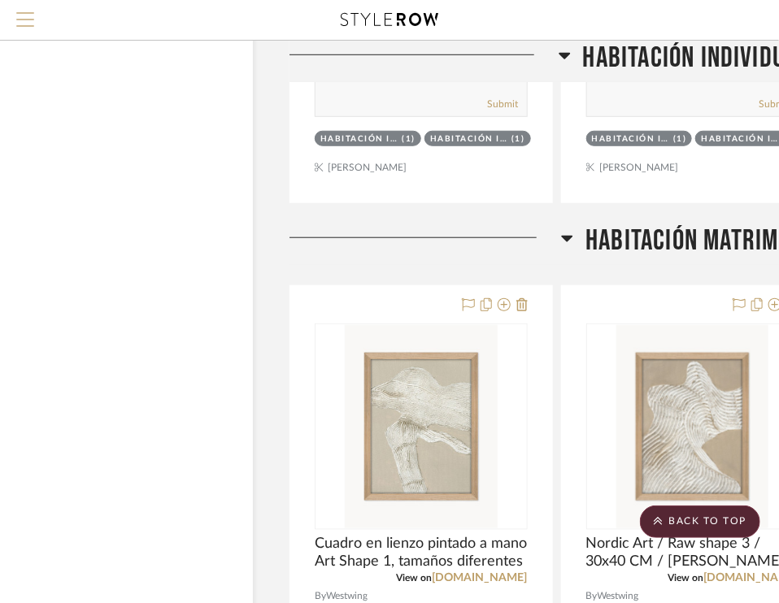
click at [24, 14] on span "Menu" at bounding box center [25, 13] width 18 height 2
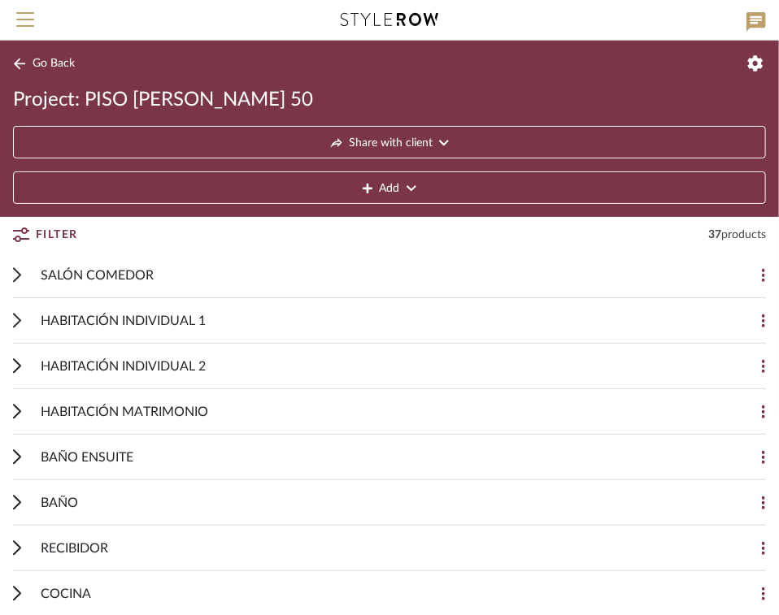
click at [27, 14] on span "Menu" at bounding box center [25, 13] width 18 height 2
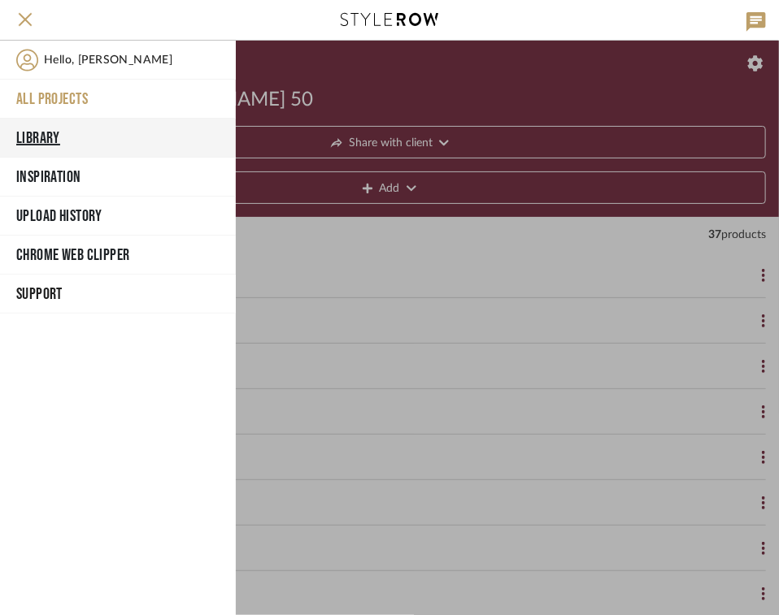
click at [29, 132] on button "Library" at bounding box center [118, 138] width 236 height 39
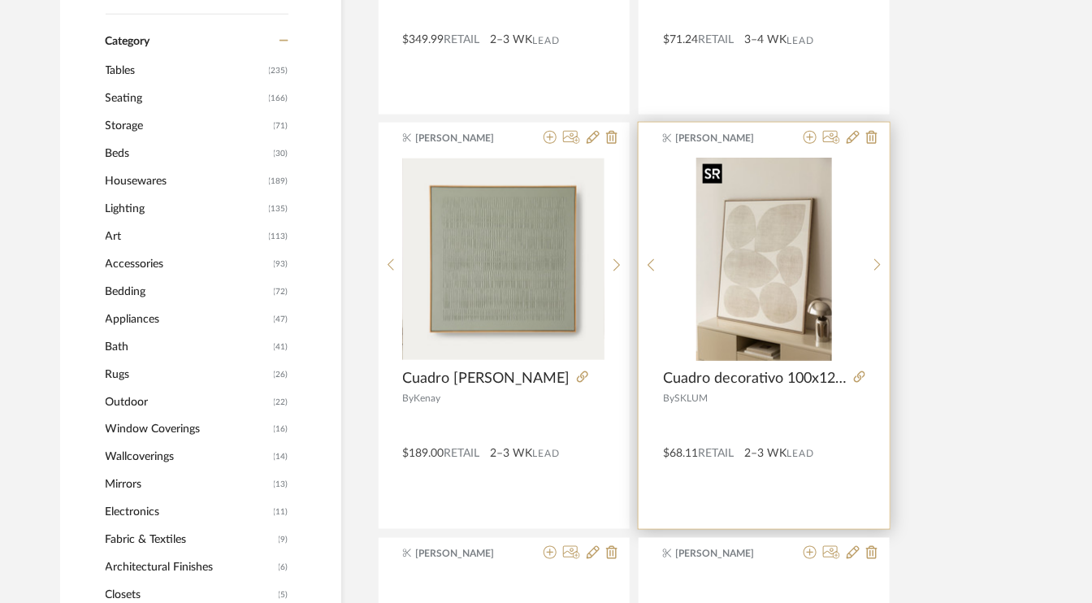
scroll to position [710, 0]
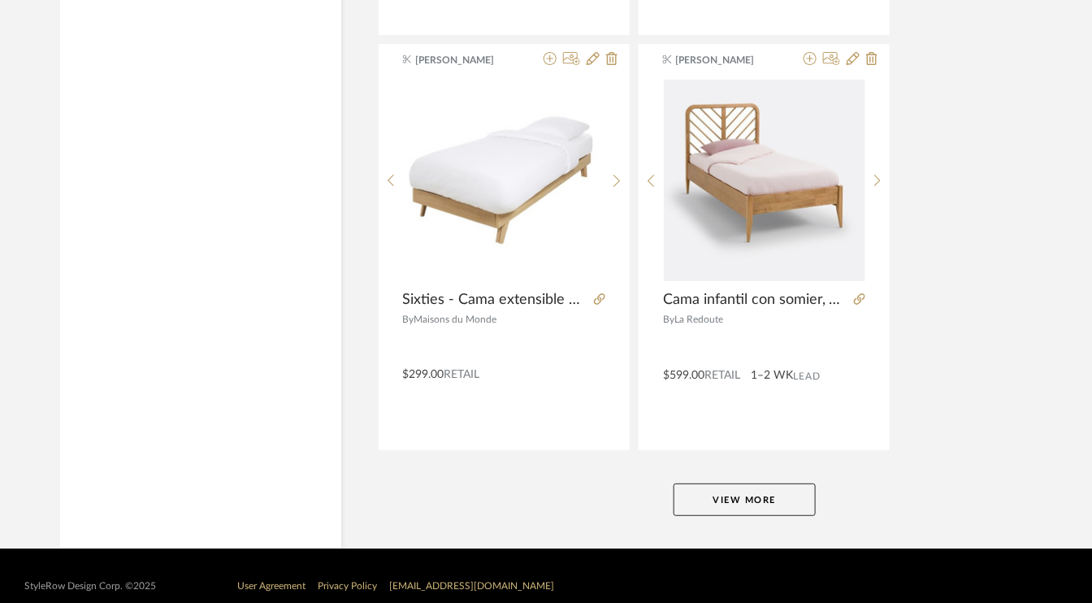
scroll to position [6095, 0]
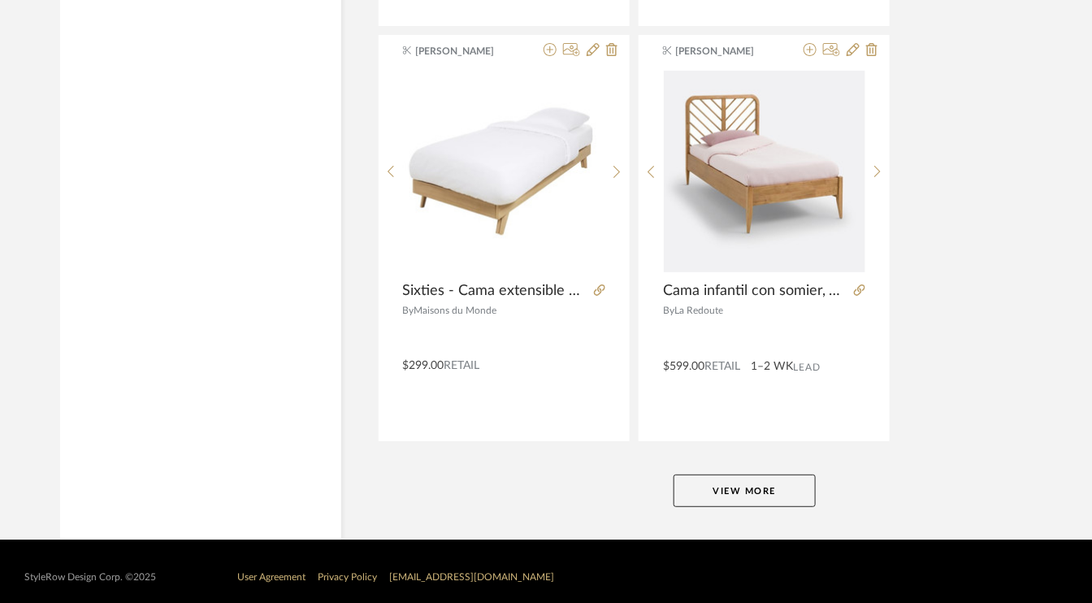
click at [758, 486] on button "View More" at bounding box center [745, 491] width 142 height 33
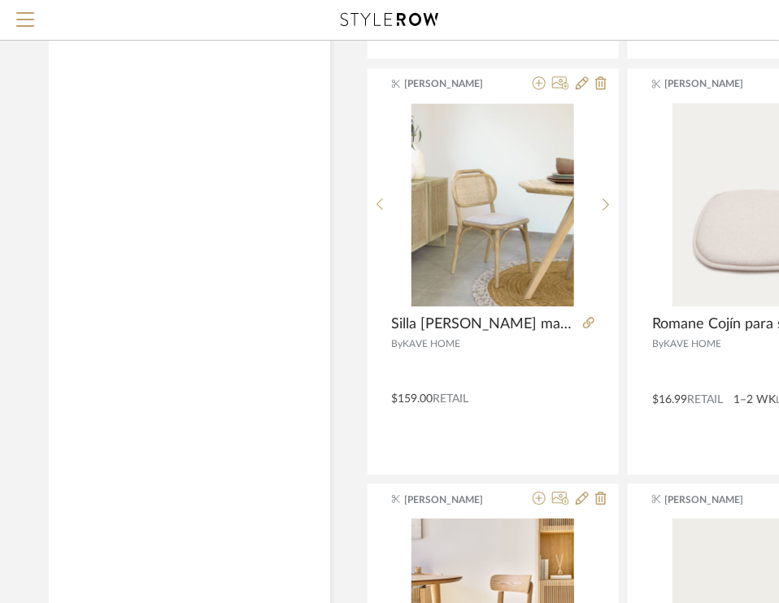
scroll to position [7233, 0]
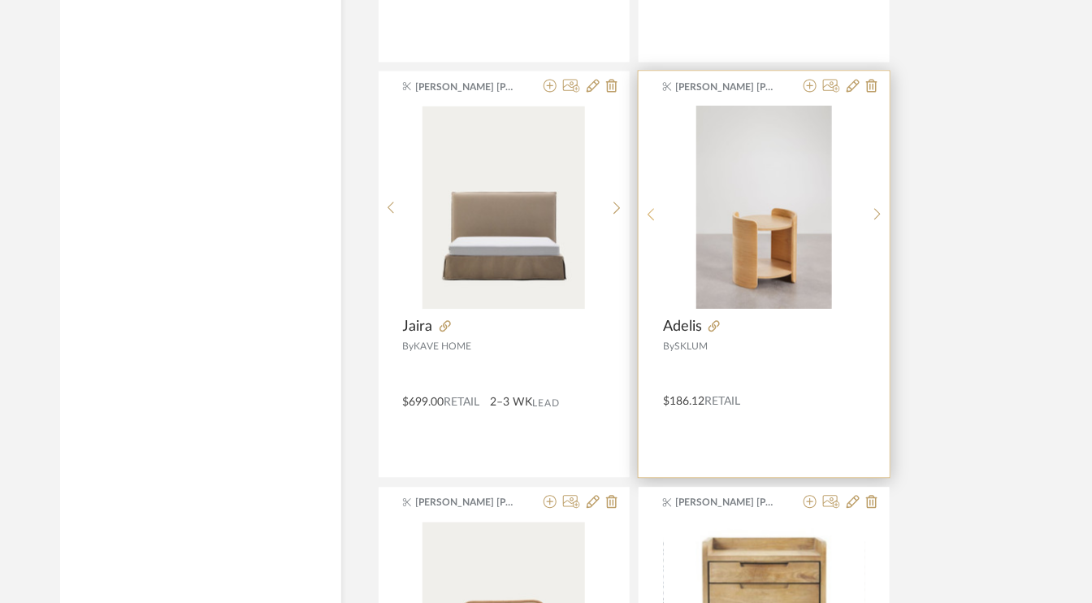
scroll to position [5446, 0]
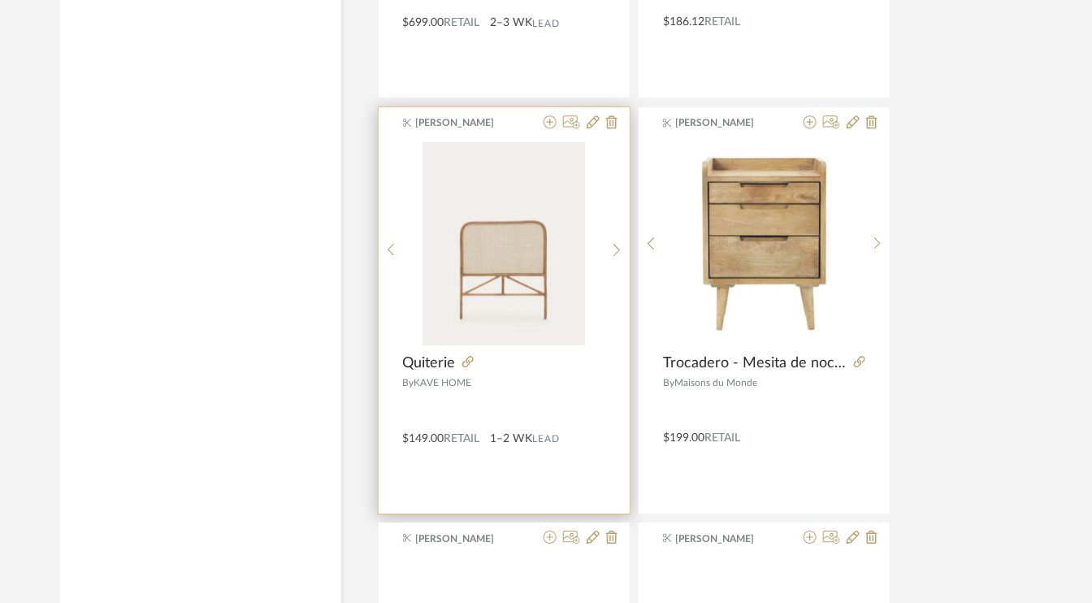
scroll to position [5608, 0]
click at [557, 115] on icon at bounding box center [550, 121] width 13 height 13
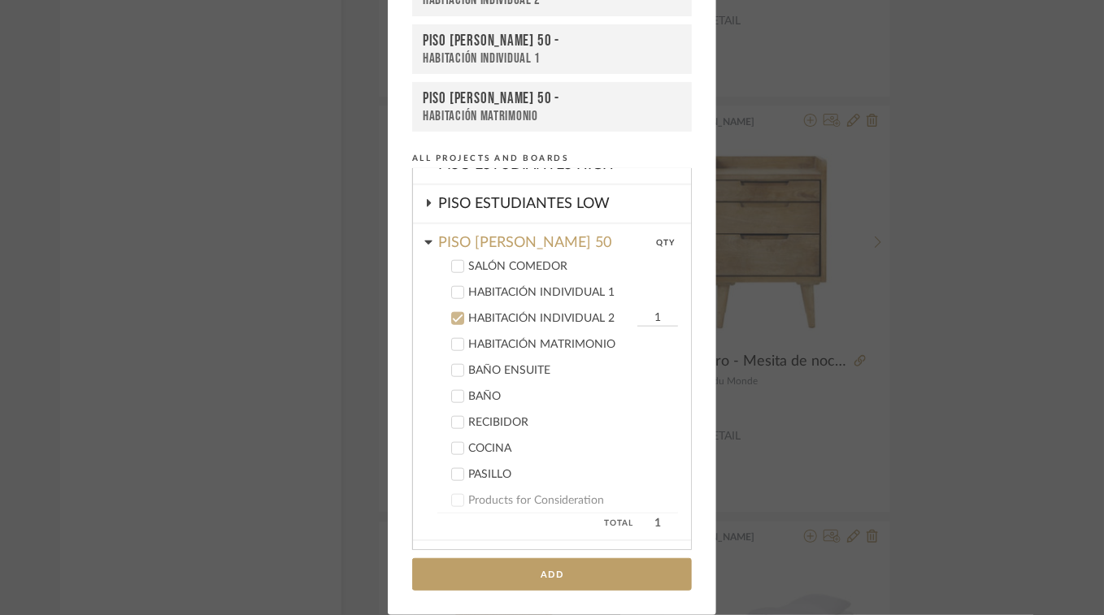
scroll to position [613, 0]
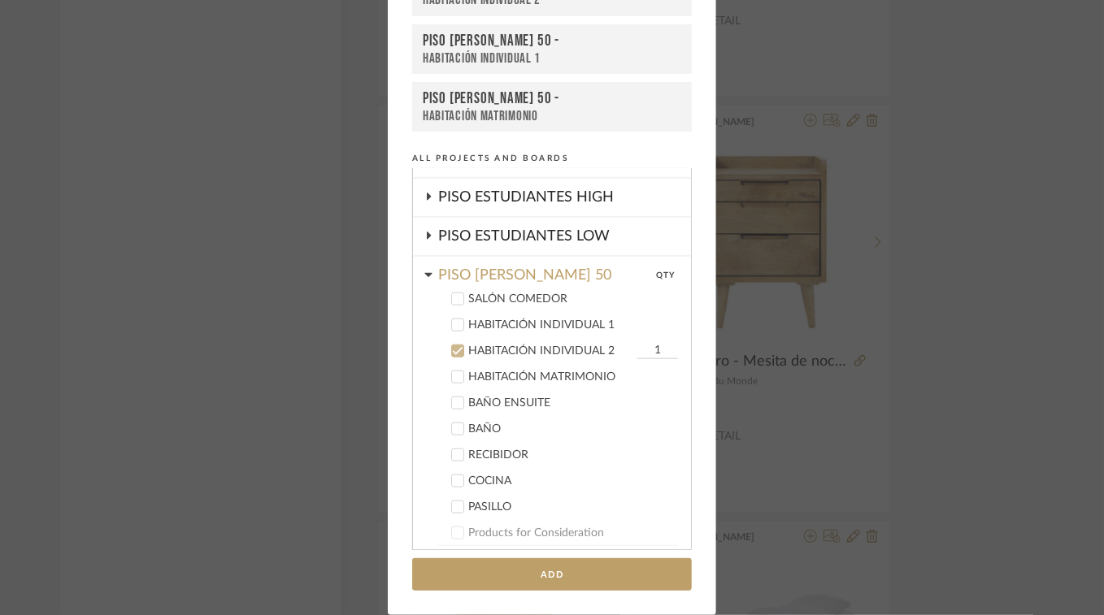
click at [457, 320] on icon at bounding box center [457, 324] width 11 height 11
click at [593, 580] on button "Add" at bounding box center [552, 574] width 280 height 33
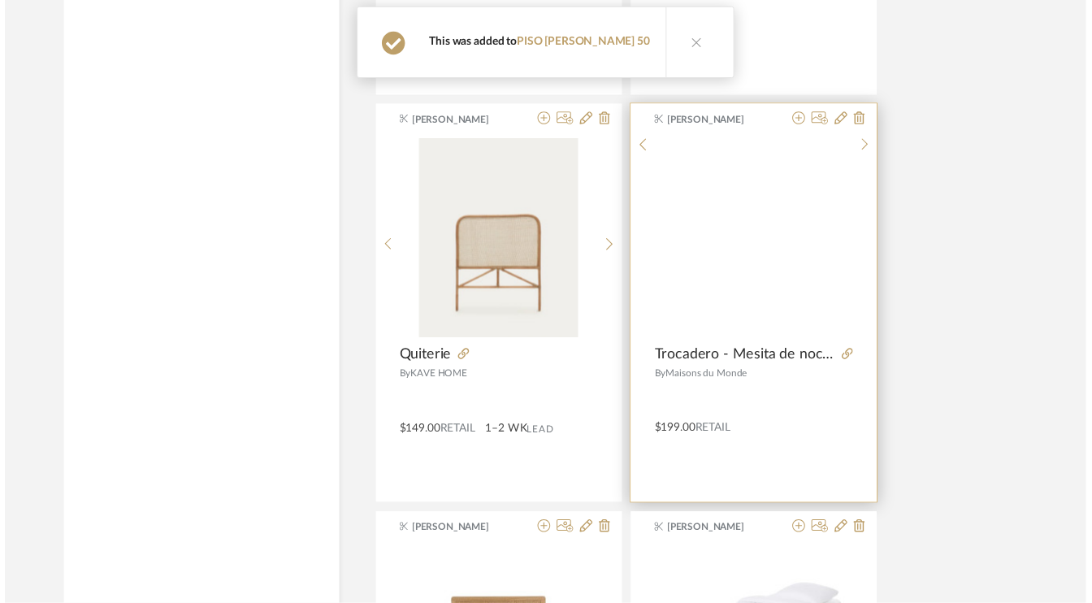
scroll to position [5608, 0]
